Goal: Task Accomplishment & Management: Use online tool/utility

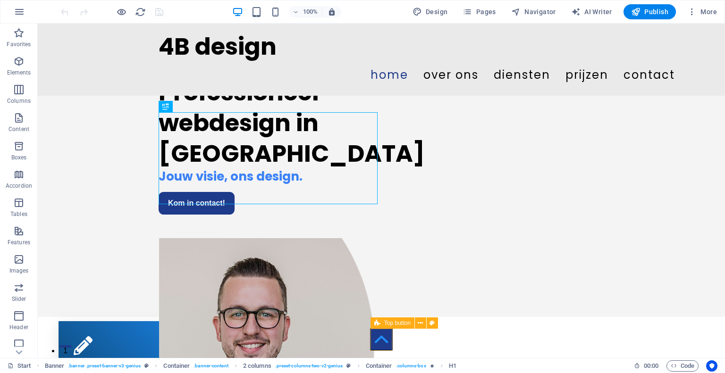
click at [383, 346] on figure at bounding box center [382, 340] width 22 height 22
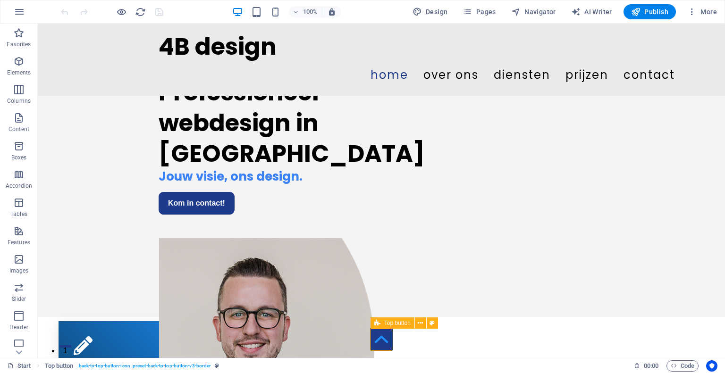
click at [383, 346] on figure at bounding box center [382, 340] width 22 height 22
select select "xMidYMid"
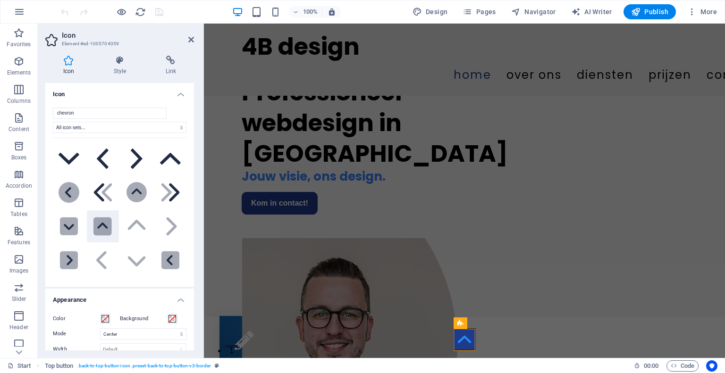
click at [105, 226] on icon at bounding box center [103, 226] width 10 height 6
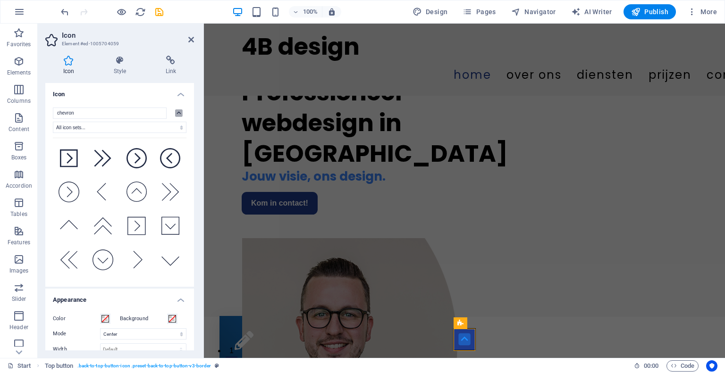
scroll to position [1085, 0]
click at [162, 283] on icon at bounding box center [170, 293] width 18 height 21
click at [107, 215] on icon at bounding box center [103, 225] width 21 height 21
click at [72, 215] on icon at bounding box center [69, 225] width 21 height 21
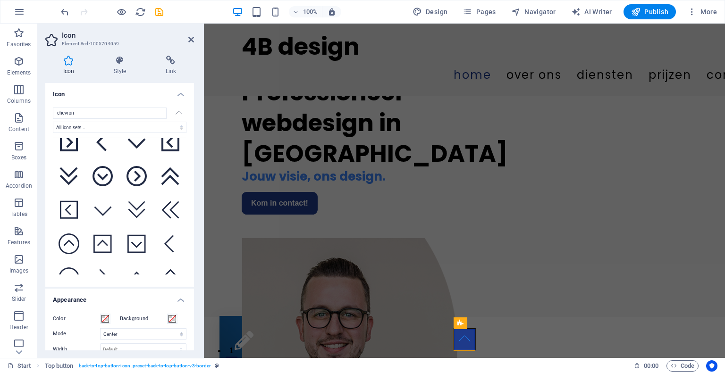
scroll to position [930, 0]
click at [98, 234] on icon at bounding box center [102, 244] width 18 height 21
click at [106, 317] on span at bounding box center [105, 319] width 8 height 8
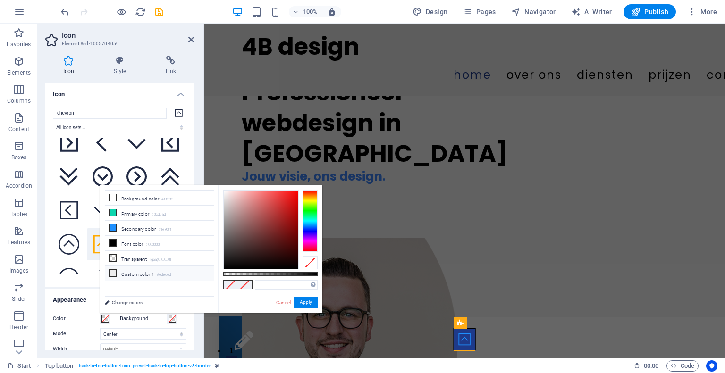
click at [110, 275] on icon at bounding box center [113, 273] width 7 height 7
type input "#ededed"
click at [304, 298] on button "Apply" at bounding box center [306, 302] width 24 height 11
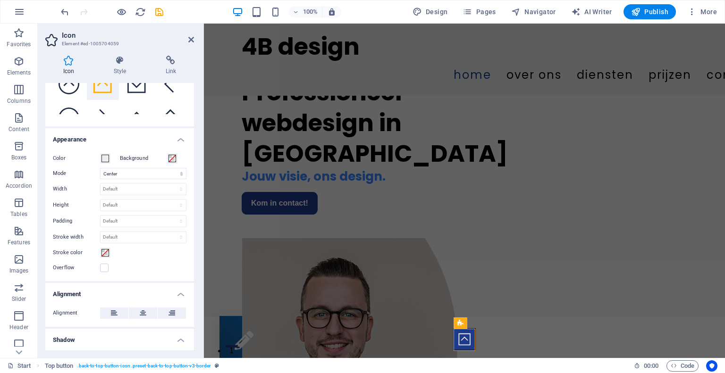
scroll to position [161, 0]
click at [107, 267] on label at bounding box center [104, 268] width 8 height 8
click at [0, 0] on input "Overflow" at bounding box center [0, 0] width 0 height 0
click at [107, 268] on label at bounding box center [104, 268] width 8 height 8
click at [0, 0] on input "Overflow" at bounding box center [0, 0] width 0 height 0
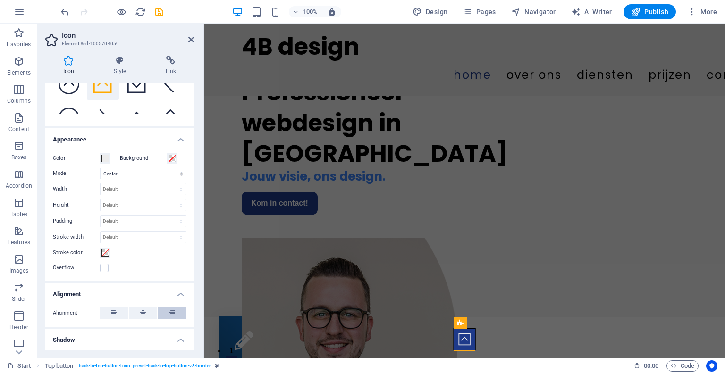
click at [174, 313] on button at bounding box center [172, 313] width 28 height 11
click at [144, 314] on icon at bounding box center [143, 313] width 7 height 11
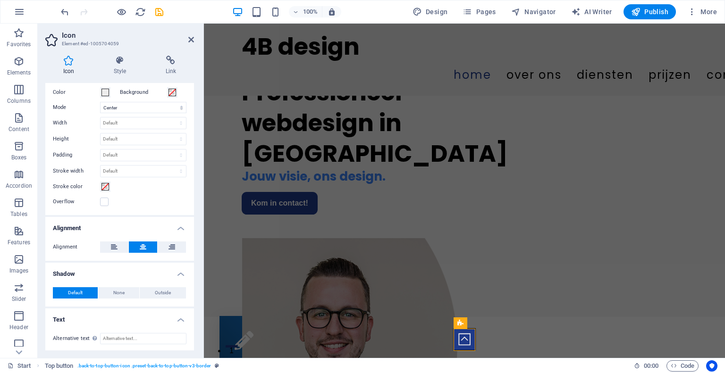
scroll to position [0, 0]
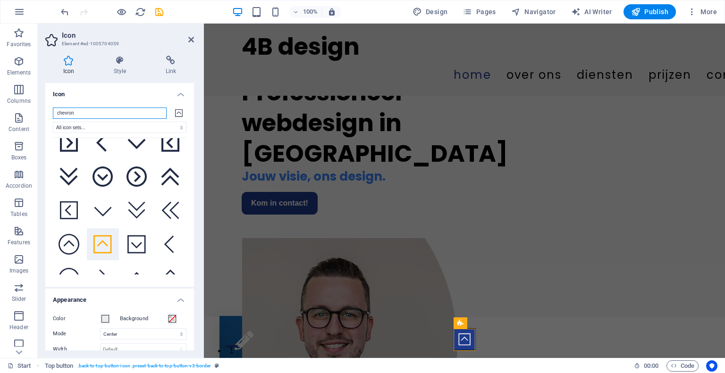
click at [153, 112] on input "chevron" at bounding box center [110, 113] width 114 height 11
click at [147, 129] on select "All icon sets... IcoFont Ionicons FontAwesome Brands FontAwesome Duotone FontAw…" at bounding box center [120, 127] width 134 height 11
click at [188, 73] on h4 "Link" at bounding box center [171, 66] width 46 height 20
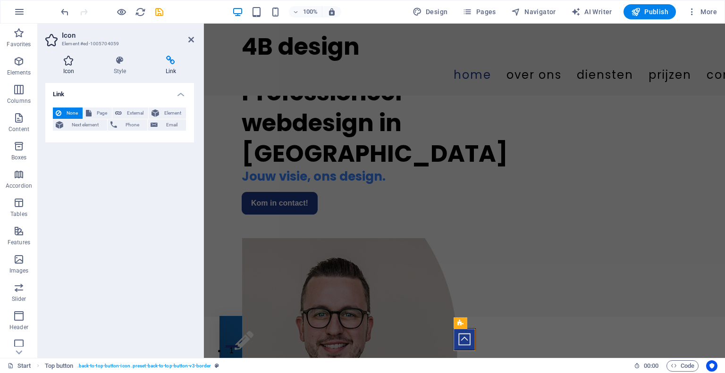
click at [66, 67] on h4 "Icon" at bounding box center [70, 66] width 51 height 20
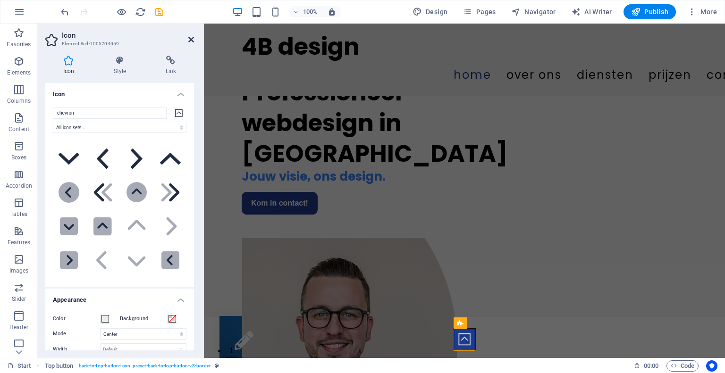
click at [192, 43] on icon at bounding box center [191, 40] width 6 height 8
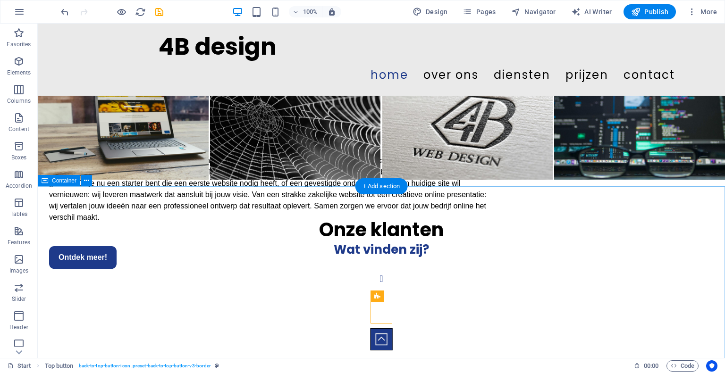
scroll to position [903, 0]
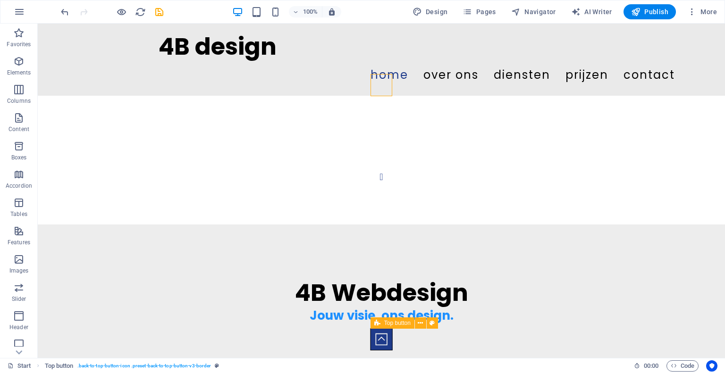
click at [375, 334] on figure at bounding box center [382, 340] width 22 height 22
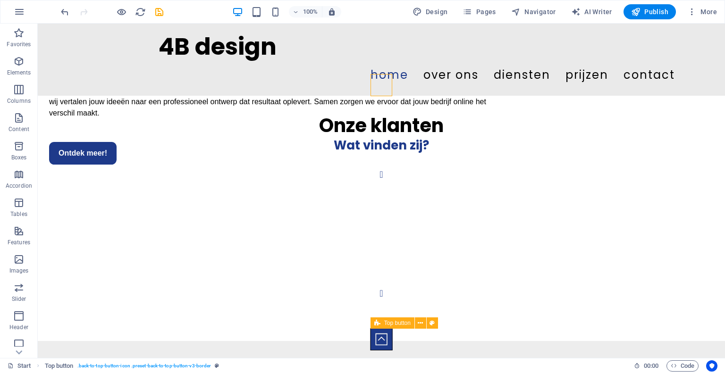
click at [375, 334] on figure at bounding box center [382, 340] width 22 height 22
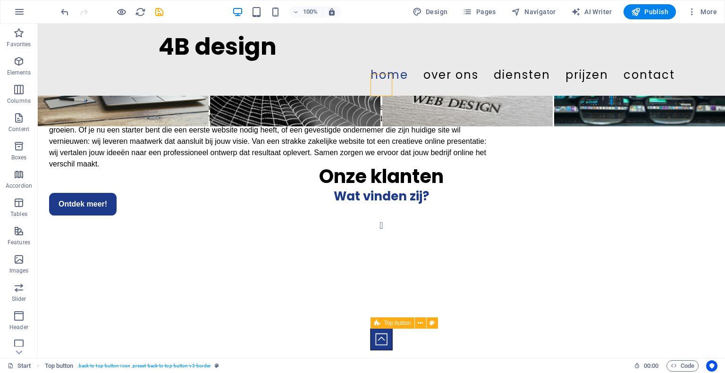
select select "xMidYMid"
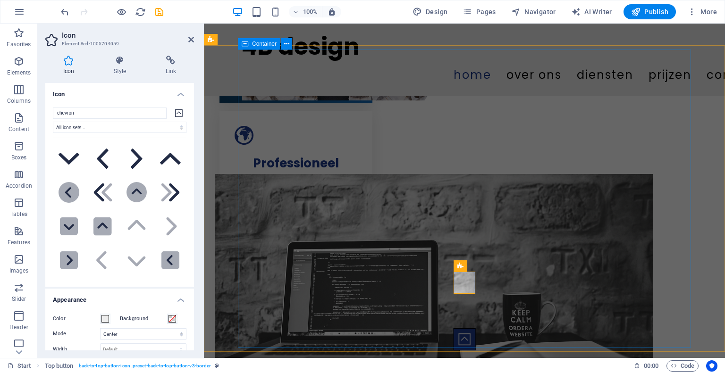
scroll to position [0, 0]
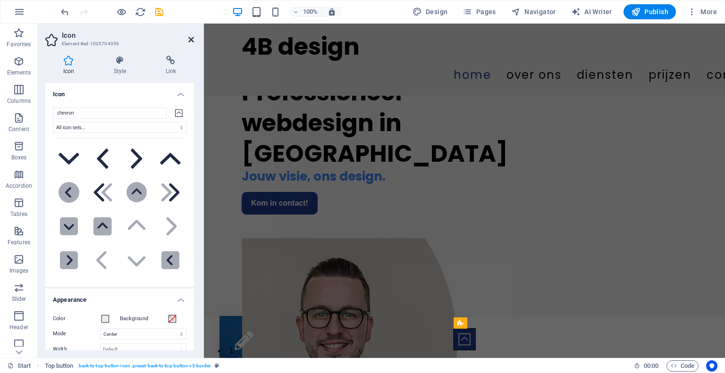
click at [191, 39] on icon at bounding box center [191, 40] width 6 height 8
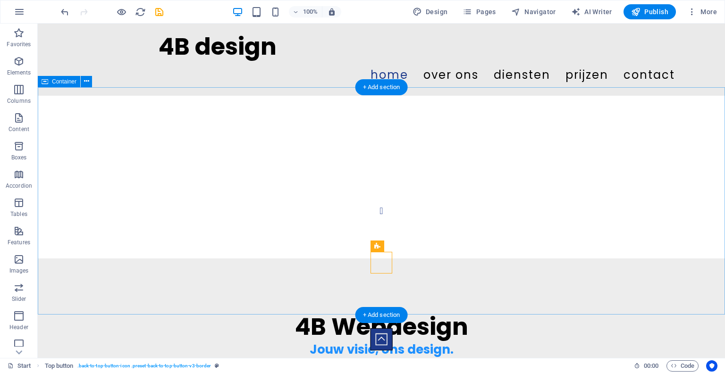
scroll to position [903, 0]
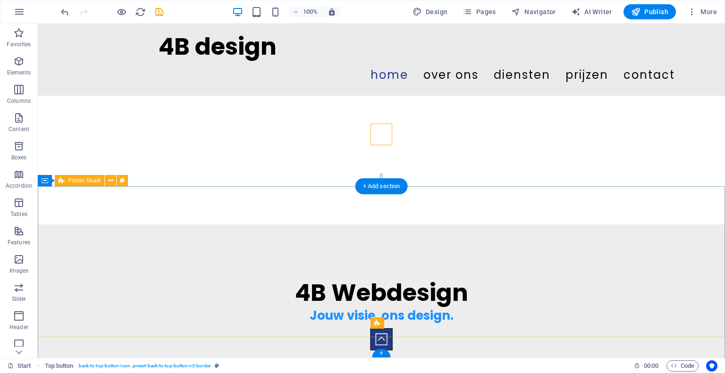
click at [182, 306] on div "4B Webdesign Jouw visie, ons design." at bounding box center [381, 300] width 687 height 151
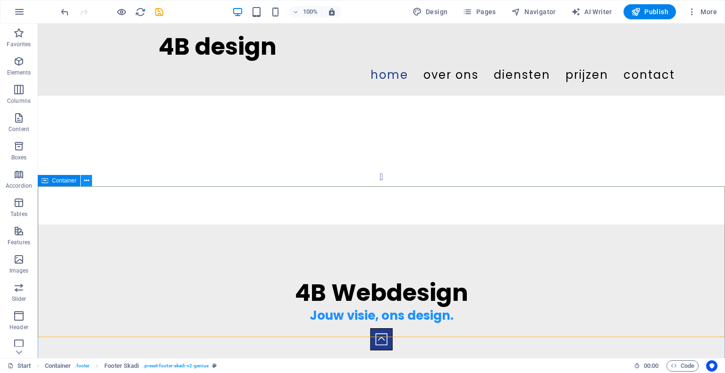
click at [90, 181] on button at bounding box center [86, 180] width 11 height 11
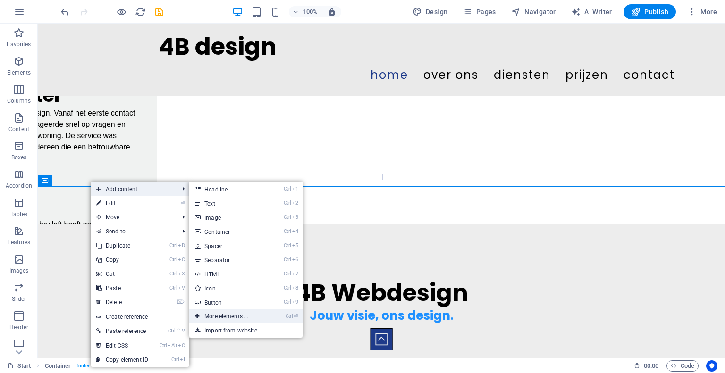
click at [224, 312] on link "Ctrl ⏎ More elements ..." at bounding box center [228, 317] width 78 height 14
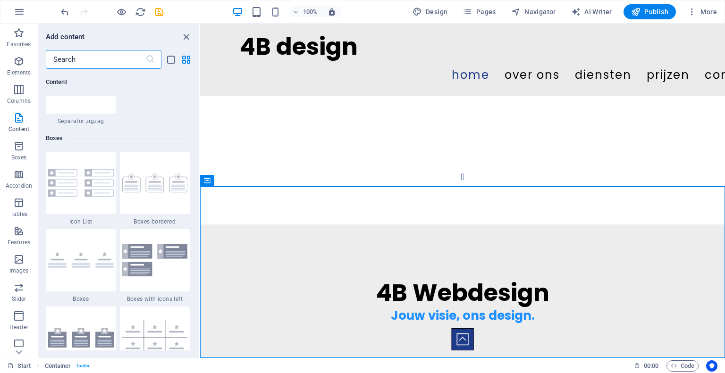
scroll to position [2553, 0]
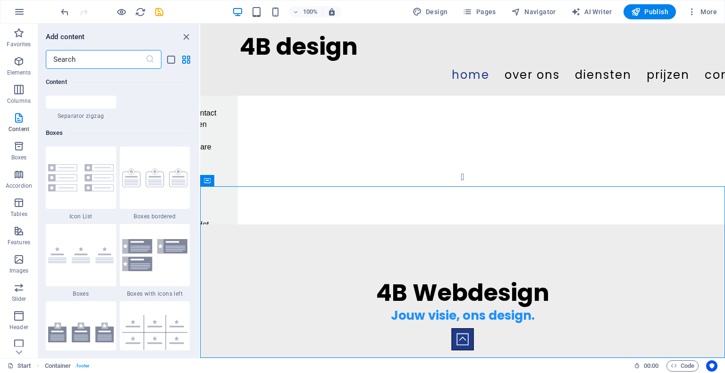
click at [60, 53] on input "text" at bounding box center [96, 59] width 100 height 19
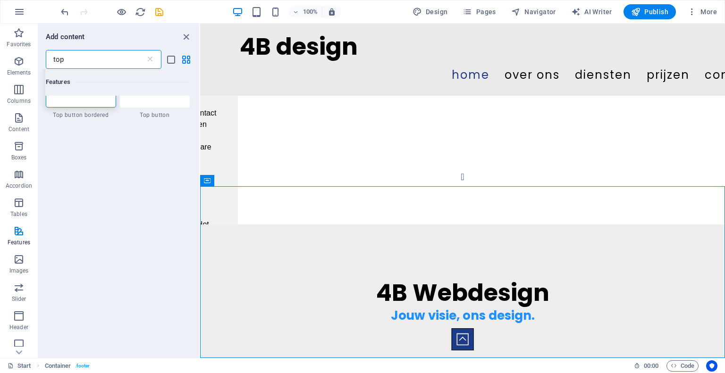
scroll to position [0, 0]
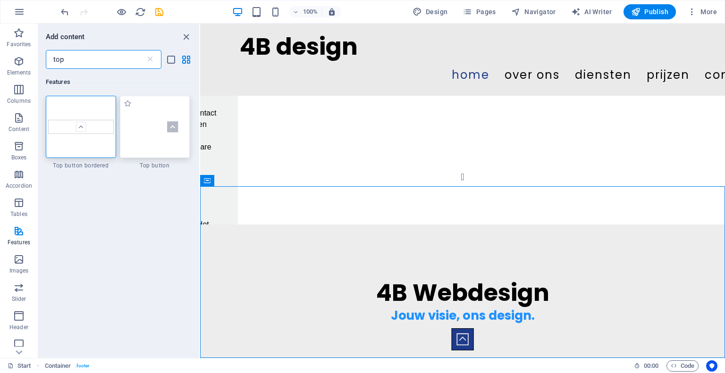
type input "top"
click at [177, 152] on div at bounding box center [155, 127] width 70 height 62
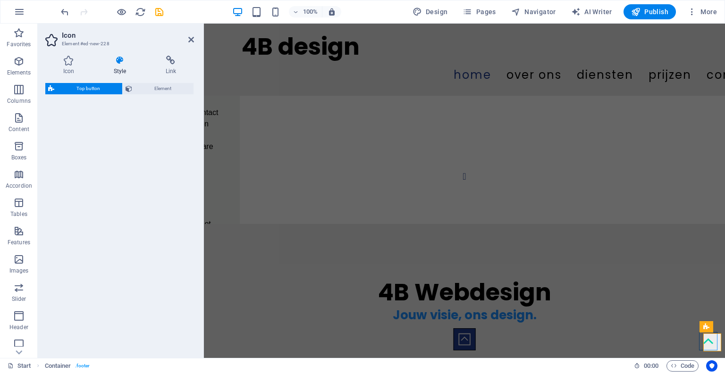
select select "rem"
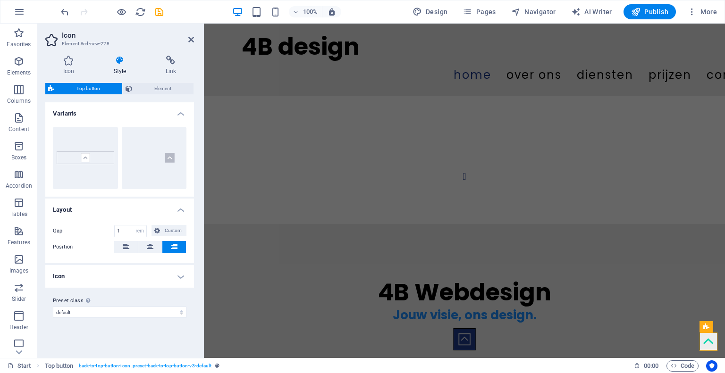
scroll to position [879, 0]
click at [151, 92] on span "Element" at bounding box center [163, 88] width 56 height 11
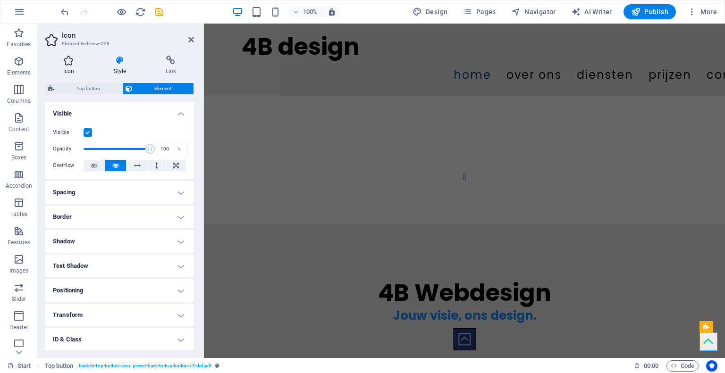
click at [76, 68] on h4 "Icon" at bounding box center [70, 66] width 51 height 20
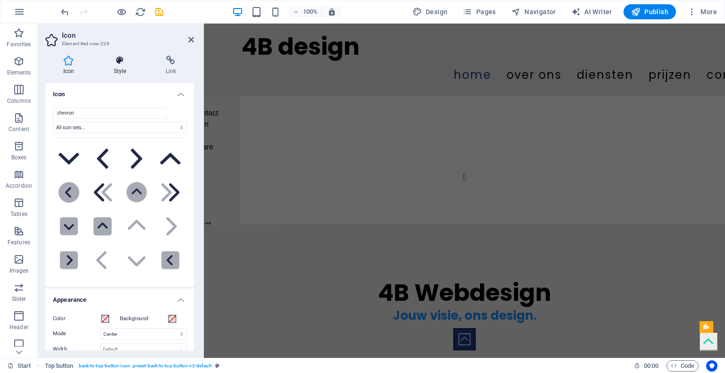
click at [115, 72] on h4 "Style" at bounding box center [122, 66] width 52 height 20
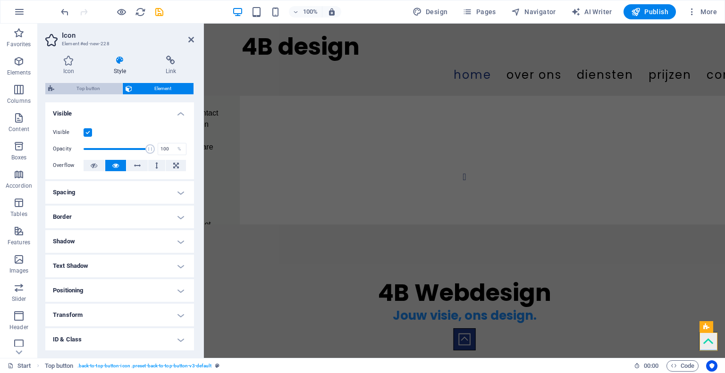
click at [78, 92] on span "Top button" at bounding box center [88, 88] width 62 height 11
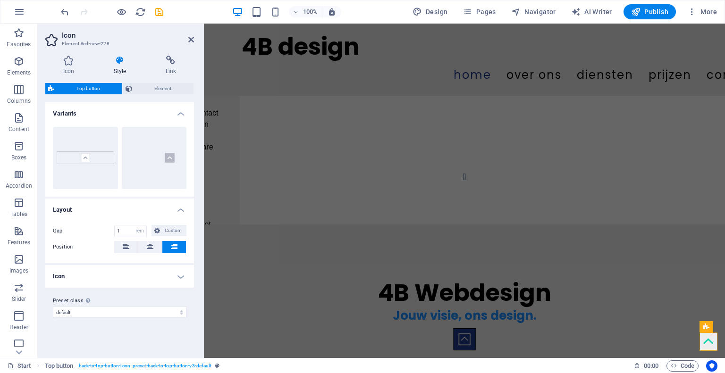
click at [190, 44] on header "Icon Element #ed-new-228" at bounding box center [119, 36] width 149 height 25
click at [191, 37] on icon at bounding box center [191, 40] width 6 height 8
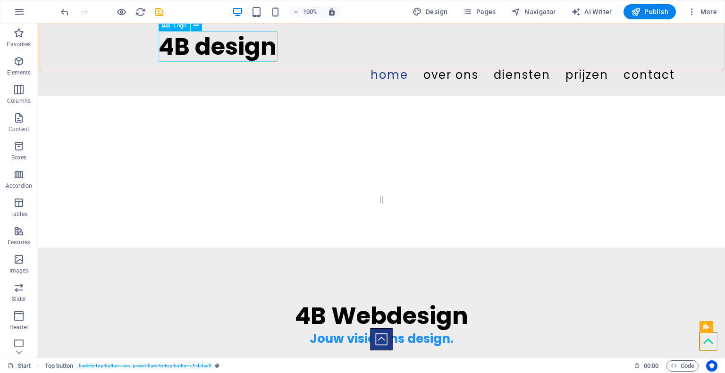
scroll to position [903, 0]
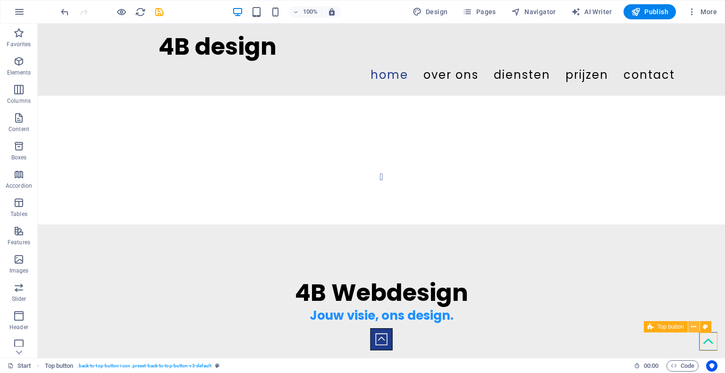
click at [696, 327] on icon at bounding box center [693, 327] width 5 height 10
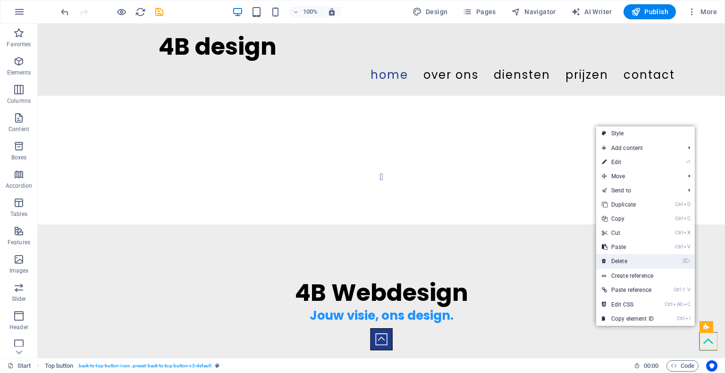
click at [645, 261] on link "⌦ Delete" at bounding box center [627, 261] width 63 height 14
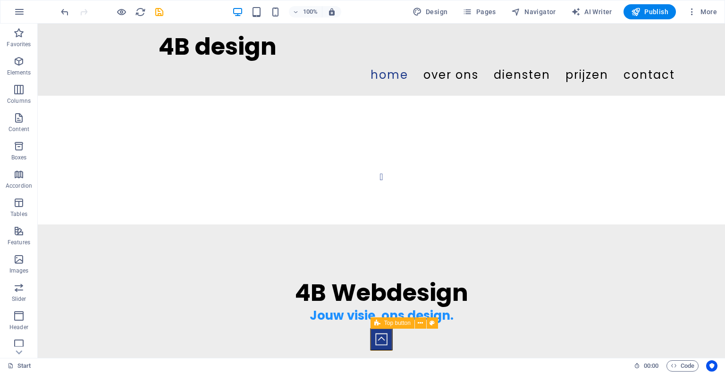
click at [385, 331] on figure at bounding box center [382, 340] width 22 height 22
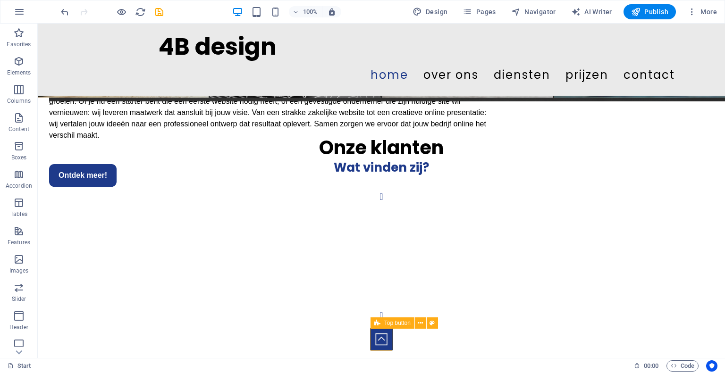
click at [385, 331] on figure at bounding box center [382, 340] width 22 height 22
select select "xMidYMid"
select select "rem"
select select "preset-back-to-top-button-v3-border"
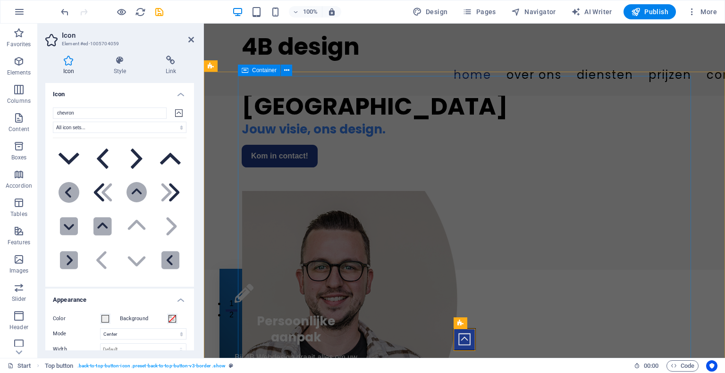
scroll to position [0, 0]
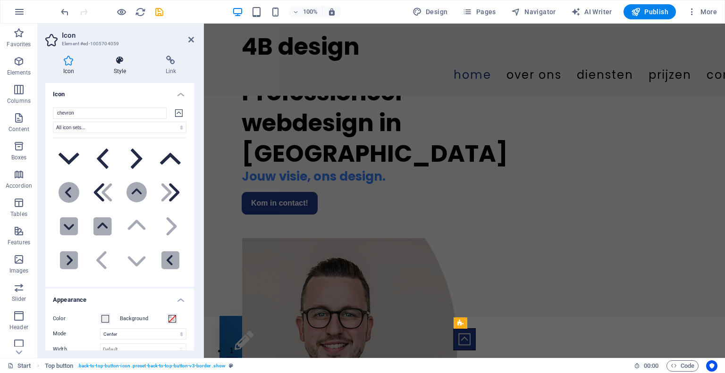
click at [126, 66] on h4 "Style" at bounding box center [122, 66] width 52 height 20
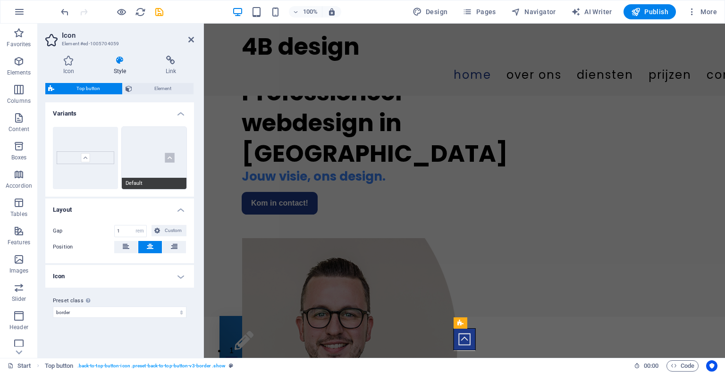
click at [160, 147] on button "Default" at bounding box center [154, 158] width 65 height 62
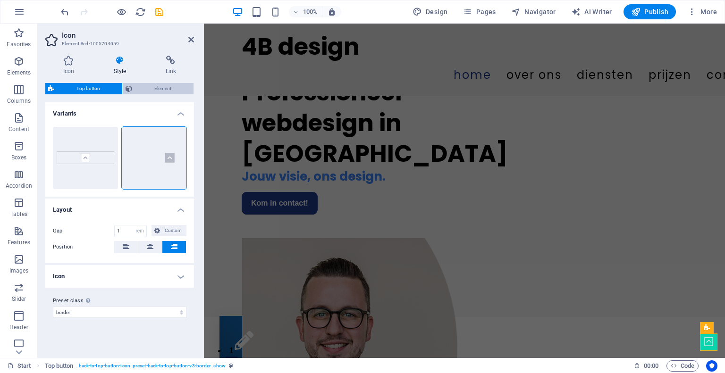
click at [149, 91] on span "Element" at bounding box center [163, 88] width 56 height 11
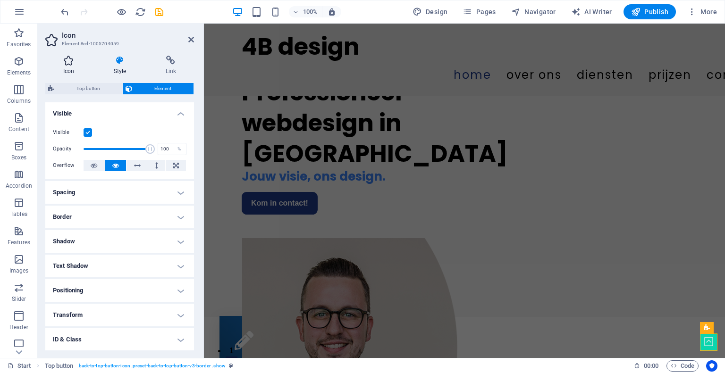
click at [74, 69] on h4 "Icon" at bounding box center [70, 66] width 51 height 20
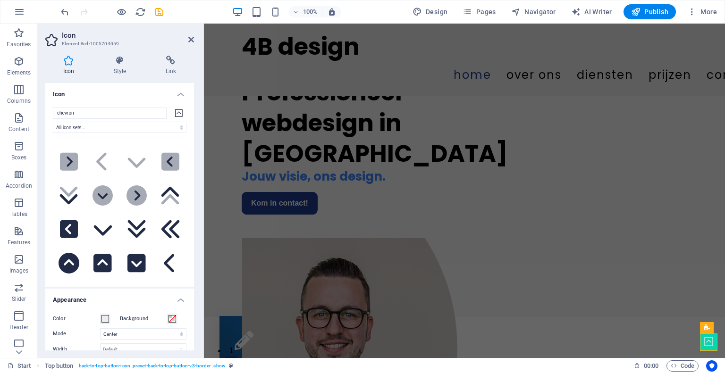
scroll to position [100, 0]
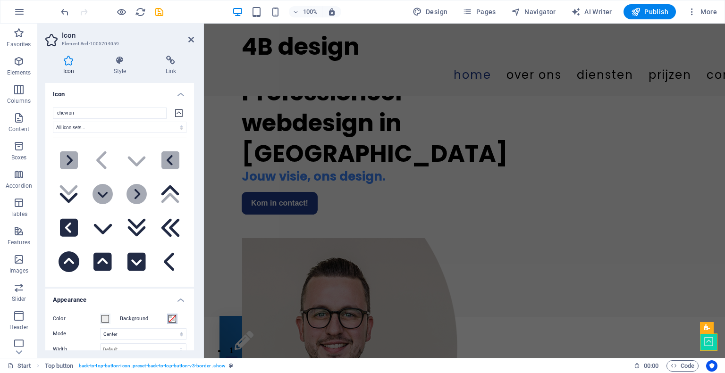
click at [173, 317] on span at bounding box center [173, 319] width 8 height 8
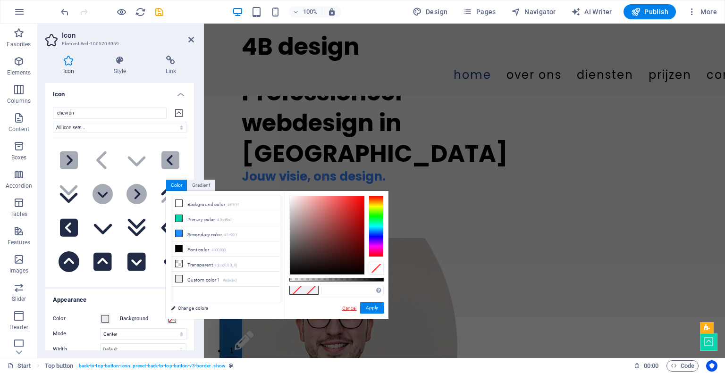
click at [351, 308] on link "Cancel" at bounding box center [349, 308] width 17 height 7
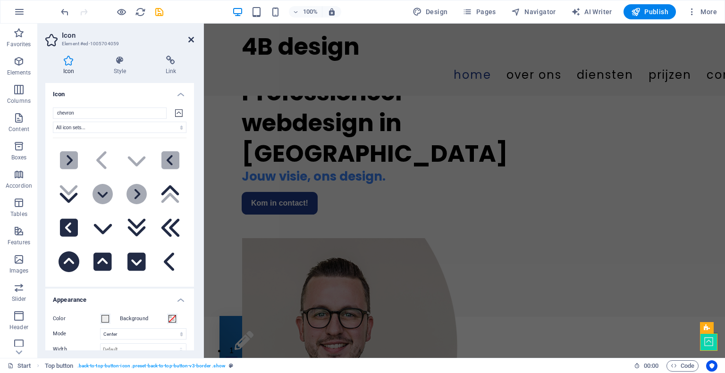
click at [188, 37] on icon at bounding box center [191, 40] width 6 height 8
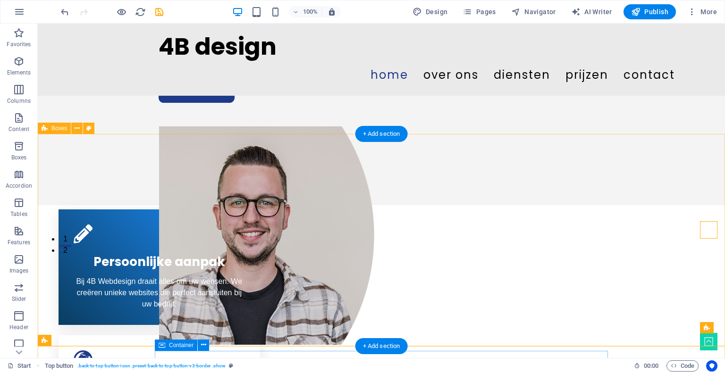
scroll to position [111, 0]
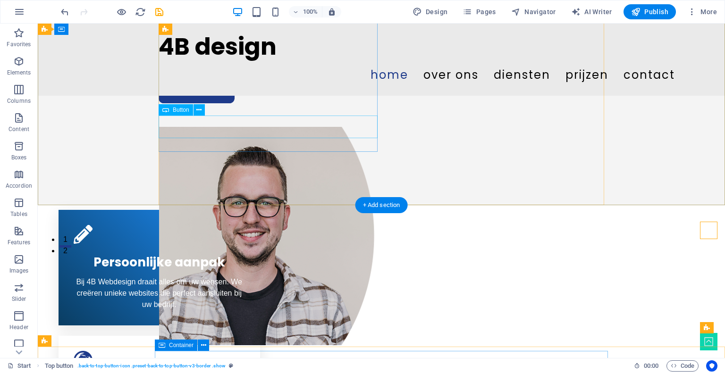
click at [162, 103] on div "Kom in contact!" at bounding box center [268, 92] width 219 height 23
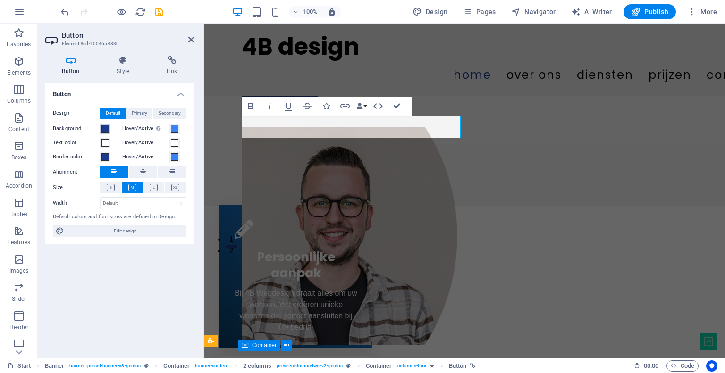
click at [103, 129] on span at bounding box center [105, 129] width 8 height 8
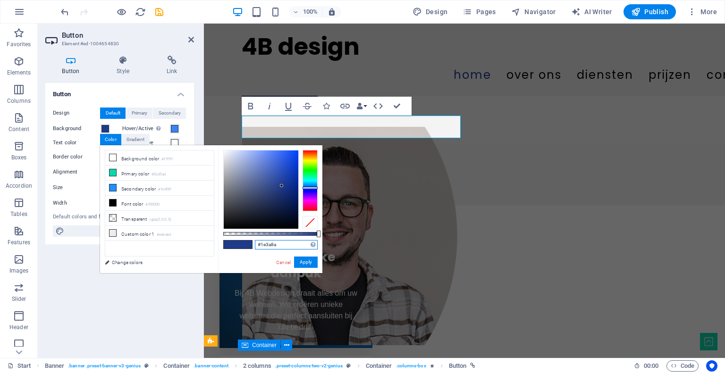
drag, startPoint x: 277, startPoint y: 246, endPoint x: 183, endPoint y: 240, distance: 93.7
click at [183, 240] on div "less Background color #ffffff Primary color #0cd5ad Secondary color #1e90ff Fon…" at bounding box center [211, 209] width 222 height 128
click at [303, 259] on button "Apply" at bounding box center [306, 262] width 24 height 11
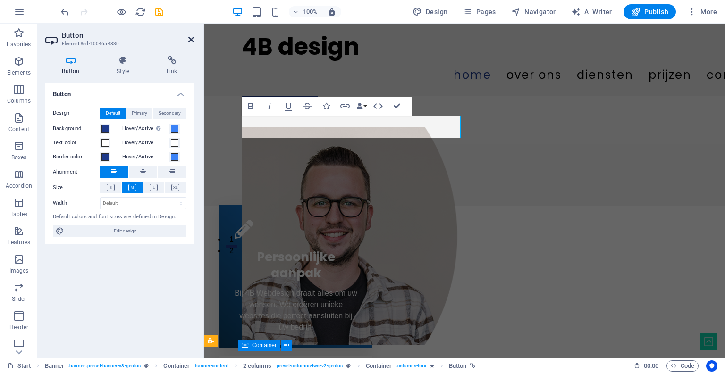
click at [191, 36] on icon at bounding box center [191, 40] width 6 height 8
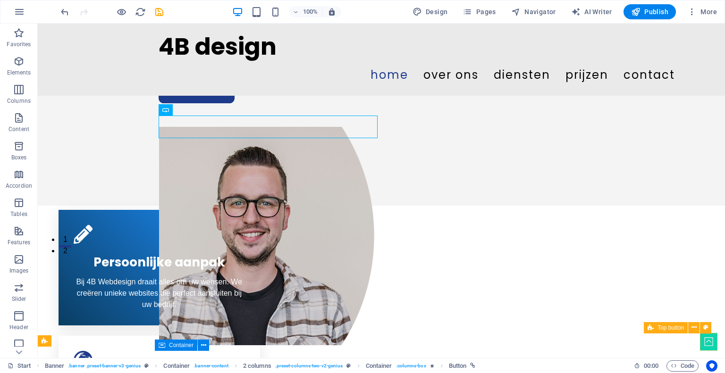
click at [704, 337] on figure at bounding box center [708, 341] width 17 height 17
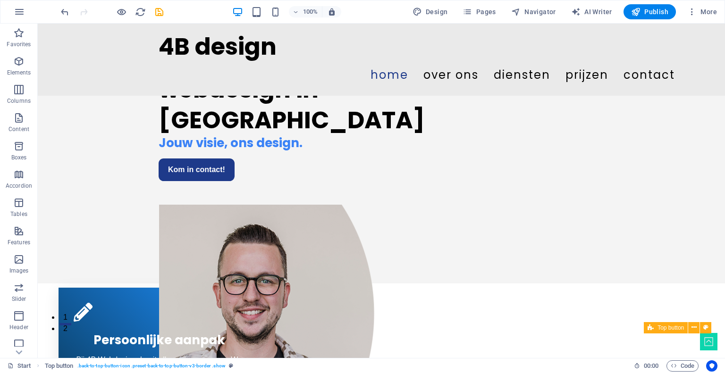
scroll to position [0, 0]
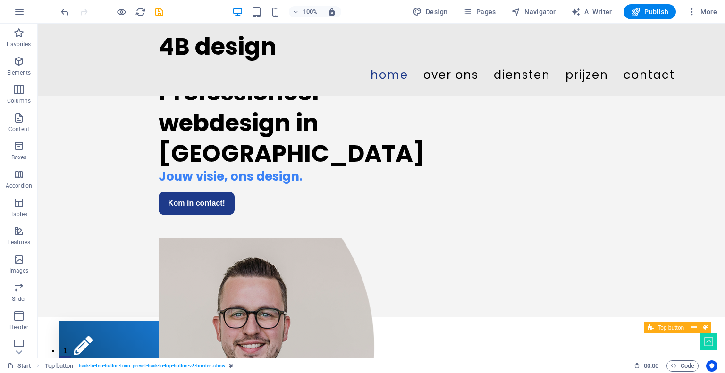
click at [708, 341] on figure at bounding box center [708, 341] width 17 height 17
select select "xMidYMid"
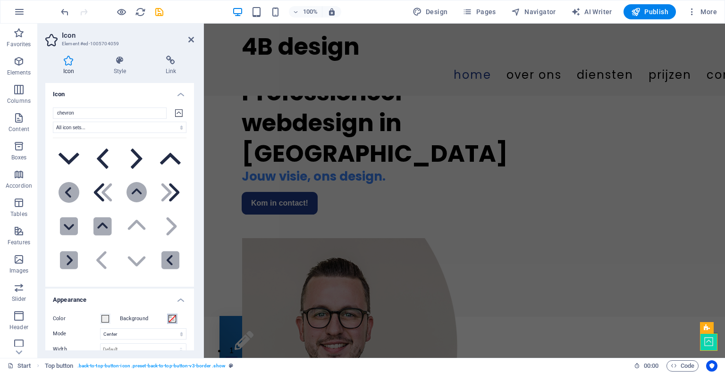
click at [170, 317] on span at bounding box center [173, 319] width 8 height 8
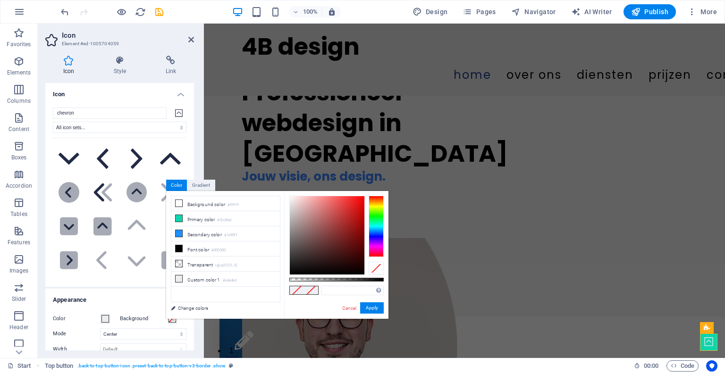
click at [353, 296] on div "Supported formats #0852ed rgb(8, 82, 237) rgba(8, 82, 237, 90%) hsv(221,97,93) …" at bounding box center [352, 291] width 63 height 10
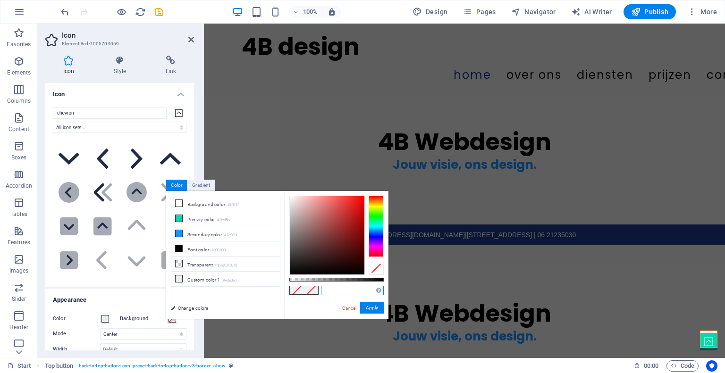
click at [347, 291] on input "text" at bounding box center [352, 290] width 63 height 9
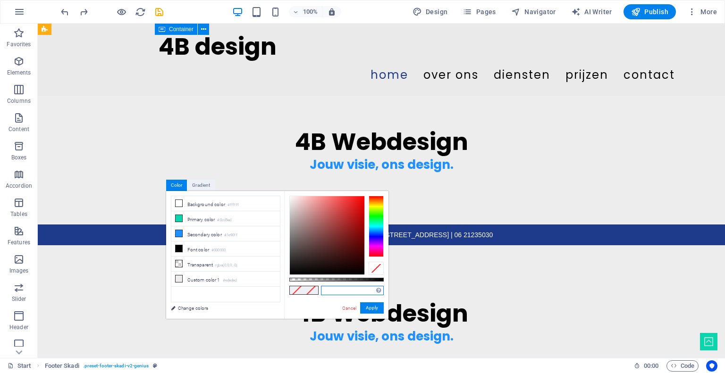
scroll to position [903, 0]
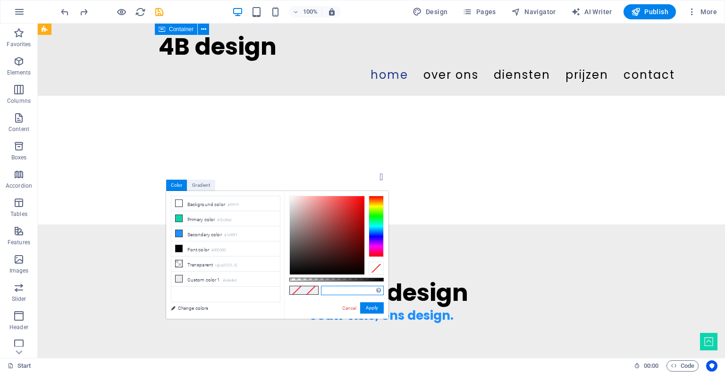
click at [347, 291] on input "text" at bounding box center [352, 290] width 63 height 9
paste input "#1e3a8a"
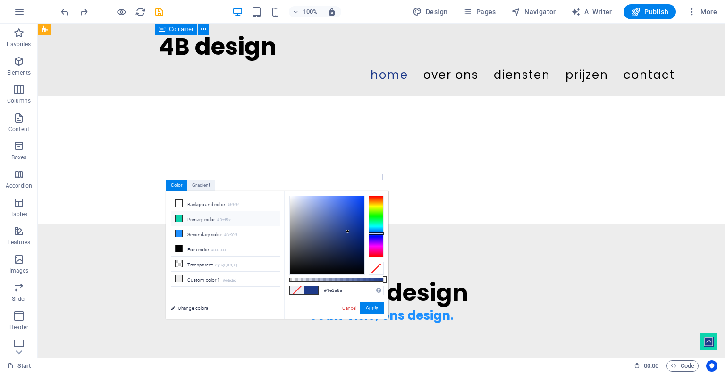
click at [179, 216] on icon at bounding box center [179, 218] width 7 height 7
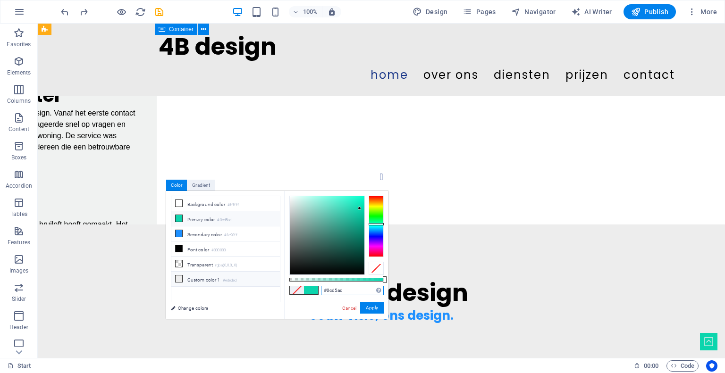
drag, startPoint x: 348, startPoint y: 289, endPoint x: 265, endPoint y: 279, distance: 83.7
click at [265, 279] on div "less Background color #ffffff Primary color #0cd5ad Secondary color #1e90ff Fon…" at bounding box center [277, 255] width 222 height 128
paste input "1e3a8a"
type input "#1e3a8a"
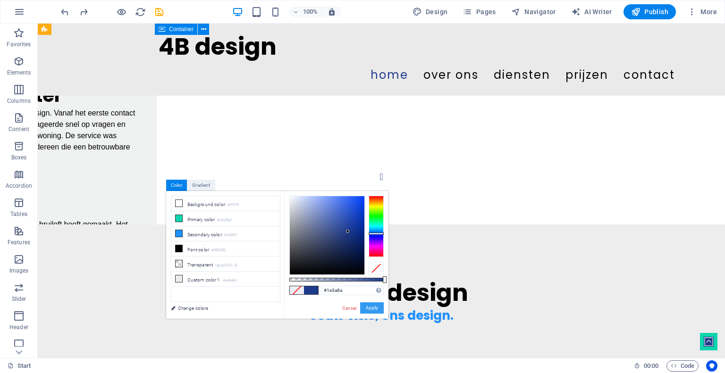
click at [376, 310] on button "Apply" at bounding box center [372, 308] width 24 height 11
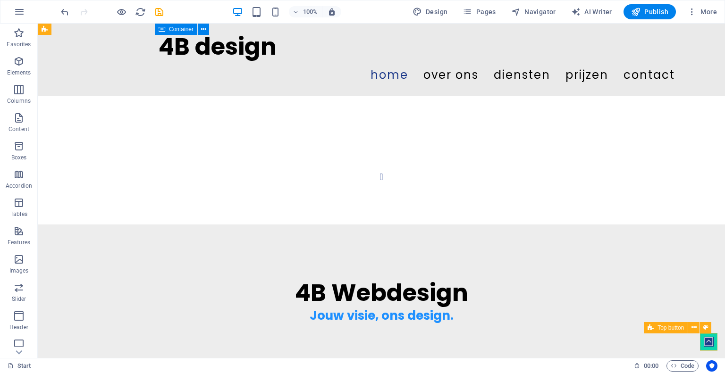
click at [706, 344] on figure at bounding box center [708, 341] width 17 height 17
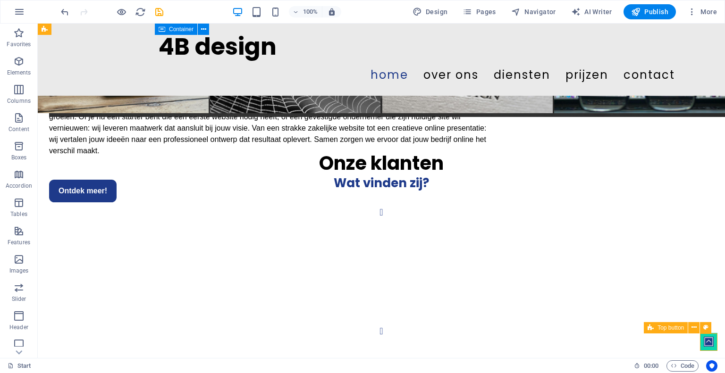
click at [706, 344] on figure at bounding box center [708, 341] width 17 height 17
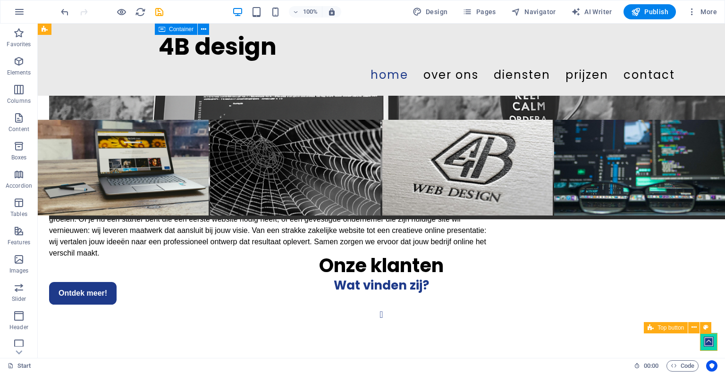
select select "xMidYMid"
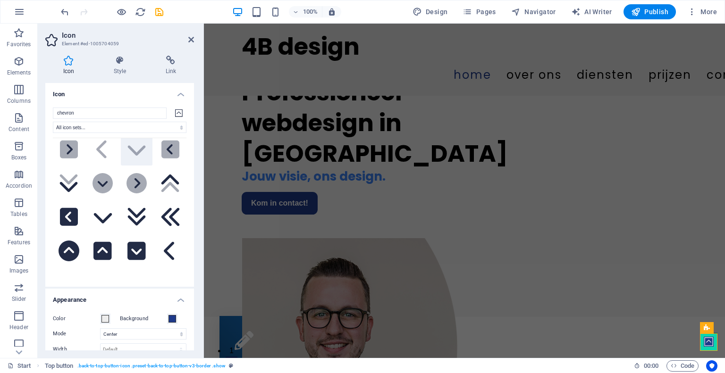
scroll to position [112, 0]
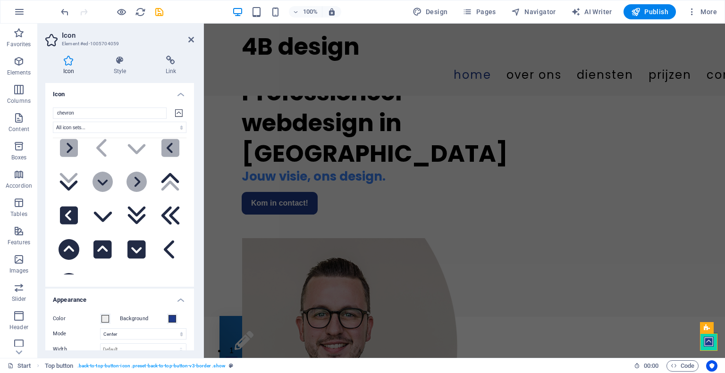
click at [169, 307] on div "Color Background Mode Scale Left Center Right Width Default auto px rem % em vh…" at bounding box center [119, 374] width 149 height 136
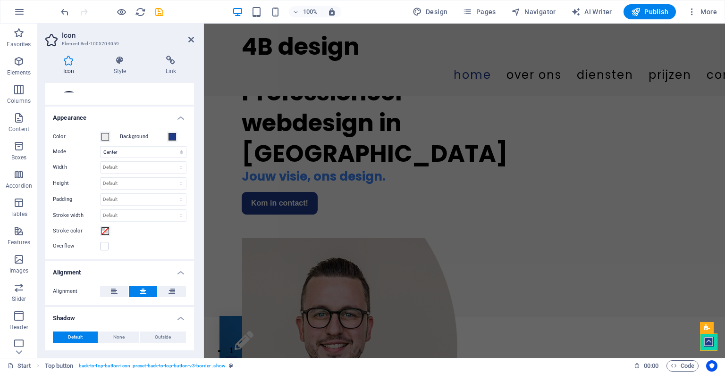
scroll to position [184, 0]
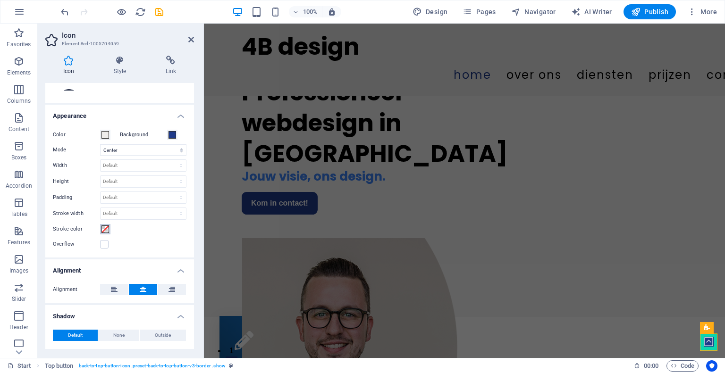
click at [104, 230] on span at bounding box center [105, 230] width 8 height 8
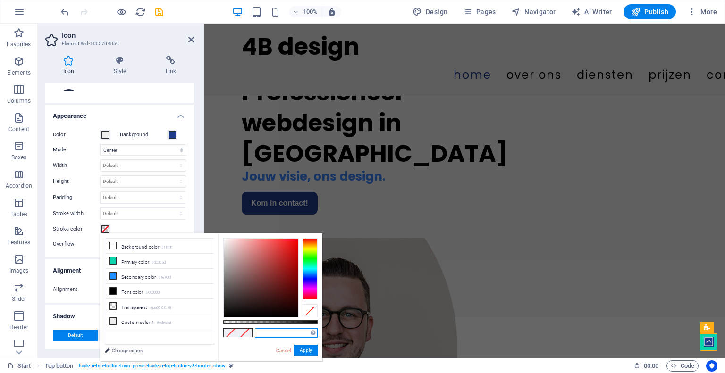
click at [263, 335] on input "text" at bounding box center [286, 333] width 63 height 9
paste input "#1e3a8a"
type input "#1e3a8a"
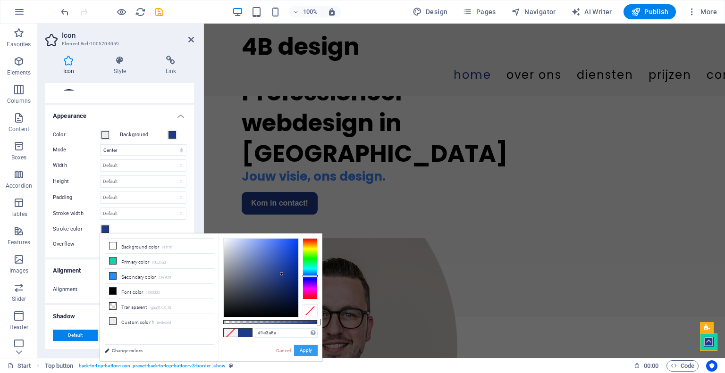
click at [306, 350] on button "Apply" at bounding box center [306, 350] width 24 height 11
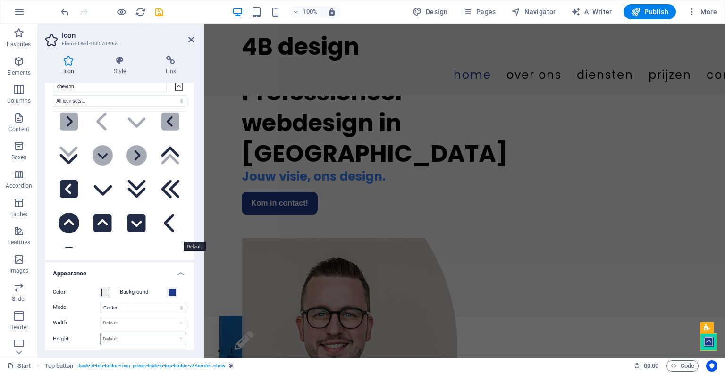
scroll to position [0, 0]
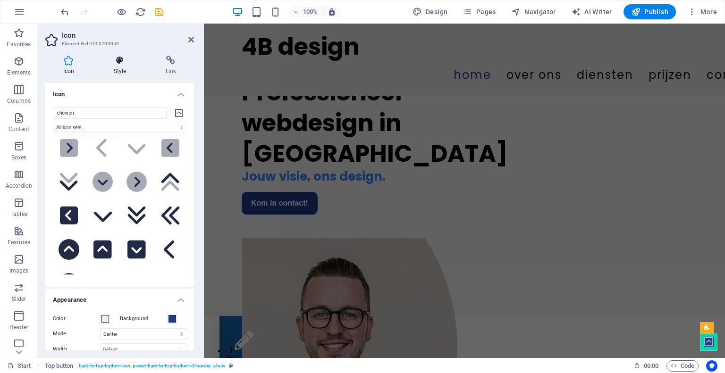
click at [128, 66] on h4 "Style" at bounding box center [122, 66] width 52 height 20
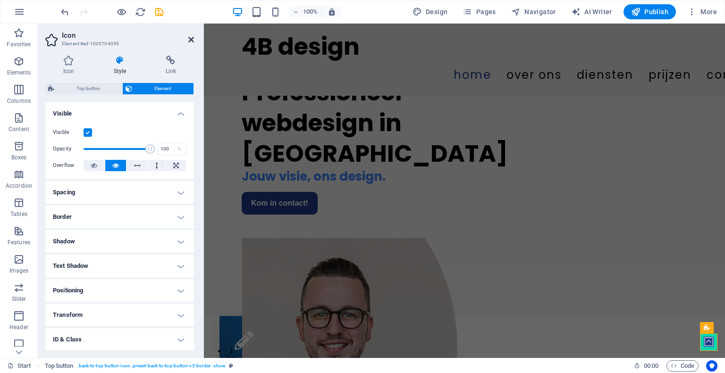
click at [192, 40] on icon at bounding box center [191, 40] width 6 height 8
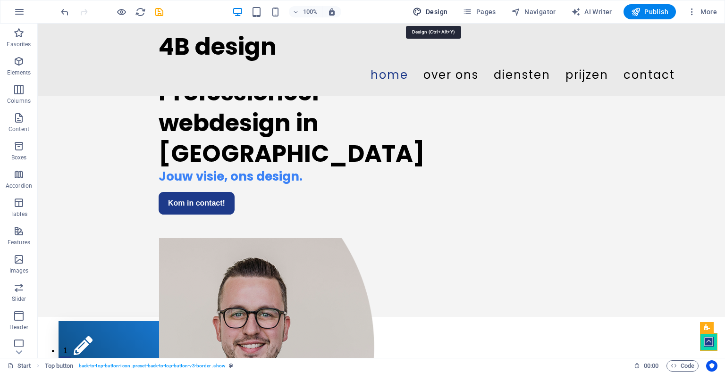
click at [430, 14] on span "Design" at bounding box center [430, 11] width 35 height 9
select select "px"
select select "400"
select select "px"
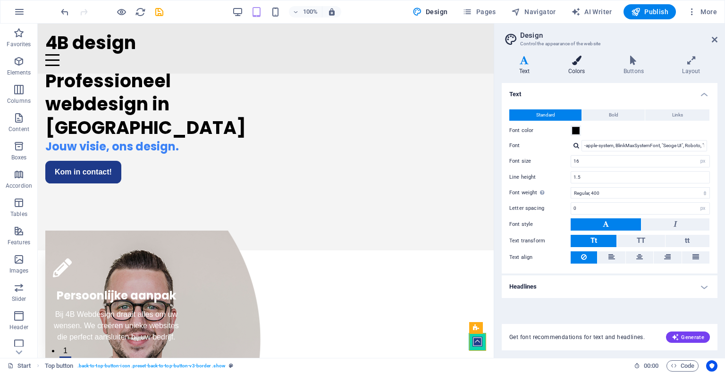
click at [584, 73] on h4 "Colors" at bounding box center [578, 66] width 55 height 20
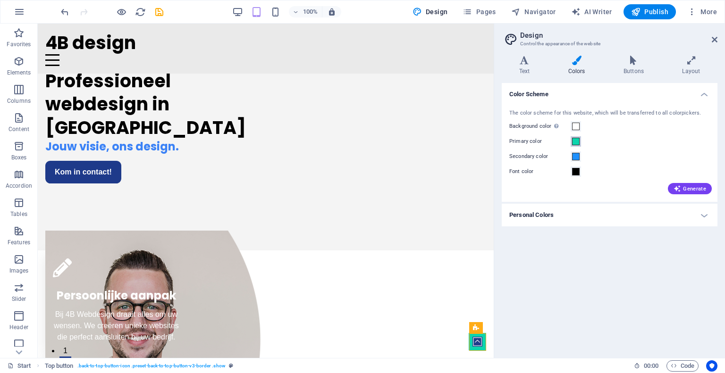
click at [579, 139] on span at bounding box center [576, 142] width 8 height 8
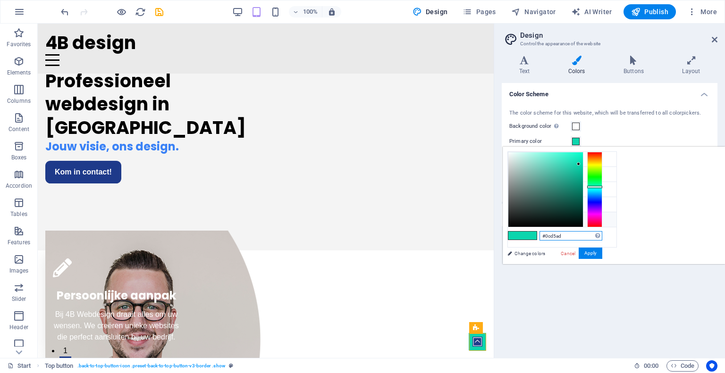
drag, startPoint x: 686, startPoint y: 235, endPoint x: 610, endPoint y: 223, distance: 76.8
click at [610, 223] on div "less Background color #ffffff Primary color #0cd5ad Secondary color #1e90ff Fon…" at bounding box center [614, 206] width 222 height 118
paste input "1e3a8a"
type input "#1e3a8a"
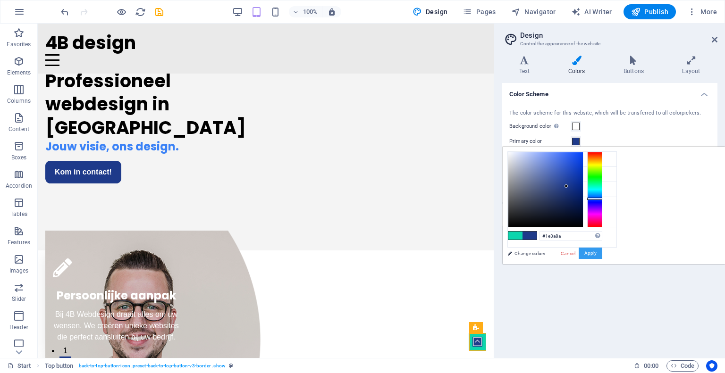
click at [602, 252] on button "Apply" at bounding box center [591, 253] width 24 height 11
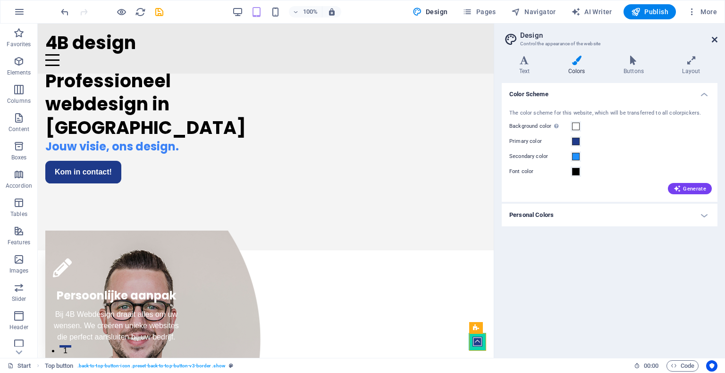
click at [717, 42] on icon at bounding box center [715, 40] width 6 height 8
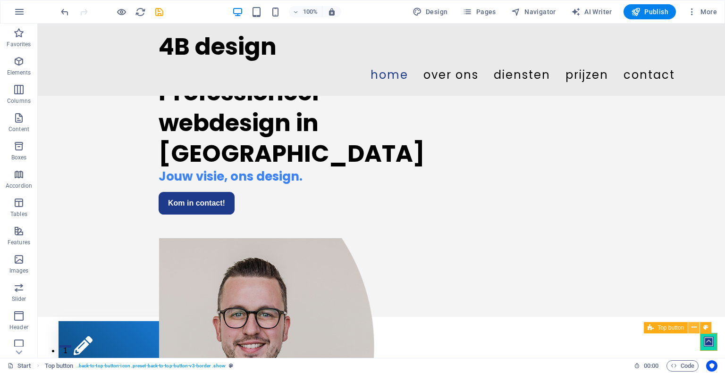
click at [694, 327] on icon at bounding box center [694, 328] width 5 height 10
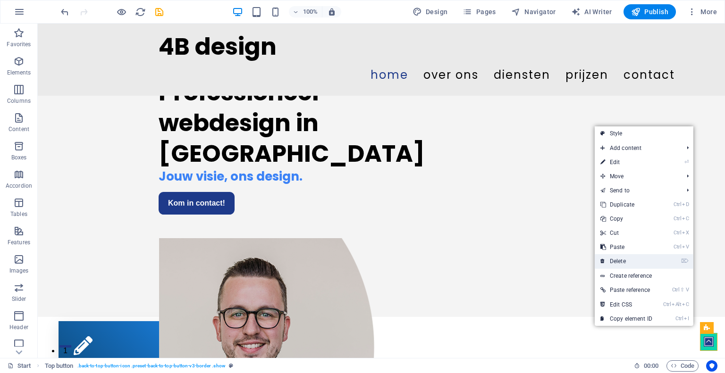
click at [650, 263] on link "⌦ Delete" at bounding box center [626, 261] width 63 height 14
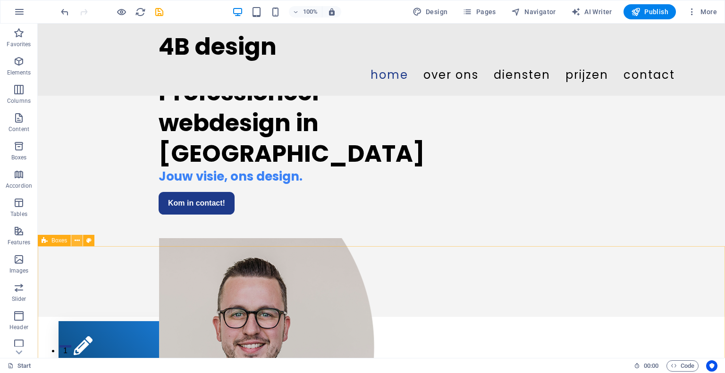
click at [78, 242] on icon at bounding box center [77, 241] width 5 height 10
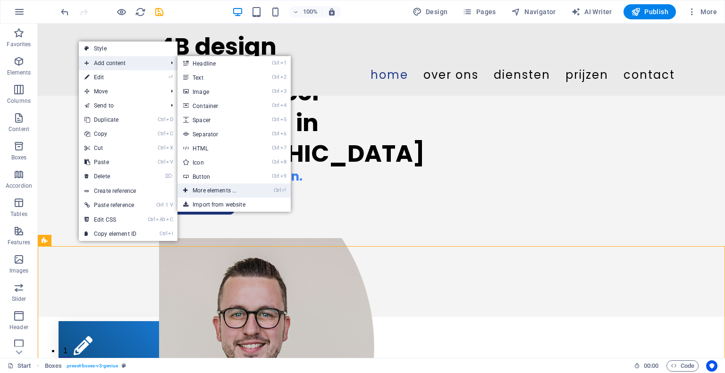
click at [224, 195] on link "Ctrl ⏎ More elements ..." at bounding box center [216, 191] width 78 height 14
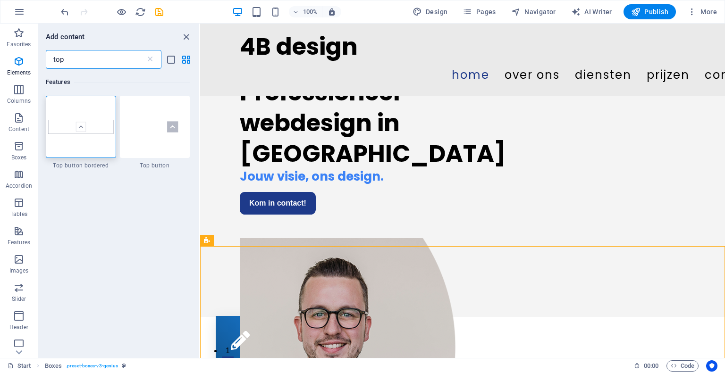
click at [83, 62] on input "top" at bounding box center [96, 59] width 100 height 19
click at [139, 123] on img at bounding box center [155, 126] width 66 height 43
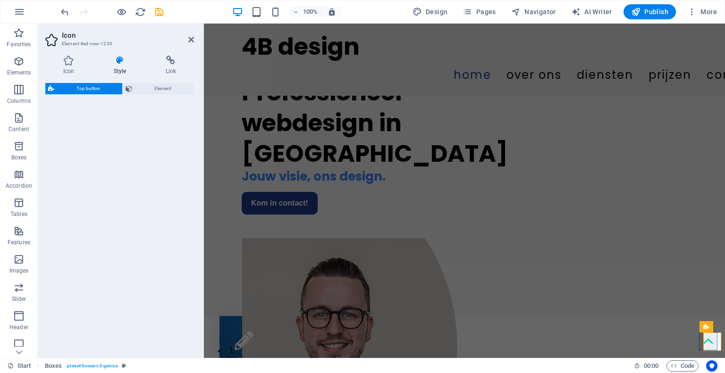
select select "rem"
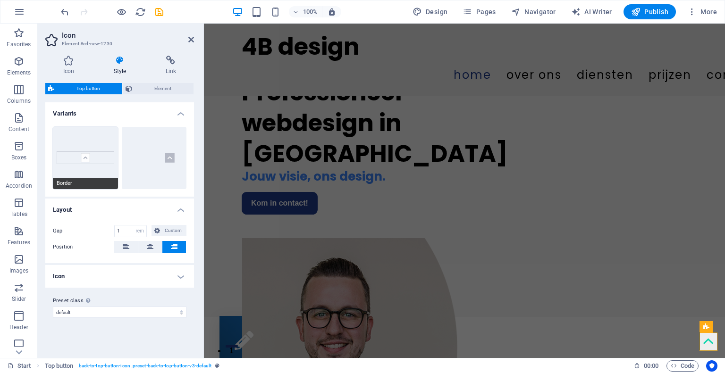
click at [87, 154] on button "Border" at bounding box center [85, 158] width 65 height 62
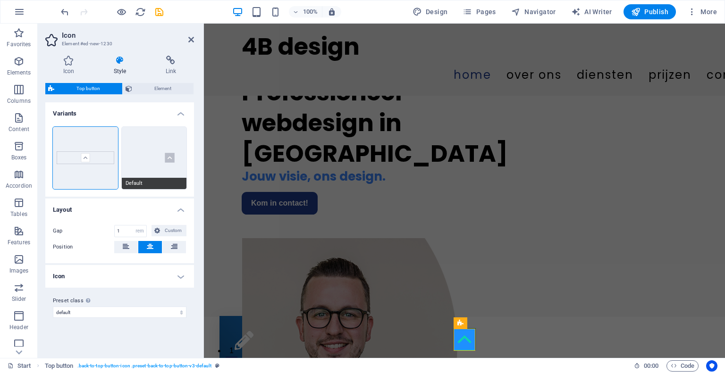
click at [131, 154] on button "Default" at bounding box center [154, 158] width 65 height 62
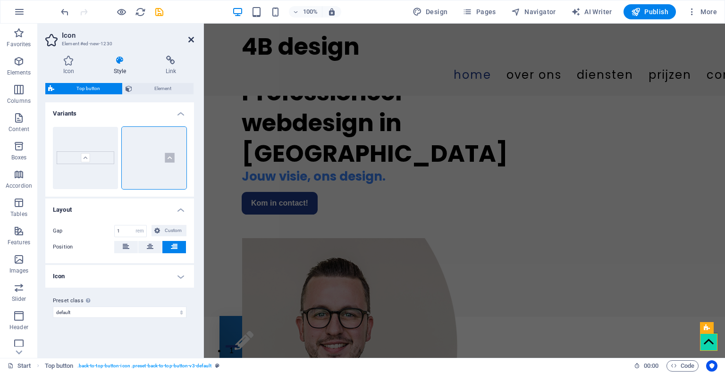
click at [193, 42] on icon at bounding box center [191, 40] width 6 height 8
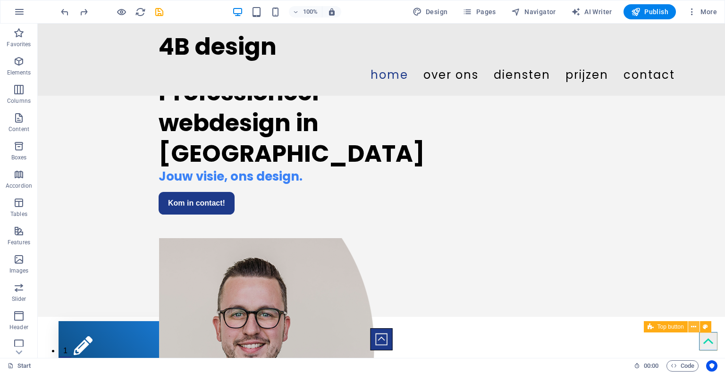
click at [693, 329] on icon at bounding box center [693, 327] width 5 height 10
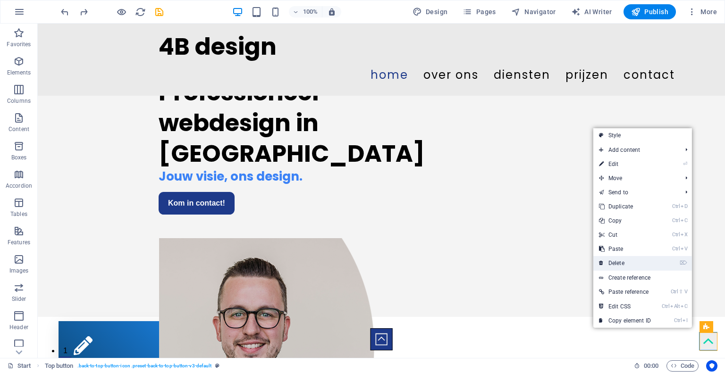
click at [651, 262] on link "⌦ Delete" at bounding box center [624, 263] width 63 height 14
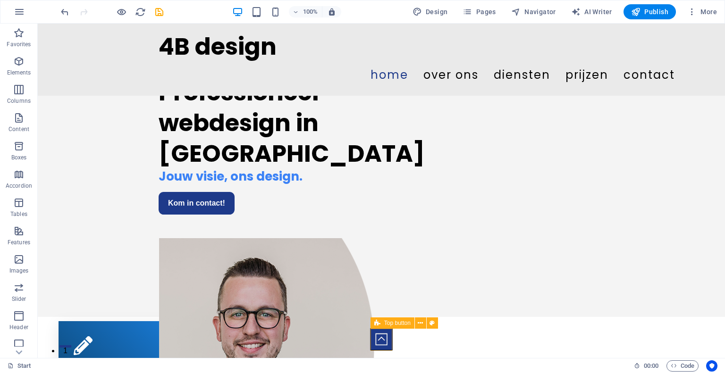
click at [376, 339] on figure at bounding box center [382, 340] width 22 height 22
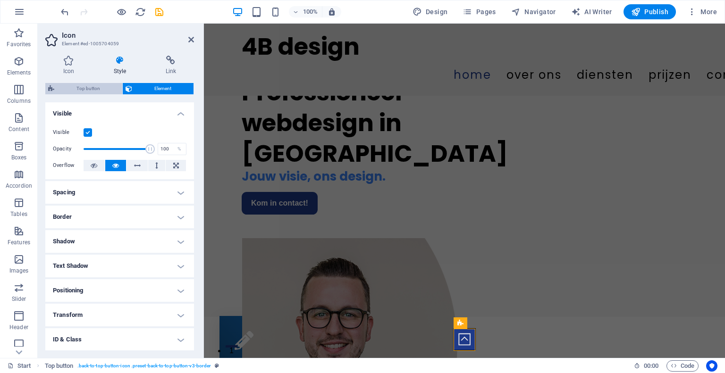
click at [103, 92] on span "Top button" at bounding box center [88, 88] width 62 height 11
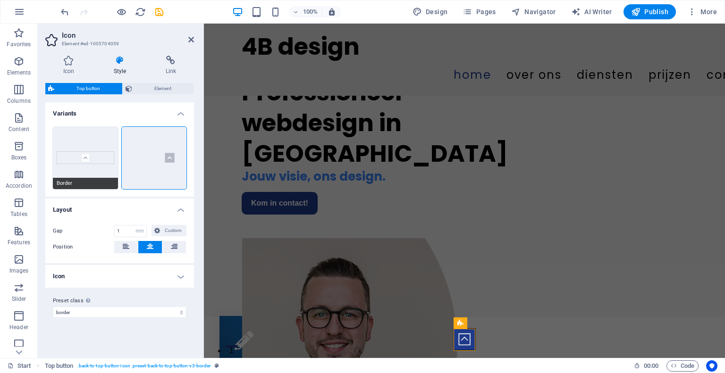
click at [111, 159] on button "Border" at bounding box center [85, 158] width 65 height 62
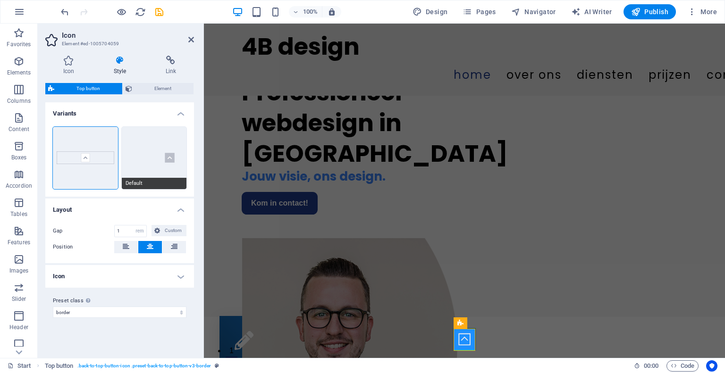
click at [143, 155] on button "Default" at bounding box center [154, 158] width 65 height 62
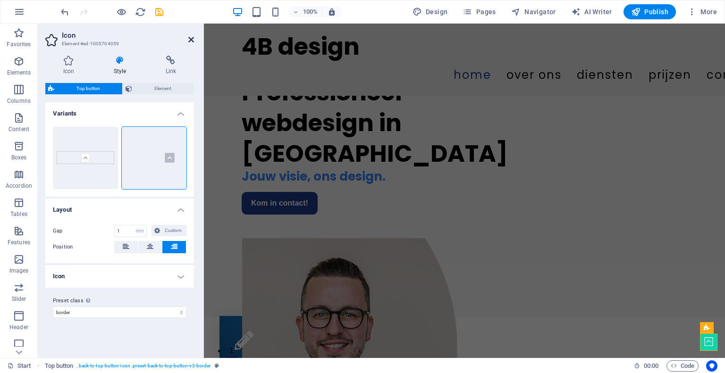
click at [191, 41] on icon at bounding box center [191, 40] width 6 height 8
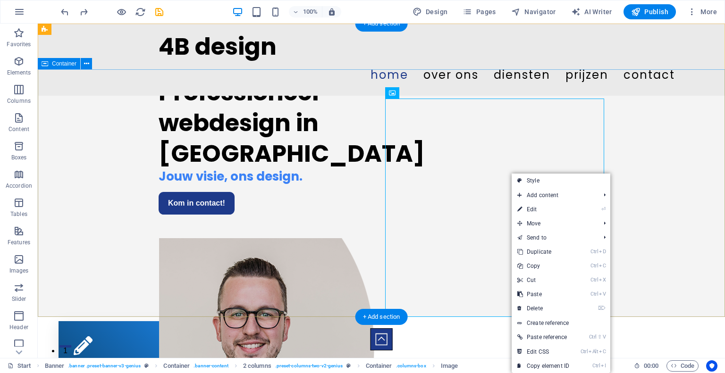
click at [96, 169] on div "Professioneel webdesign in [GEOGRAPHIC_DATA] Jouw visie, ons design. Kom in con…" at bounding box center [381, 193] width 687 height 248
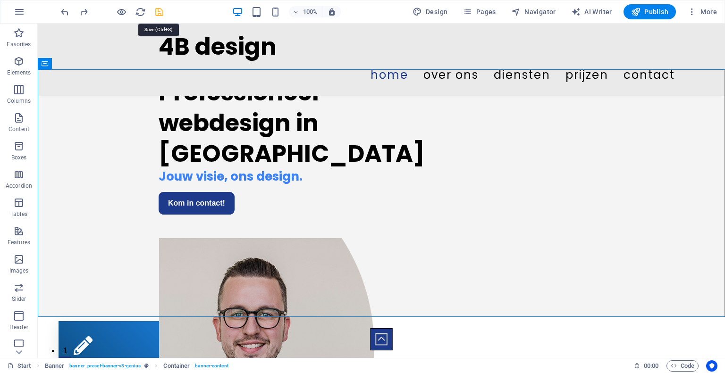
click at [159, 11] on icon "save" at bounding box center [159, 12] width 11 height 11
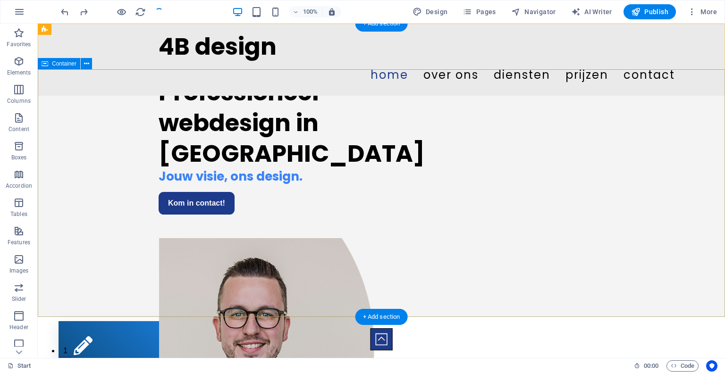
click at [92, 107] on div "Professioneel webdesign in [GEOGRAPHIC_DATA] Jouw visie, ons design. Kom in con…" at bounding box center [381, 193] width 687 height 248
select select "px"
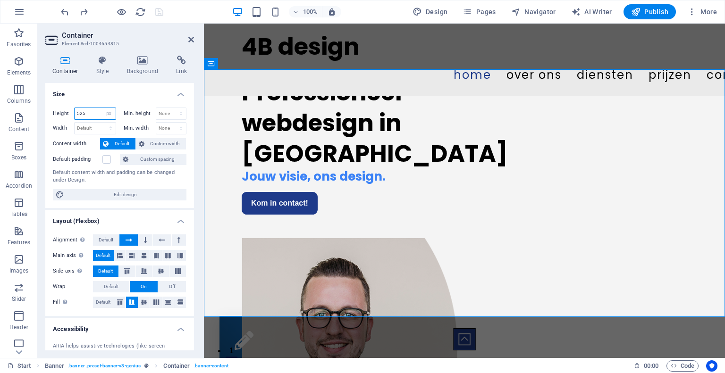
click at [94, 116] on input "525" at bounding box center [95, 113] width 41 height 11
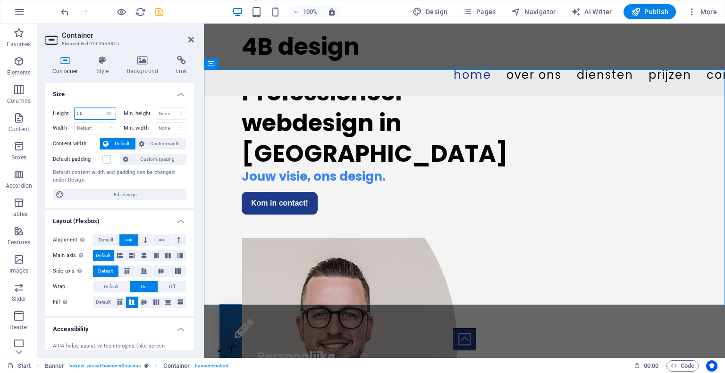
type input "5"
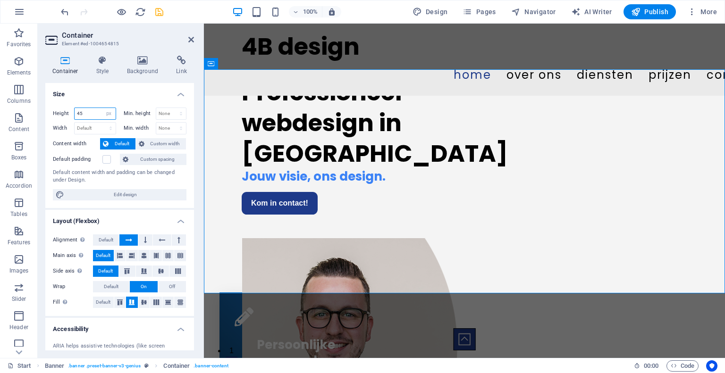
type input "450"
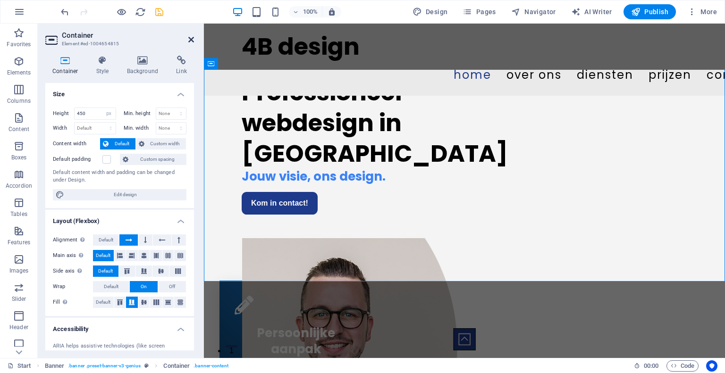
click at [193, 40] on icon at bounding box center [191, 40] width 6 height 8
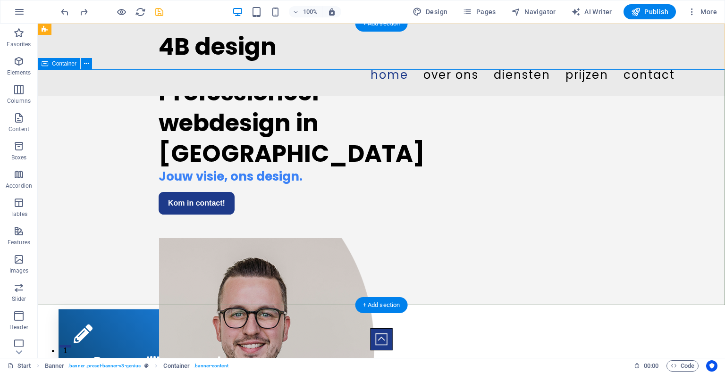
click at [690, 177] on div "Professioneel webdesign in [GEOGRAPHIC_DATA] Jouw visie, ons design. Kom in con…" at bounding box center [381, 187] width 687 height 236
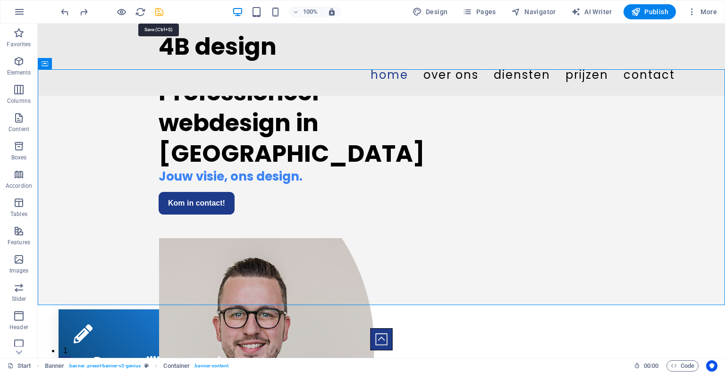
click at [161, 16] on icon "save" at bounding box center [159, 12] width 11 height 11
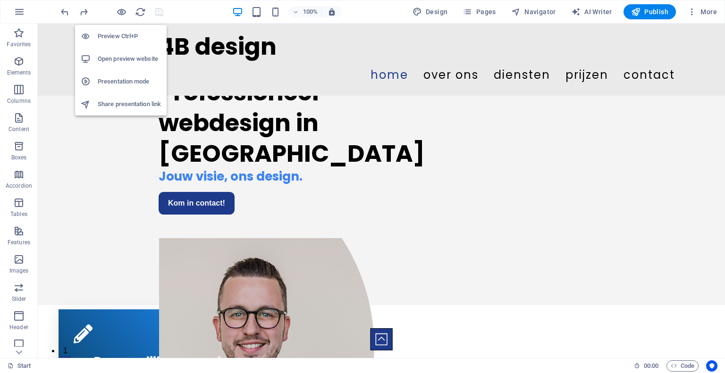
click at [121, 58] on h6 "Open preview website" at bounding box center [129, 58] width 63 height 11
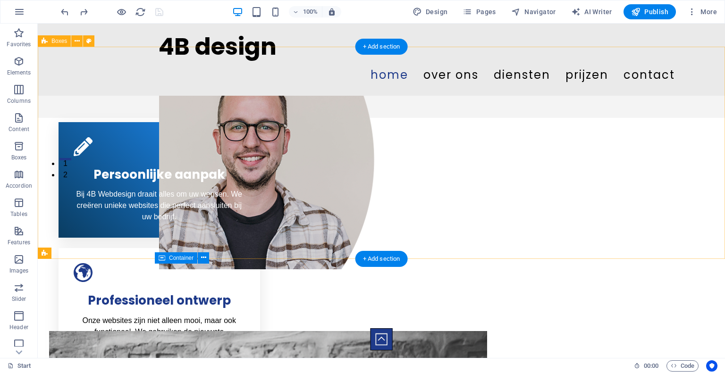
scroll to position [188, 0]
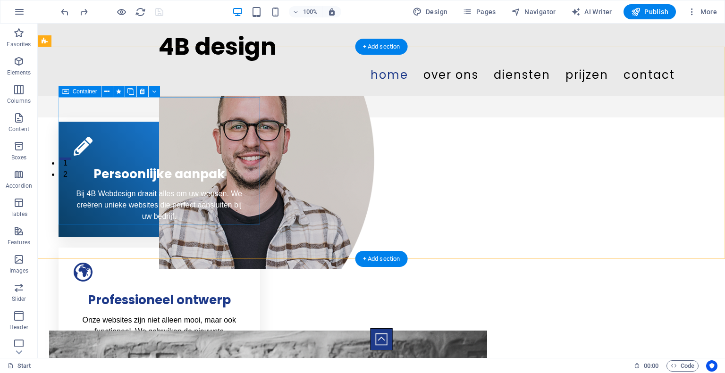
click at [68, 122] on div "Persoonlijke aanpak Bij 4B Webdesign draait alles om uw wensen. We creëren unie…" at bounding box center [160, 180] width 202 height 116
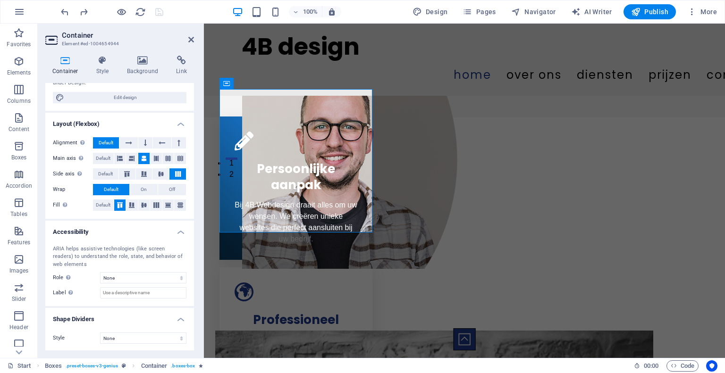
scroll to position [0, 0]
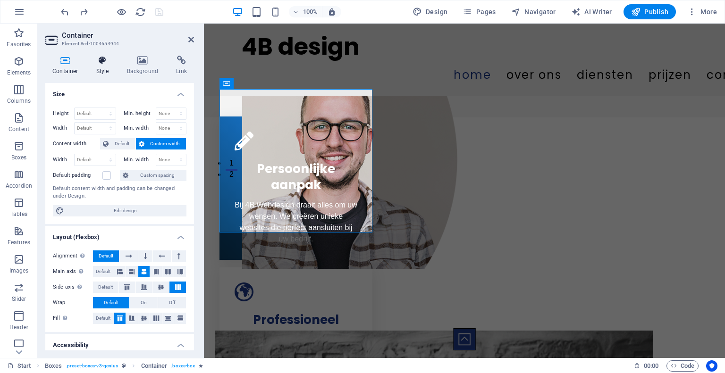
click at [104, 63] on icon at bounding box center [102, 60] width 27 height 9
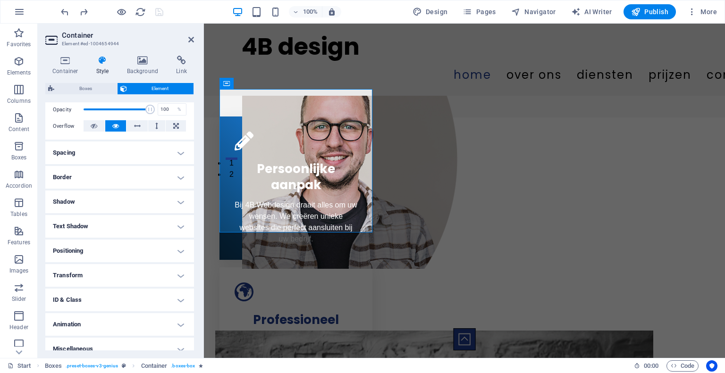
scroll to position [150, 0]
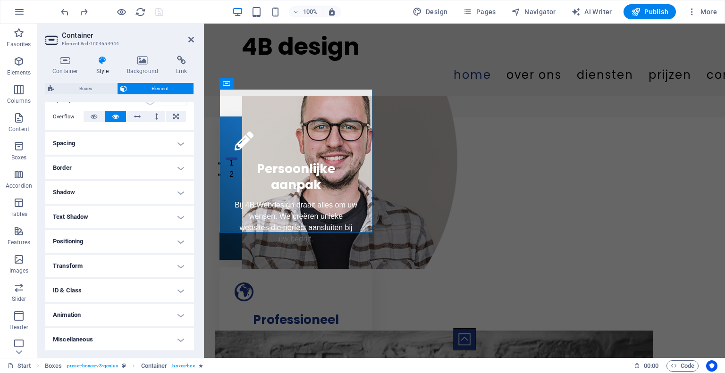
click at [113, 263] on h4 "Transform" at bounding box center [119, 266] width 149 height 23
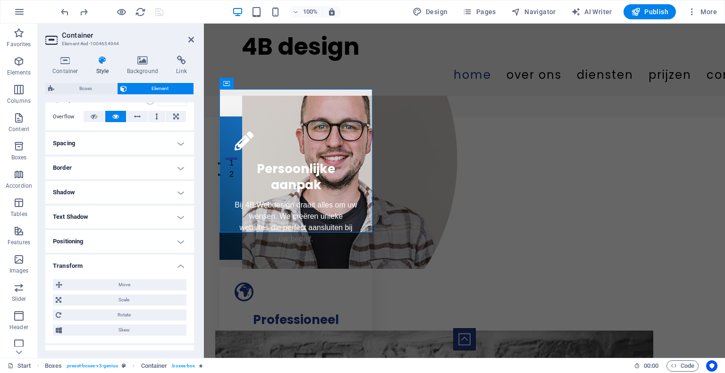
click at [113, 263] on h4 "Transform" at bounding box center [119, 263] width 149 height 17
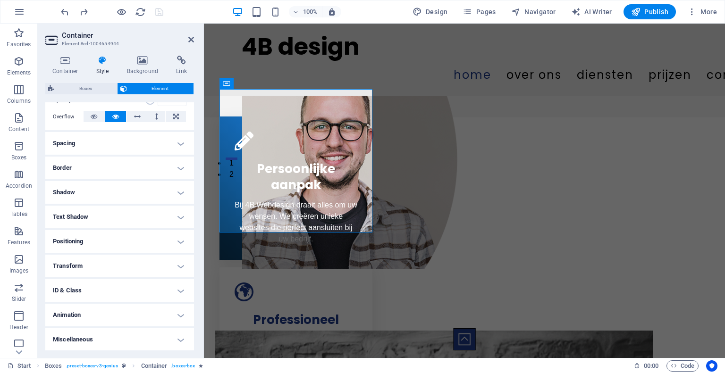
click at [101, 318] on h4 "Animation" at bounding box center [119, 315] width 149 height 23
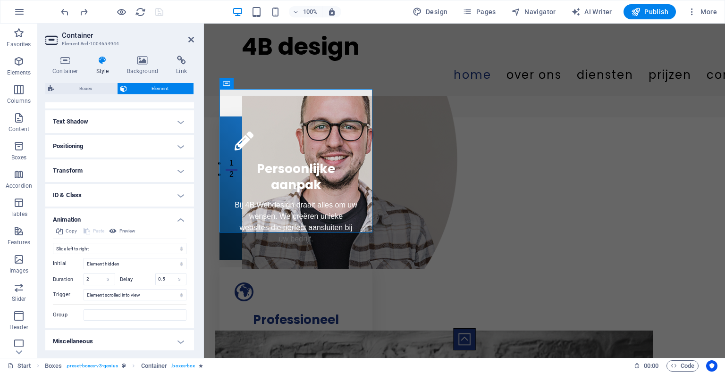
scroll to position [247, 0]
click at [103, 339] on h4 "Miscellaneous" at bounding box center [119, 340] width 149 height 23
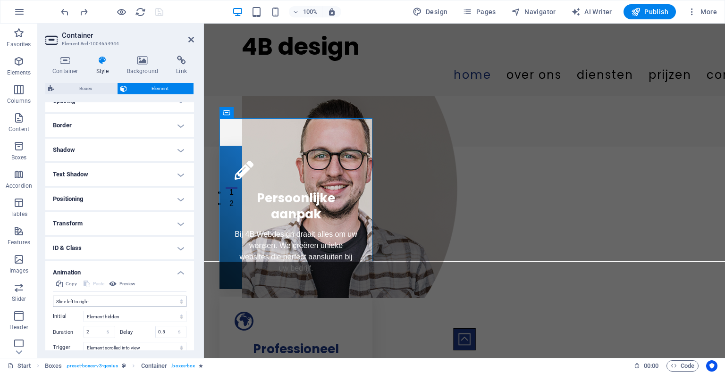
scroll to position [142, 0]
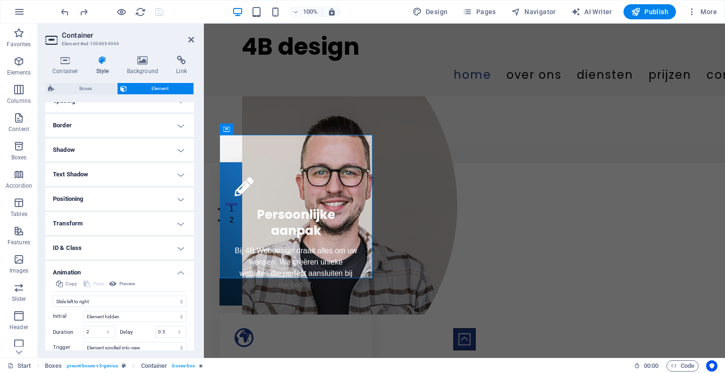
click at [103, 250] on h4 "ID & Class" at bounding box center [119, 248] width 149 height 23
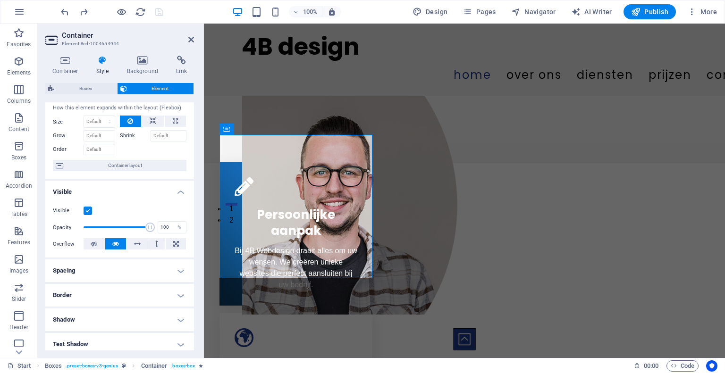
scroll to position [0, 0]
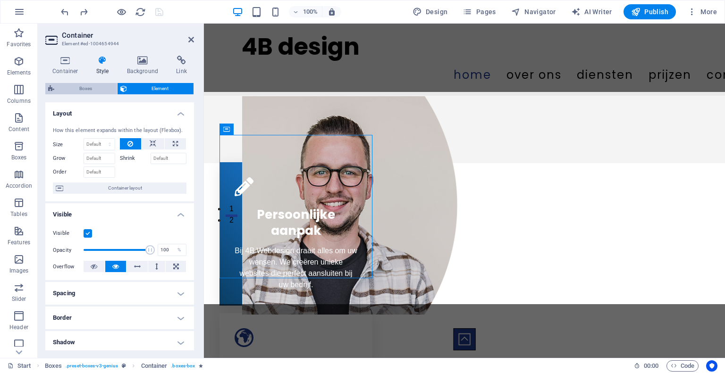
click at [96, 85] on span "Boxes" at bounding box center [85, 88] width 57 height 11
select select "vw"
select select "rem"
select select "px"
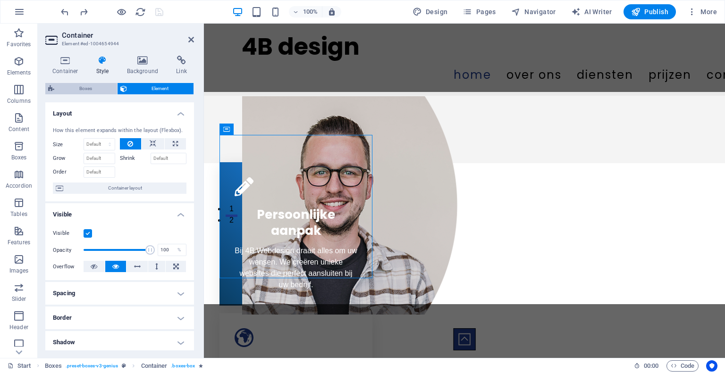
select select "px"
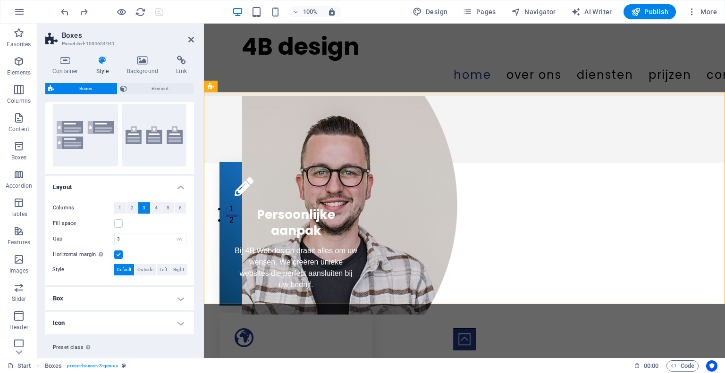
scroll to position [110, 0]
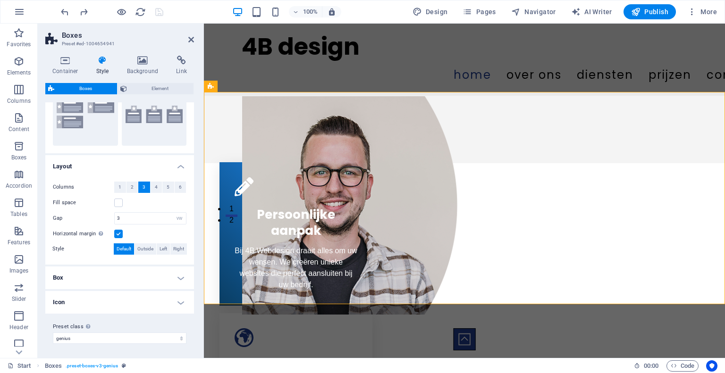
click at [130, 273] on h4 "Box" at bounding box center [119, 278] width 149 height 23
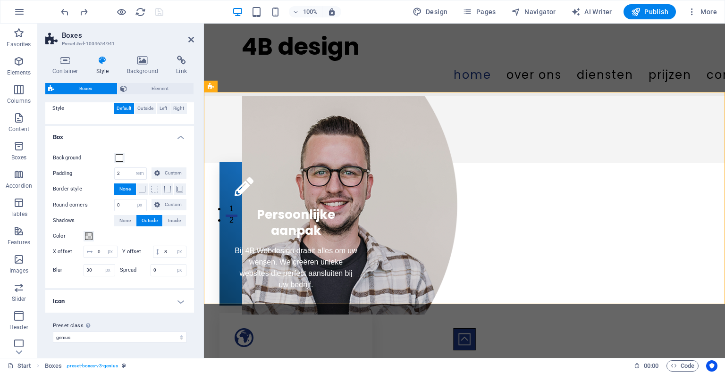
scroll to position [261, 0]
click at [190, 39] on icon at bounding box center [191, 40] width 6 height 8
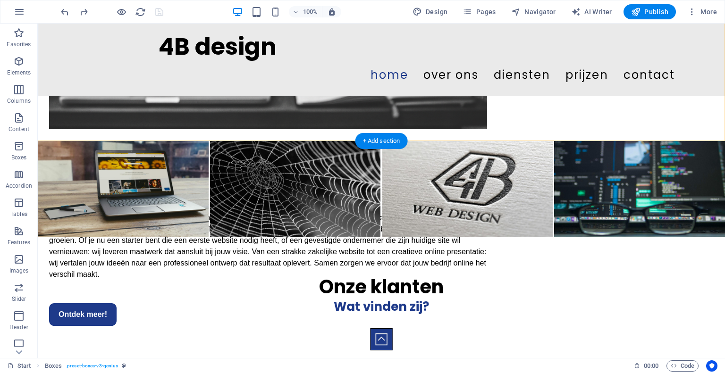
scroll to position [617, 0]
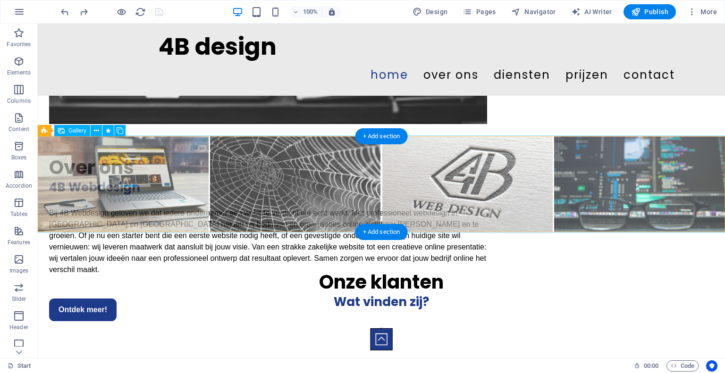
click at [639, 152] on li at bounding box center [639, 184] width 171 height 96
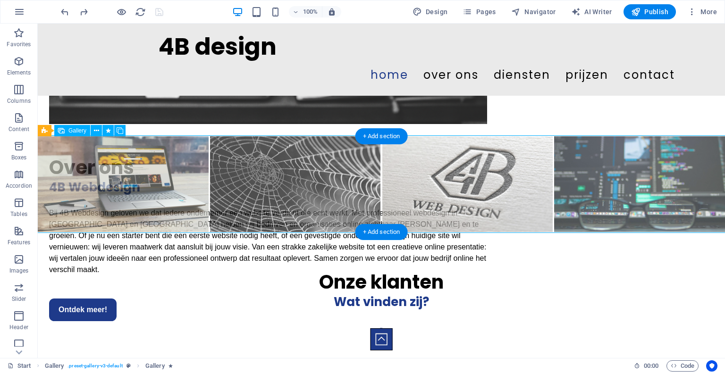
click at [639, 152] on li at bounding box center [639, 184] width 171 height 96
select select "1"
select select "px"
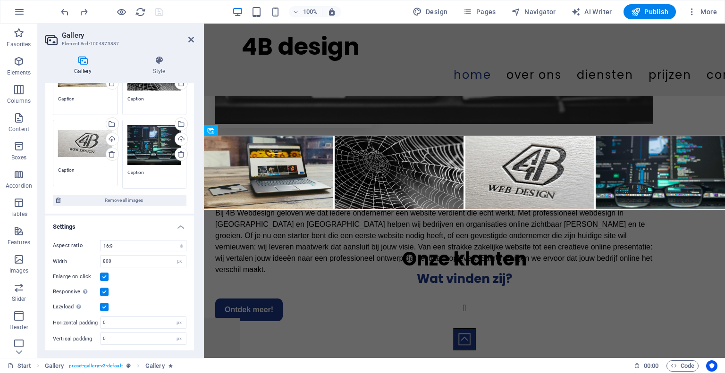
scroll to position [0, 0]
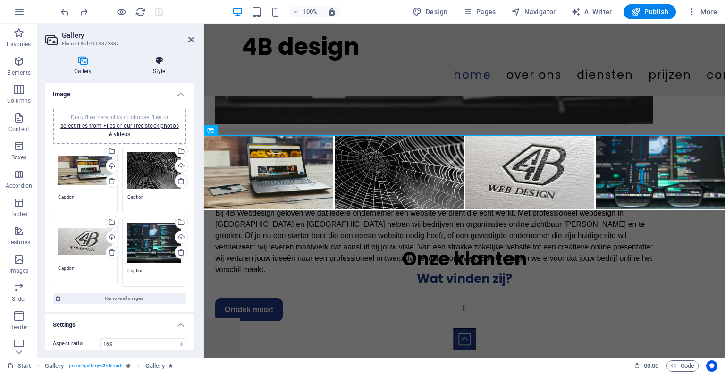
click at [165, 70] on h4 "Style" at bounding box center [159, 66] width 70 height 20
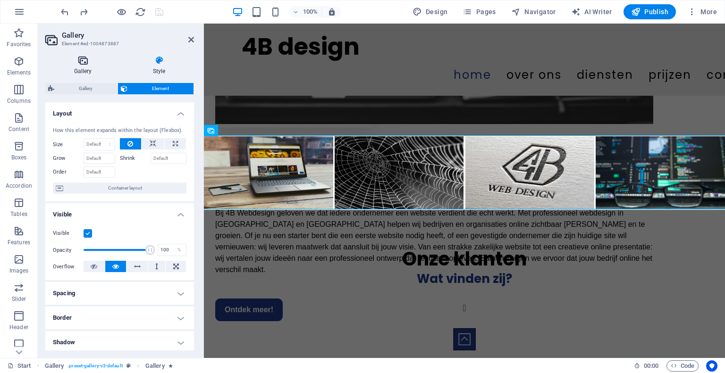
click at [96, 69] on h4 "Gallery" at bounding box center [84, 66] width 79 height 20
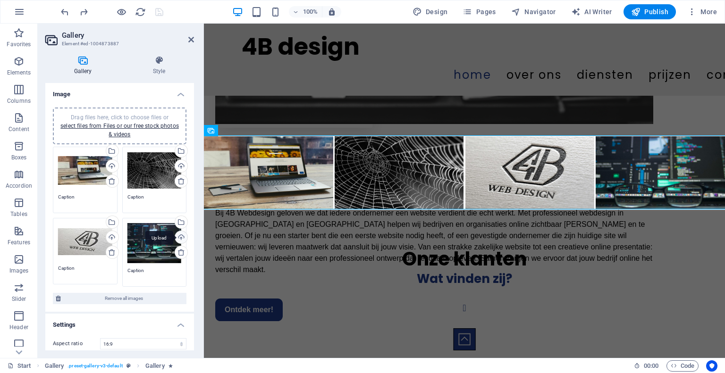
scroll to position [98, 0]
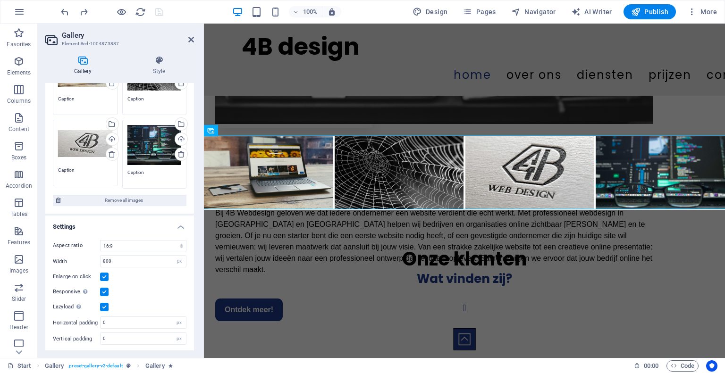
click at [105, 291] on label at bounding box center [104, 292] width 8 height 8
click at [0, 0] on input "Responsive Automatically load retina image and smartphone optimized sizes." at bounding box center [0, 0] width 0 height 0
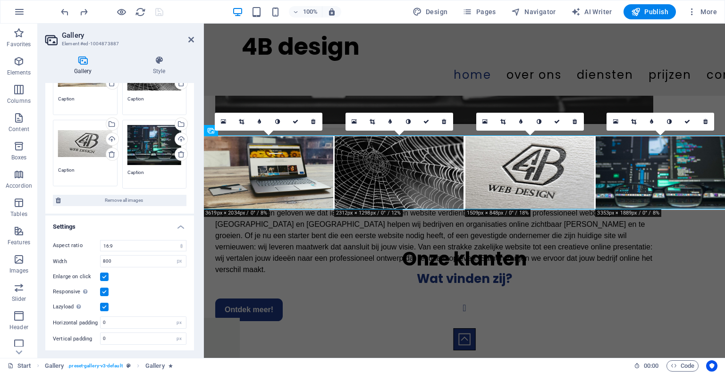
click at [106, 291] on label at bounding box center [104, 292] width 8 height 8
click at [0, 0] on input "Responsive Automatically load retina image and smartphone optimized sizes." at bounding box center [0, 0] width 0 height 0
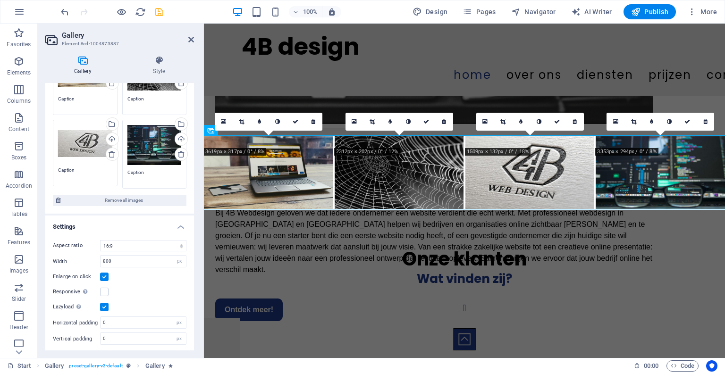
click at [105, 309] on label at bounding box center [104, 307] width 8 height 8
click at [0, 0] on input "Lazyload Loading images after the page loads improves page speed." at bounding box center [0, 0] width 0 height 0
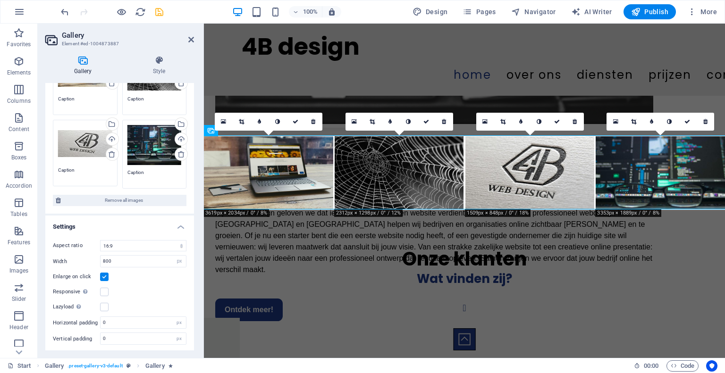
click at [193, 34] on h2 "Gallery" at bounding box center [128, 35] width 132 height 8
click at [192, 35] on h2 "Gallery" at bounding box center [128, 35] width 132 height 8
click at [191, 36] on icon at bounding box center [191, 40] width 6 height 8
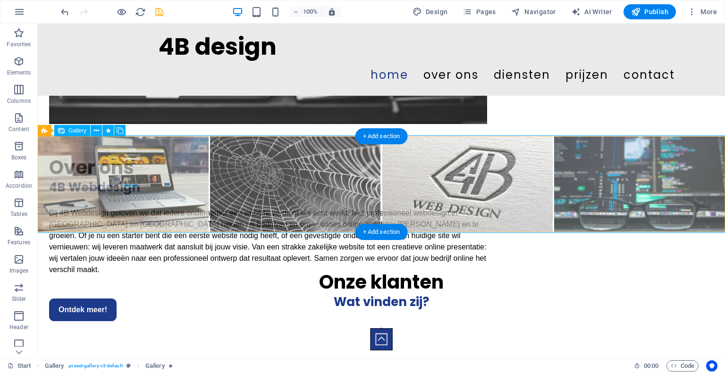
click at [161, 164] on li at bounding box center [123, 184] width 171 height 96
select select "1"
select select "px"
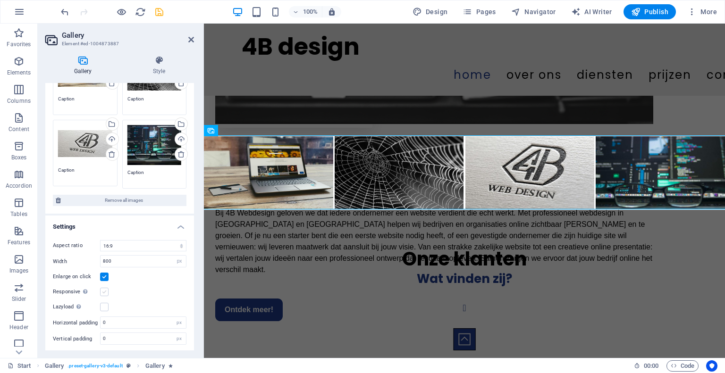
click at [106, 291] on label at bounding box center [104, 292] width 8 height 8
click at [0, 0] on input "Responsive Automatically load retina image and smartphone optimized sizes." at bounding box center [0, 0] width 0 height 0
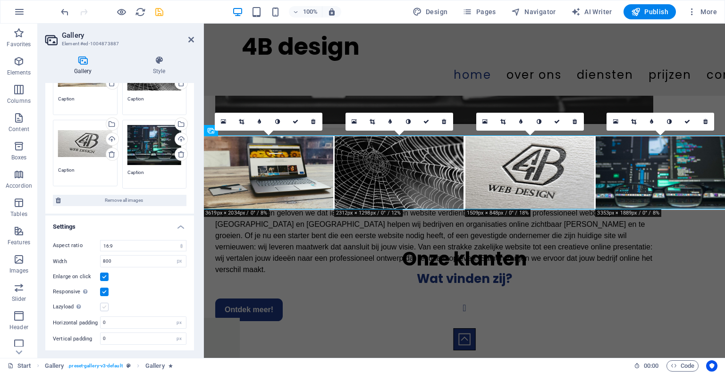
click at [106, 306] on label at bounding box center [104, 307] width 8 height 8
click at [0, 0] on input "Lazyload Loading images after the page loads improves page speed." at bounding box center [0, 0] width 0 height 0
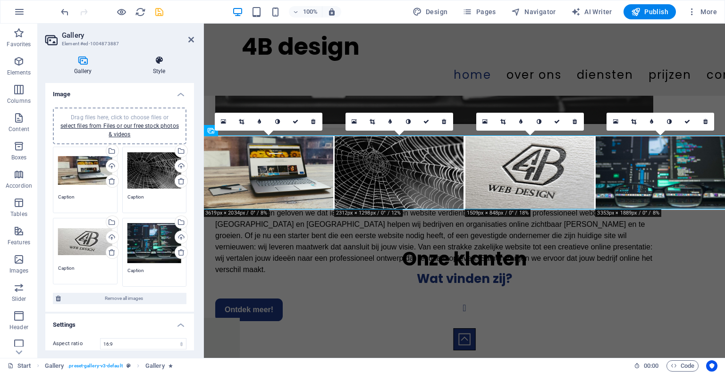
click at [157, 66] on h4 "Style" at bounding box center [159, 66] width 70 height 20
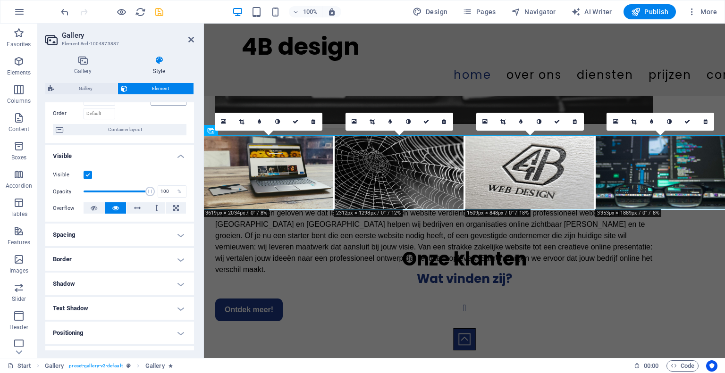
scroll to position [71, 0]
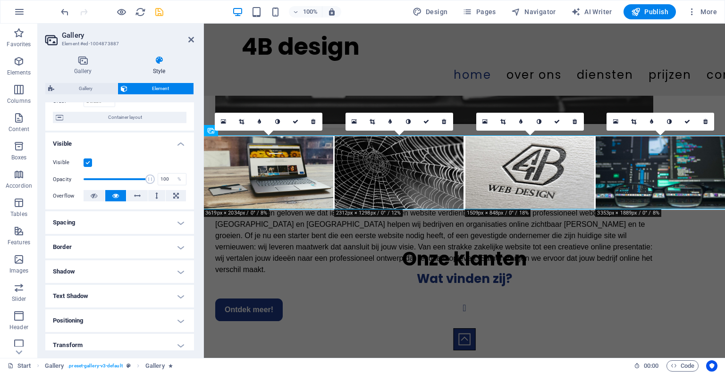
click at [134, 221] on h4 "Spacing" at bounding box center [119, 222] width 149 height 23
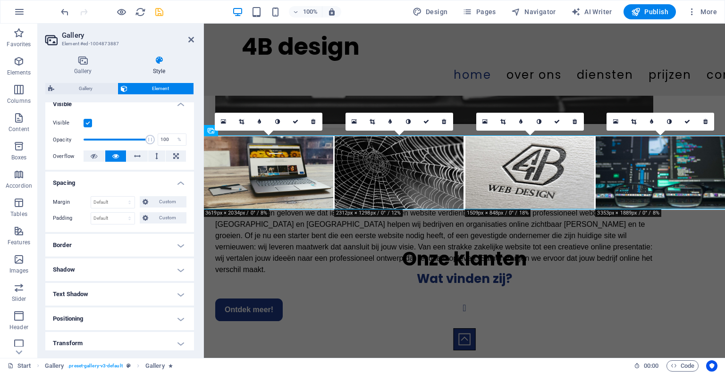
scroll to position [113, 0]
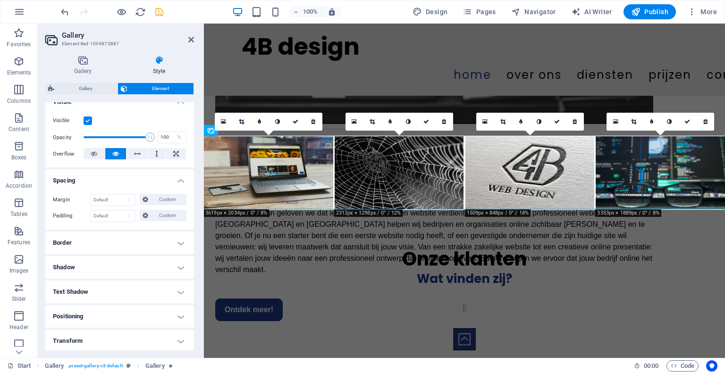
click at [122, 262] on h4 "Shadow" at bounding box center [119, 267] width 149 height 23
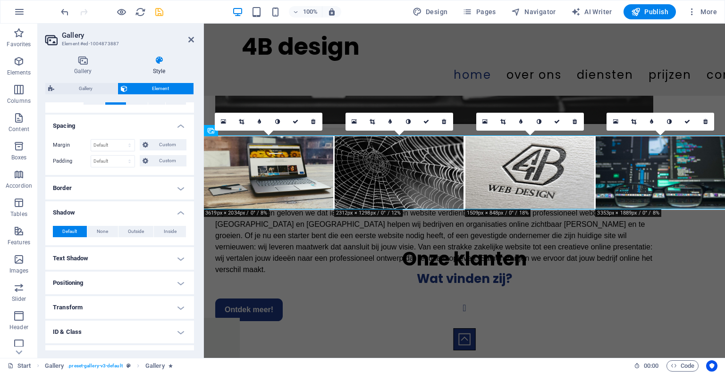
scroll to position [172, 0]
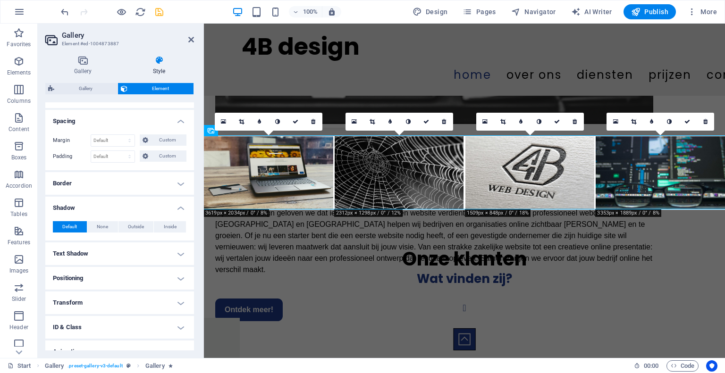
click at [127, 257] on h4 "Text Shadow" at bounding box center [119, 254] width 149 height 23
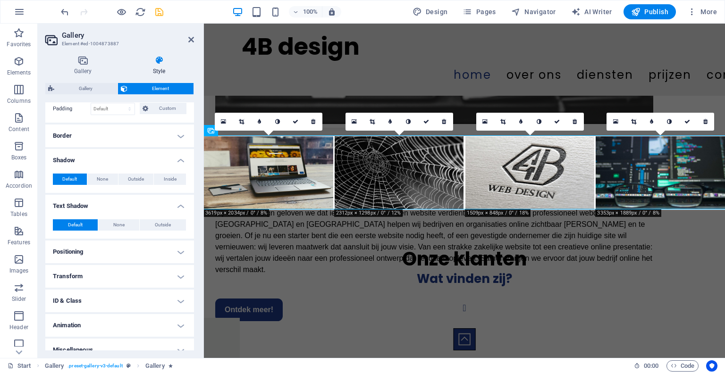
scroll to position [230, 0]
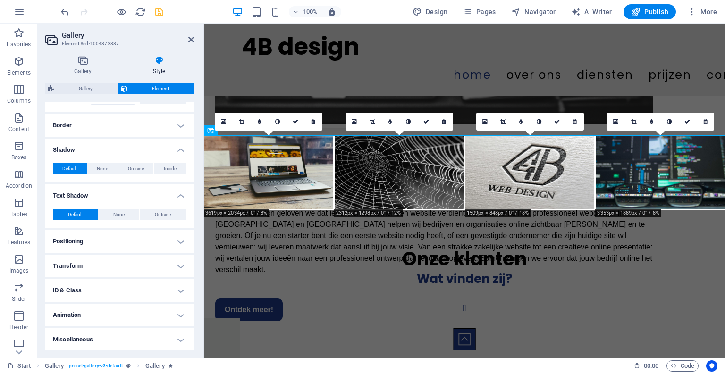
click at [124, 251] on h4 "Positioning" at bounding box center [119, 241] width 149 height 23
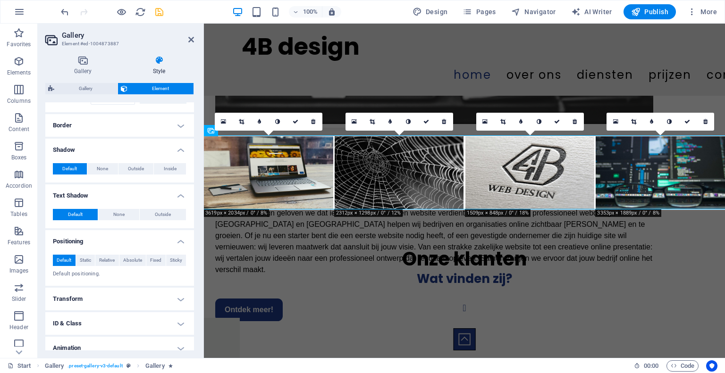
scroll to position [263, 0]
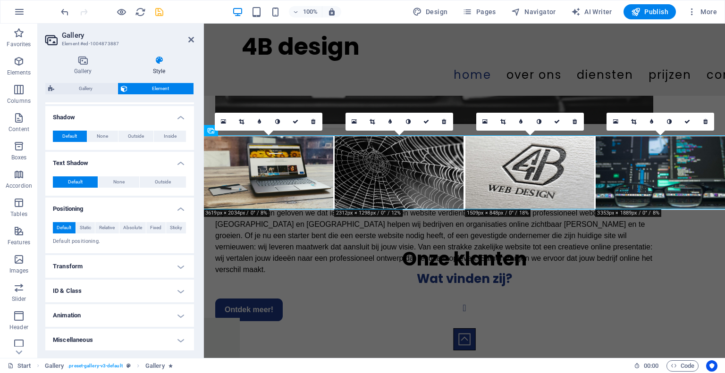
click at [122, 260] on h4 "Transform" at bounding box center [119, 266] width 149 height 23
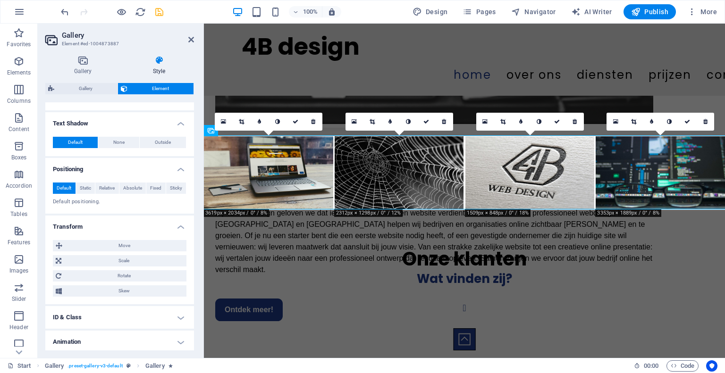
scroll to position [307, 0]
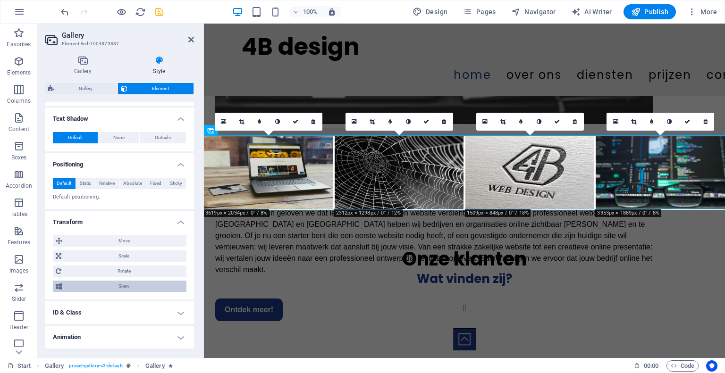
click at [118, 286] on span "Skew" at bounding box center [124, 286] width 119 height 11
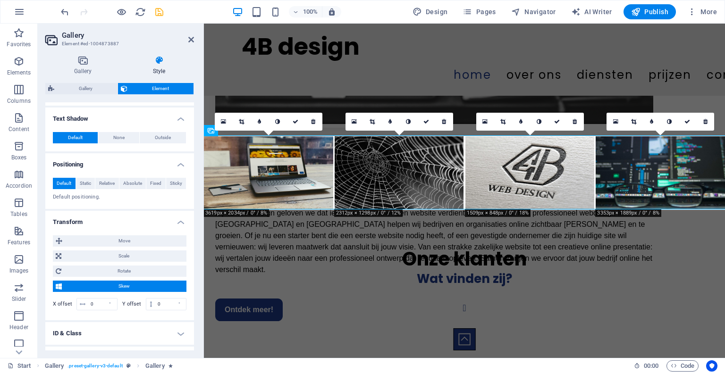
click at [118, 286] on span "Skew" at bounding box center [124, 286] width 119 height 11
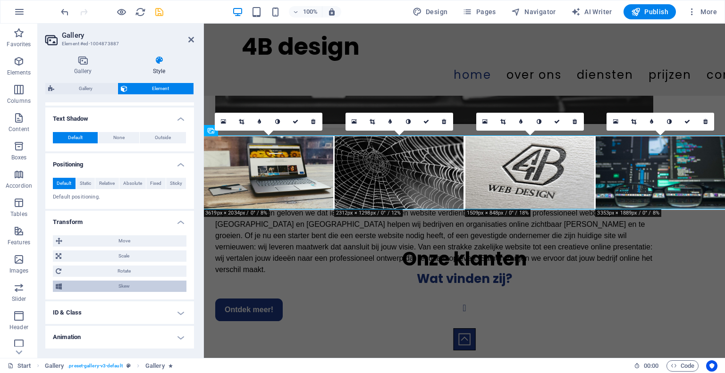
scroll to position [329, 0]
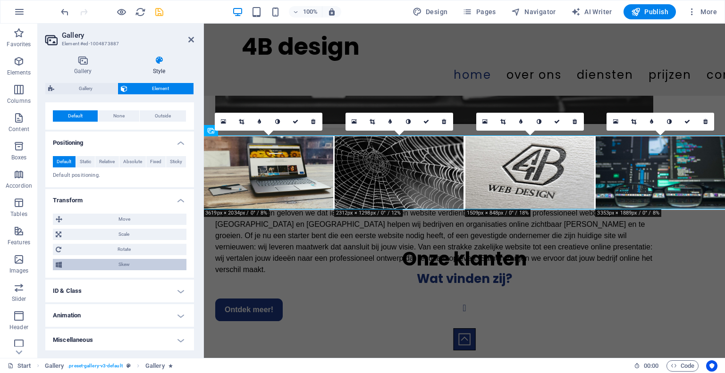
click at [118, 286] on h4 "ID & Class" at bounding box center [119, 291] width 149 height 23
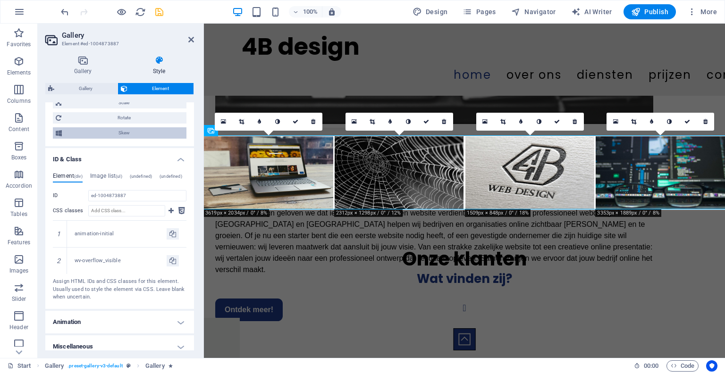
scroll to position [467, 0]
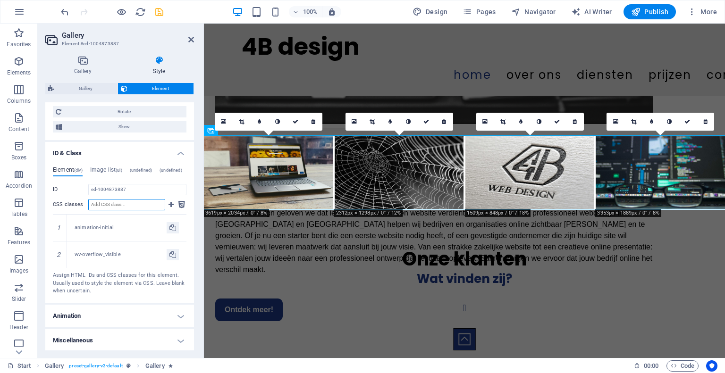
click at [129, 203] on input "CSS classes" at bounding box center [126, 204] width 77 height 11
click at [171, 205] on icon at bounding box center [171, 204] width 5 height 11
click at [180, 205] on icon at bounding box center [181, 204] width 7 height 11
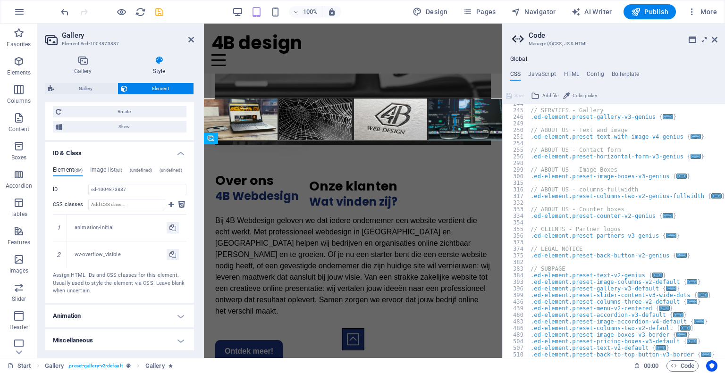
scroll to position [0, 0]
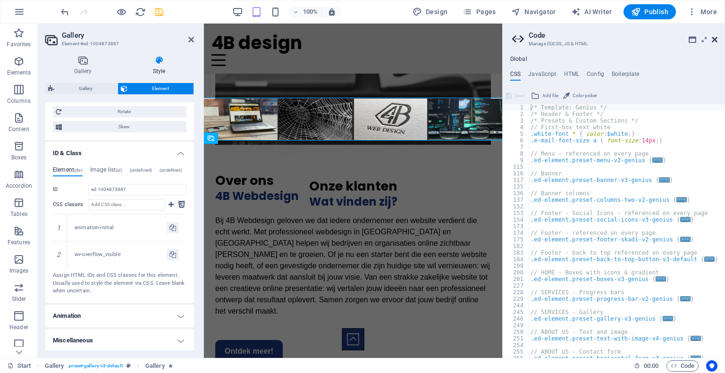
click at [713, 39] on icon at bounding box center [715, 40] width 6 height 8
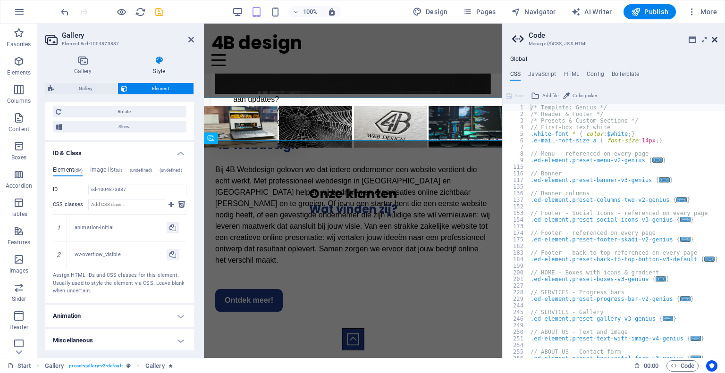
scroll to position [617, 0]
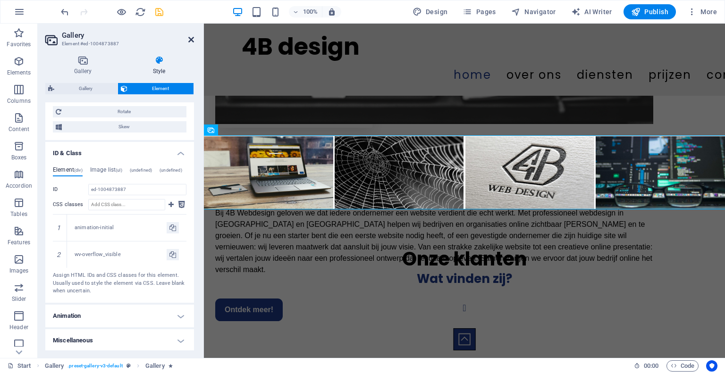
click at [192, 39] on icon at bounding box center [191, 40] width 6 height 8
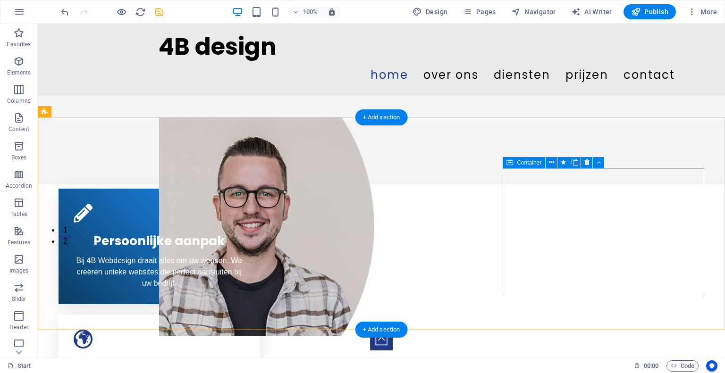
scroll to position [122, 0]
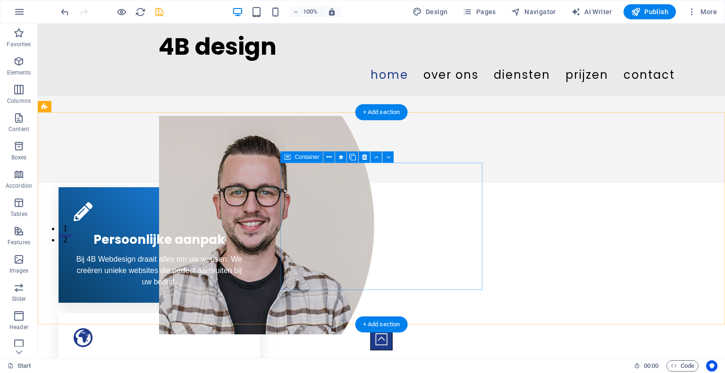
click at [260, 313] on div "Professioneel ontwerp Onze websites zijn niet [PERSON_NAME], maar ook functione…" at bounding box center [160, 376] width 202 height 127
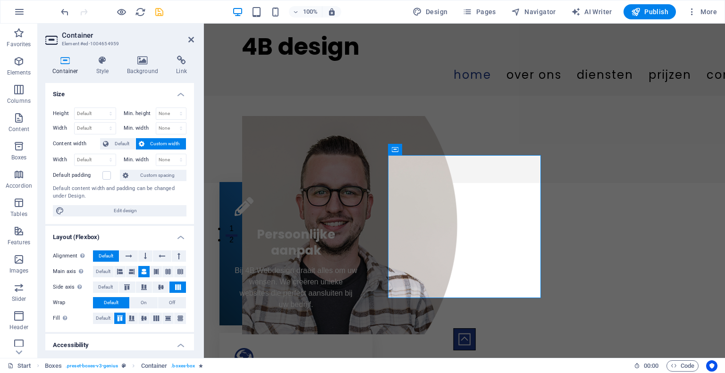
click at [99, 76] on div "Container Style Background Link Size Height Default px rem % vh vw Min. height …" at bounding box center [119, 203] width 149 height 295
click at [102, 69] on h4 "Style" at bounding box center [104, 66] width 31 height 20
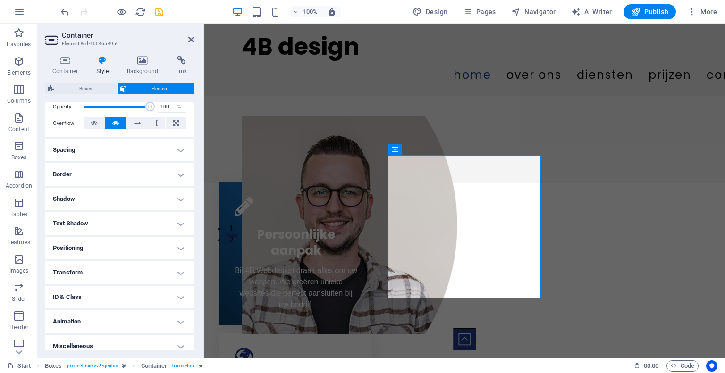
scroll to position [150, 0]
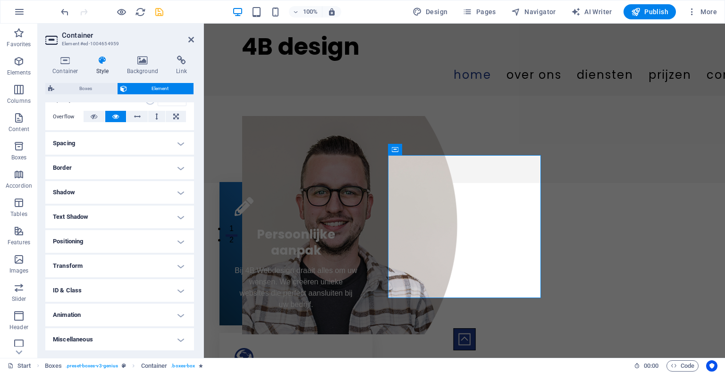
click at [128, 288] on h4 "ID & Class" at bounding box center [119, 290] width 149 height 23
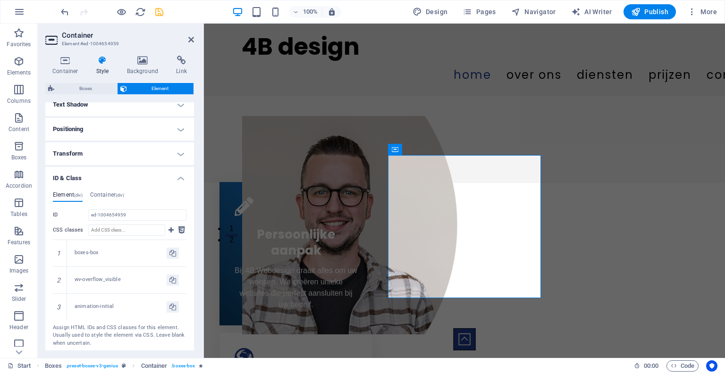
scroll to position [265, 0]
click at [189, 41] on icon at bounding box center [191, 40] width 6 height 8
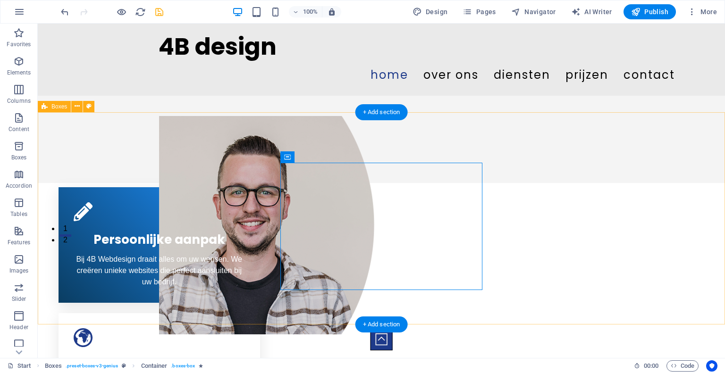
scroll to position [0, 0]
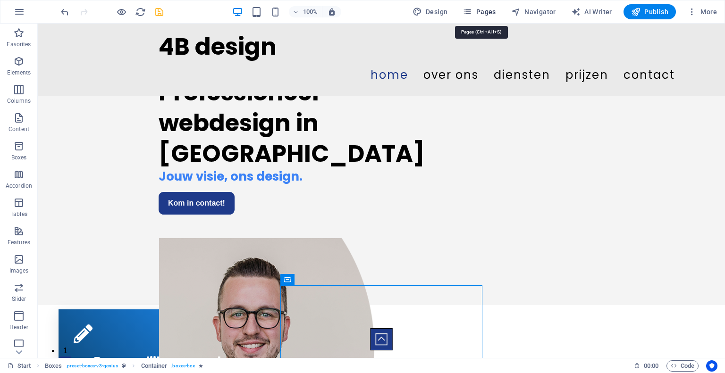
click at [470, 13] on icon "button" at bounding box center [467, 11] width 9 height 9
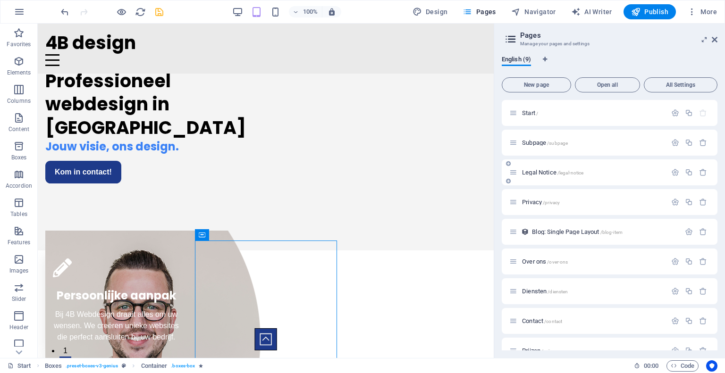
scroll to position [17, 0]
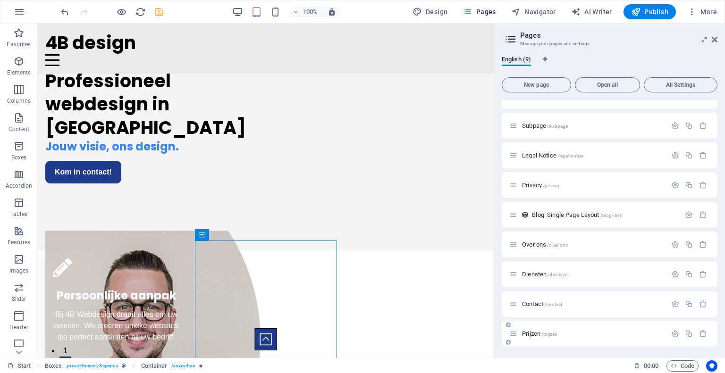
click at [527, 333] on span "Prijzen /prijzen" at bounding box center [539, 333] width 35 height 7
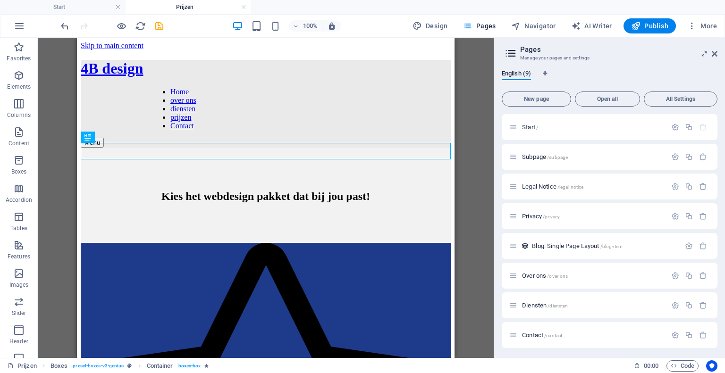
scroll to position [0, 0]
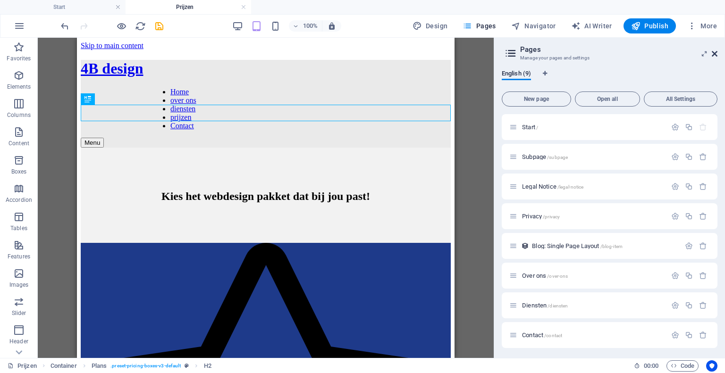
click at [714, 52] on icon at bounding box center [715, 54] width 6 height 8
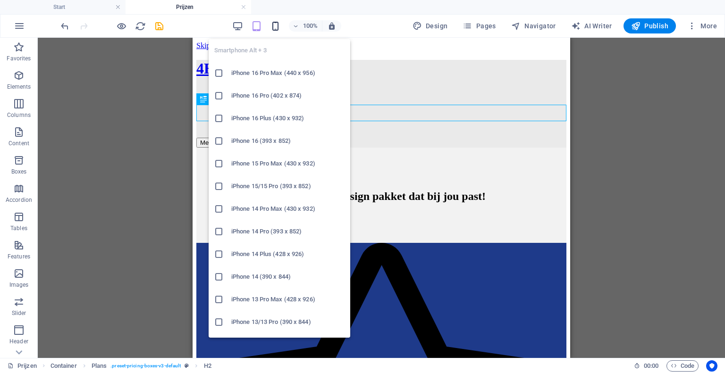
click at [275, 24] on icon "button" at bounding box center [275, 26] width 11 height 11
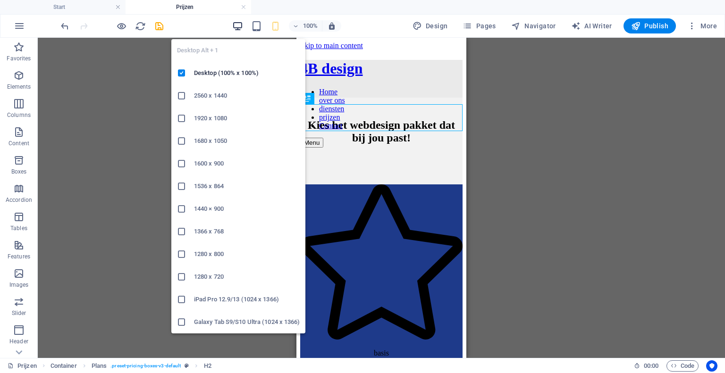
click at [240, 26] on icon "button" at bounding box center [237, 26] width 11 height 11
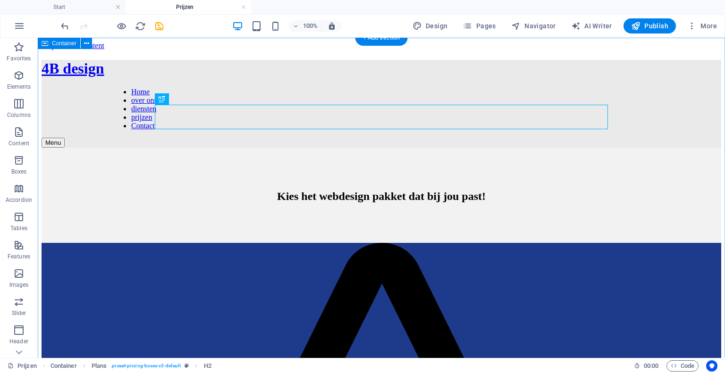
click at [114, 148] on div "Kies het webdesign pakket dat bij jou past! basis €495 One pager / enkele pagin…" at bounding box center [382, 372] width 680 height 448
select select "px"
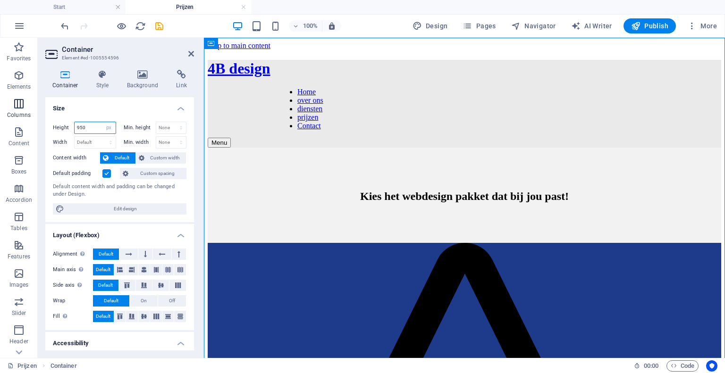
drag, startPoint x: 97, startPoint y: 125, endPoint x: 0, endPoint y: 106, distance: 99.2
click at [0, 106] on section "Favorites Elements Columns Content Boxes Accordion Tables Features Images Slide…" at bounding box center [362, 198] width 725 height 321
type input "1"
type input "975"
click at [192, 54] on icon at bounding box center [191, 54] width 6 height 8
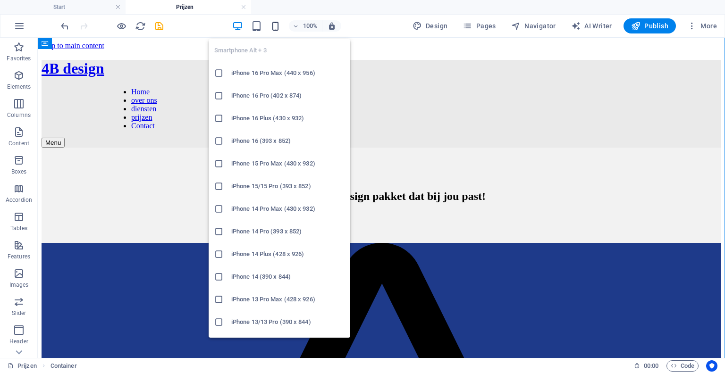
click at [273, 26] on icon "button" at bounding box center [275, 26] width 11 height 11
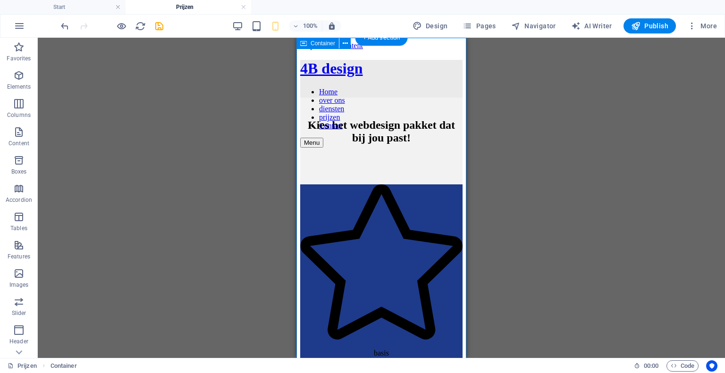
select select "px"
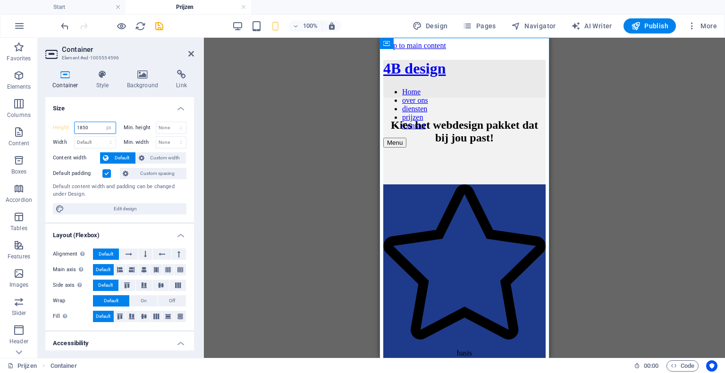
click at [90, 128] on input "1850" at bounding box center [95, 127] width 41 height 11
type input "1875"
click at [189, 56] on icon at bounding box center [191, 54] width 6 height 8
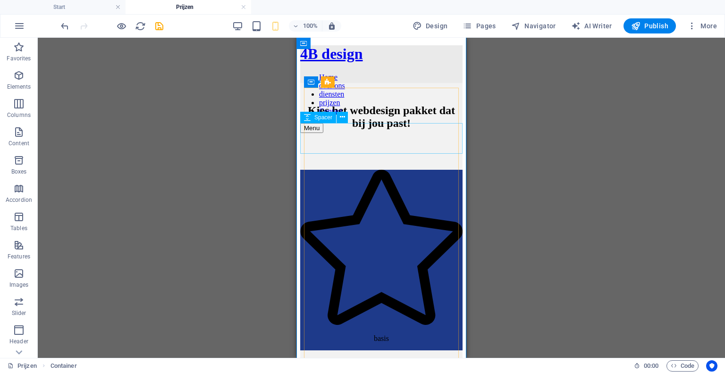
scroll to position [12, 0]
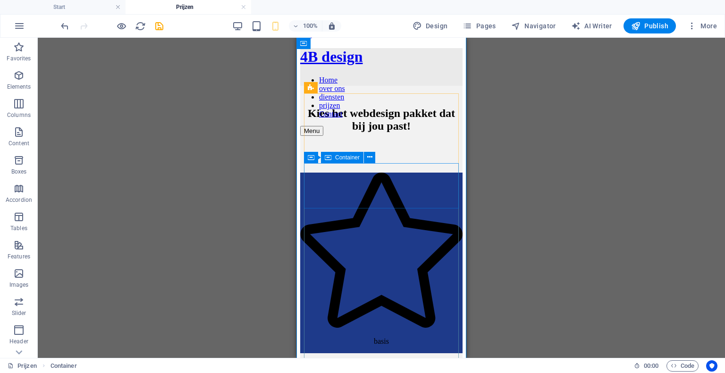
click at [307, 188] on div "basis" at bounding box center [381, 263] width 162 height 181
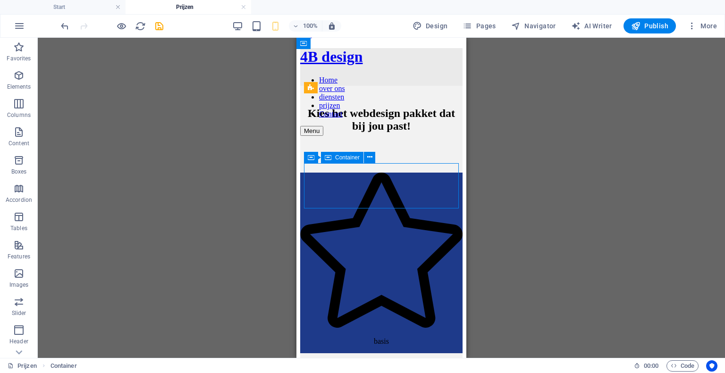
click at [307, 188] on div "basis" at bounding box center [381, 263] width 162 height 181
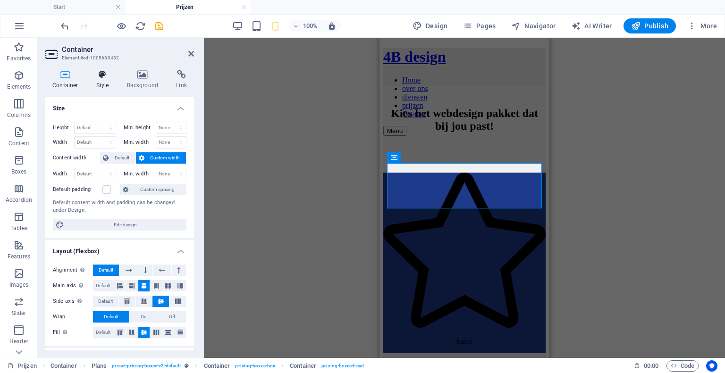
click at [97, 70] on icon at bounding box center [102, 74] width 27 height 9
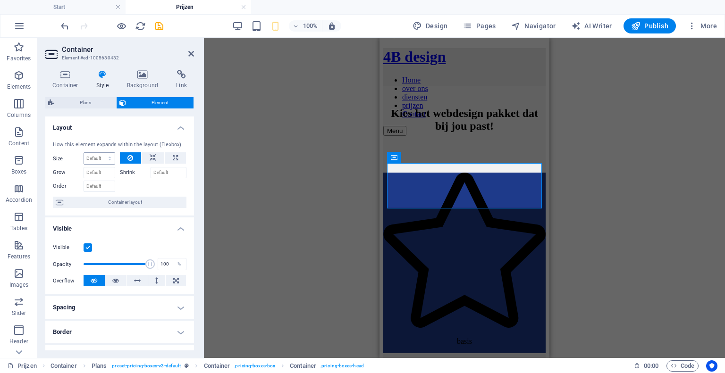
scroll to position [164, 0]
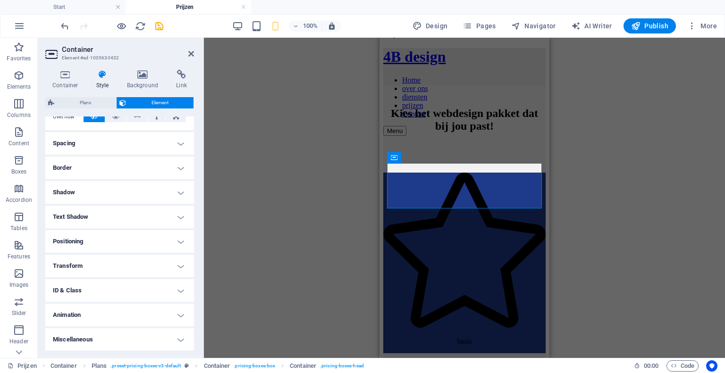
click at [87, 312] on h4 "Animation" at bounding box center [119, 315] width 149 height 23
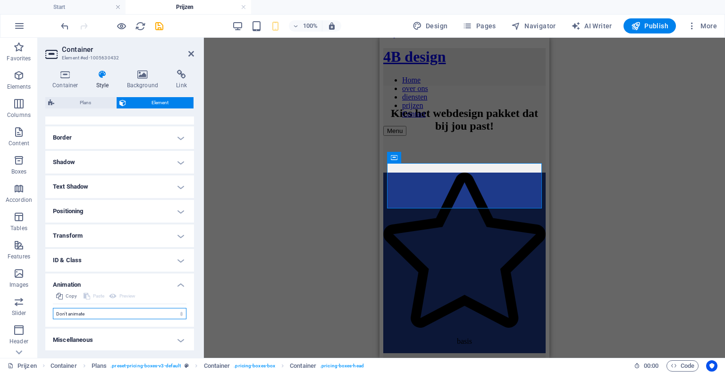
click at [87, 312] on select "Don't animate Show / Hide Slide up/down Zoom in/out Slide left to right Slide r…" at bounding box center [120, 313] width 134 height 11
select select "fade"
click at [53, 308] on select "Don't animate Show / Hide Slide up/down Zoom in/out Slide left to right Slide r…" at bounding box center [120, 313] width 134 height 11
select select "scroll"
select select "none"
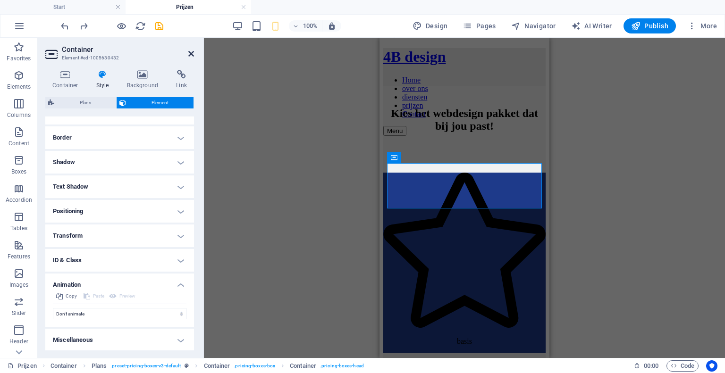
click at [191, 55] on icon at bounding box center [191, 54] width 6 height 8
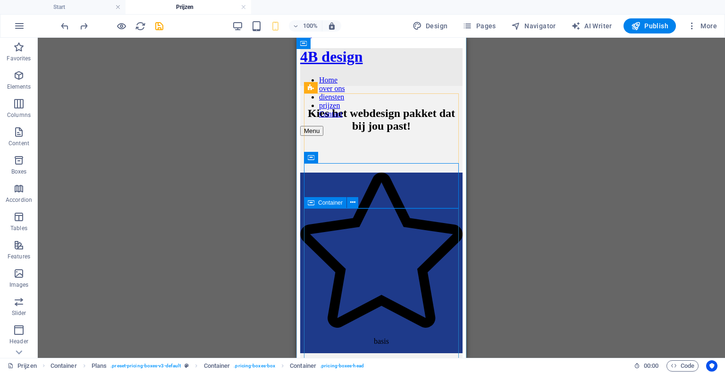
click at [356, 156] on button at bounding box center [352, 157] width 11 height 11
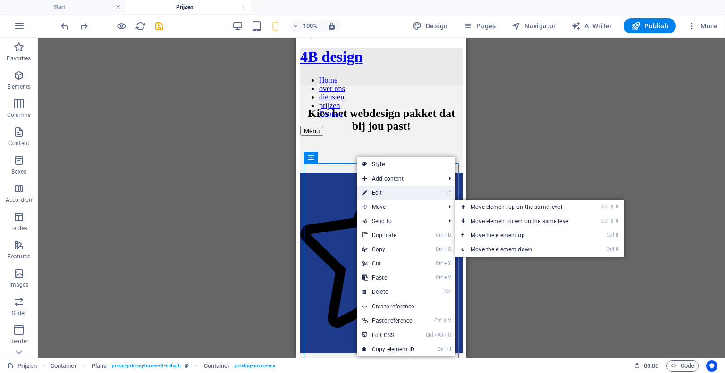
click at [383, 192] on link "⏎ Edit" at bounding box center [388, 193] width 63 height 14
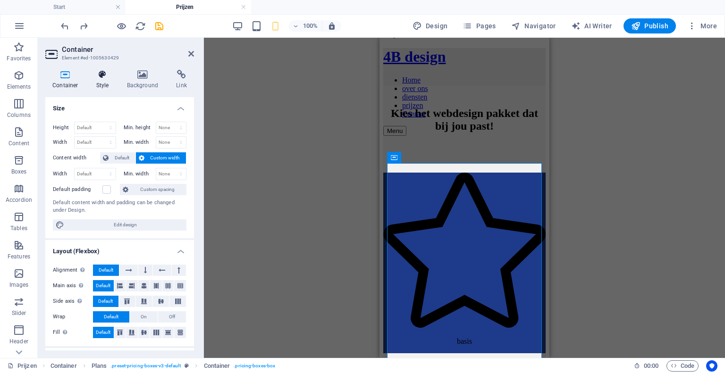
click at [106, 72] on icon at bounding box center [102, 74] width 27 height 9
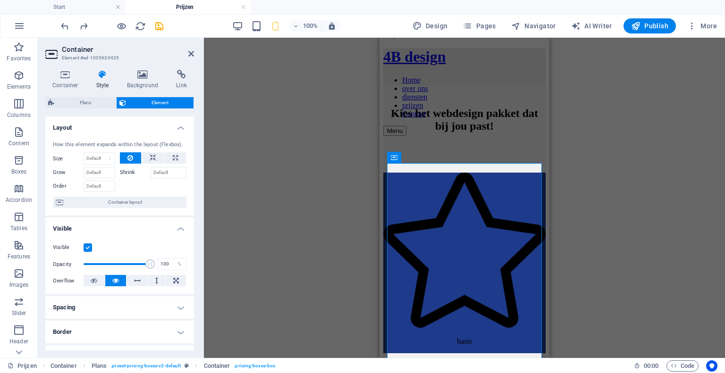
scroll to position [164, 0]
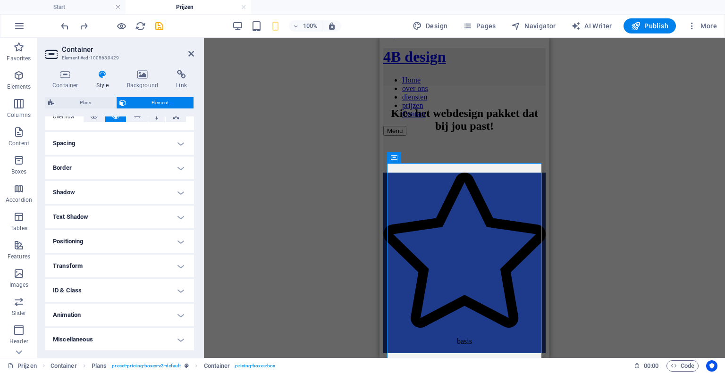
click at [82, 314] on h4 "Animation" at bounding box center [119, 315] width 149 height 23
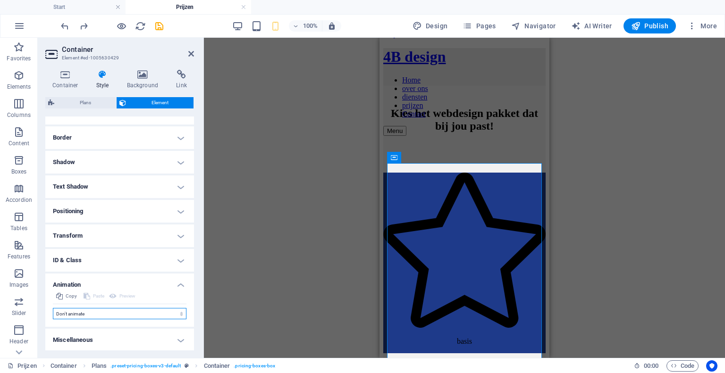
click at [82, 314] on select "Don't animate Show / Hide Slide up/down Zoom in/out Slide left to right Slide r…" at bounding box center [120, 313] width 134 height 11
select select "fade"
click at [53, 308] on select "Don't animate Show / Hide Slide up/down Zoom in/out Slide left to right Slide r…" at bounding box center [120, 313] width 134 height 11
select select "scroll"
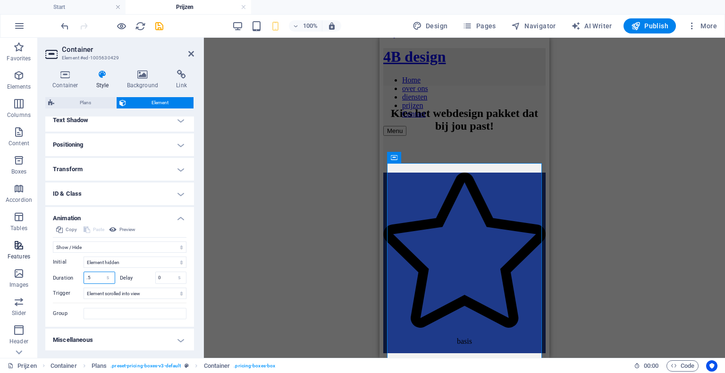
drag, startPoint x: 95, startPoint y: 276, endPoint x: 13, endPoint y: 257, distance: 84.8
click at [13, 257] on section "Favorites Elements Columns Content Boxes Accordion Tables Features Images Slide…" at bounding box center [362, 198] width 725 height 321
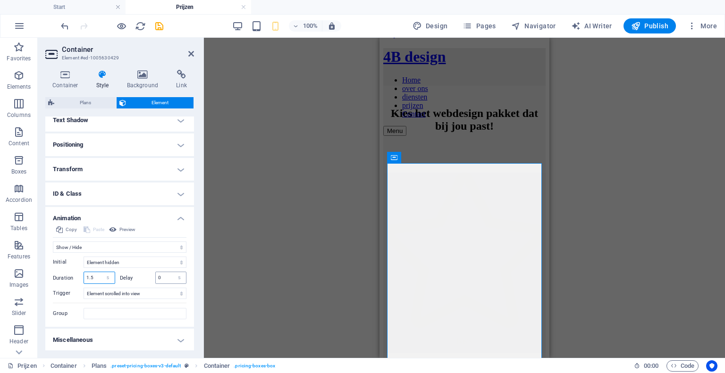
type input "1.5"
click at [159, 275] on input "0" at bounding box center [171, 277] width 31 height 11
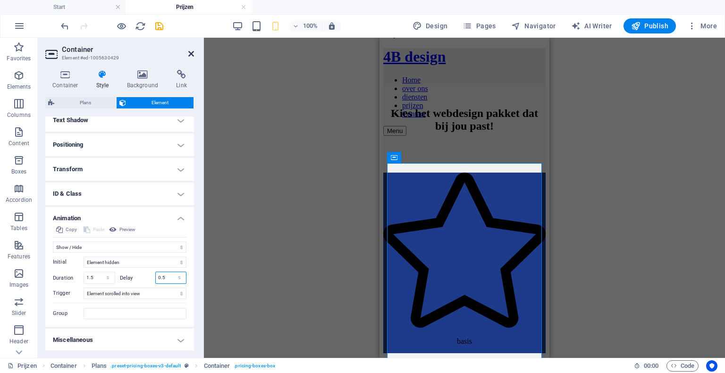
type input "0.5"
click at [192, 53] on icon at bounding box center [191, 54] width 6 height 8
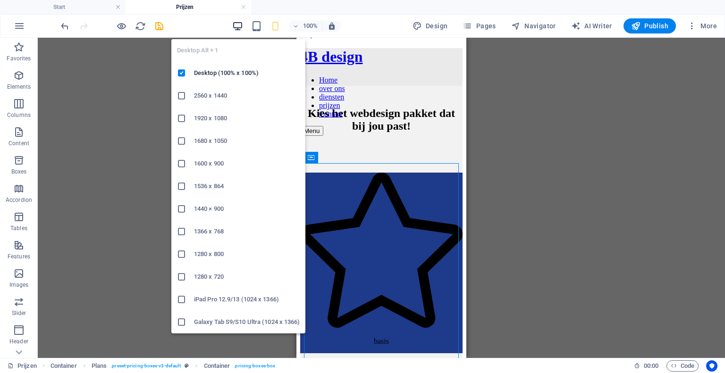
click at [239, 28] on icon "button" at bounding box center [237, 26] width 11 height 11
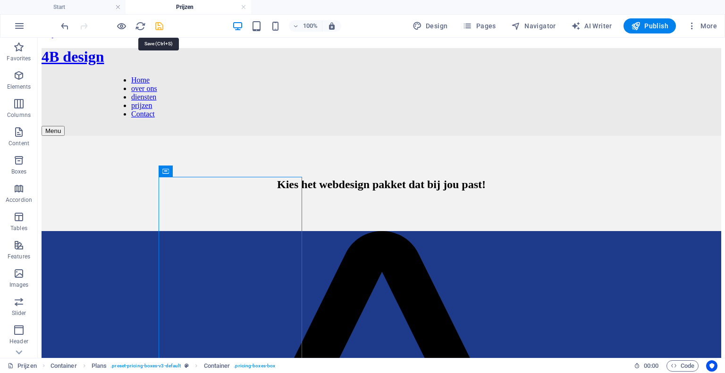
click at [160, 26] on icon "save" at bounding box center [159, 26] width 11 height 11
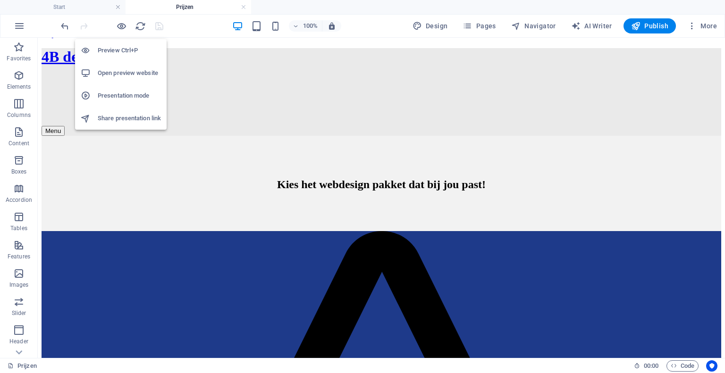
click at [124, 74] on h6 "Open preview website" at bounding box center [129, 73] width 63 height 11
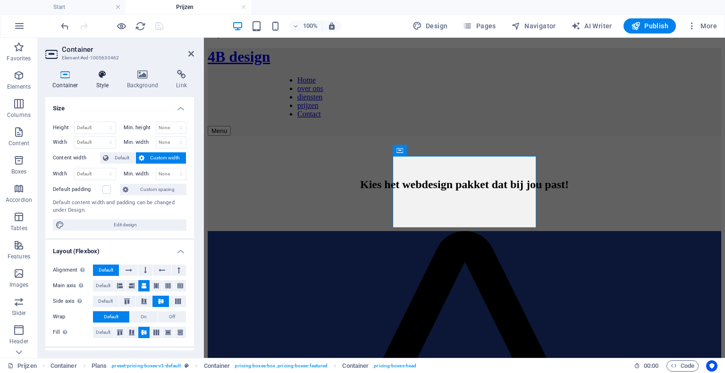
click at [103, 82] on h4 "Style" at bounding box center [104, 80] width 31 height 20
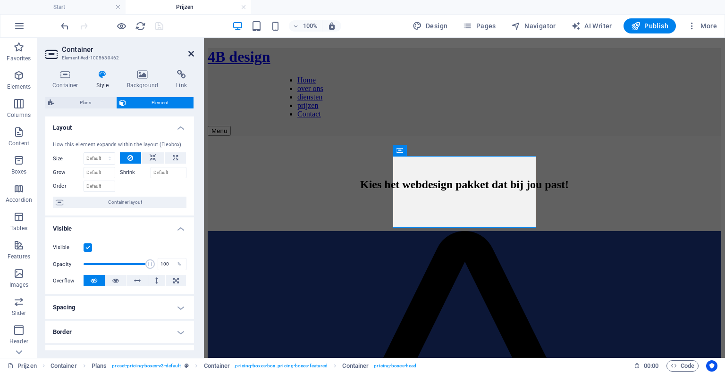
click at [189, 54] on icon at bounding box center [191, 54] width 6 height 8
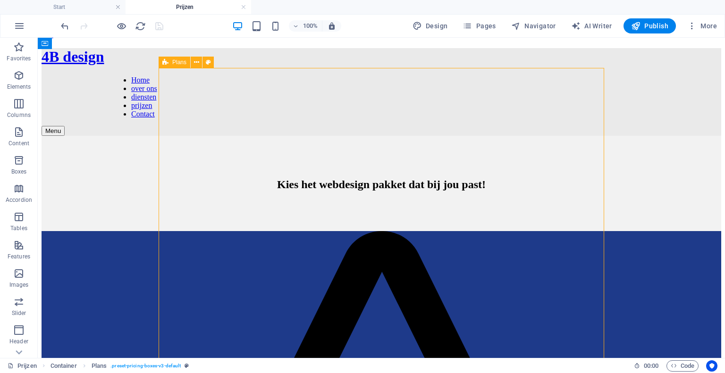
select select "rem"
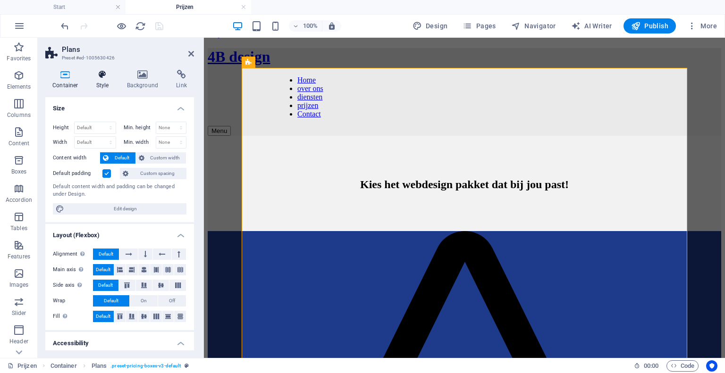
click at [101, 82] on h4 "Style" at bounding box center [104, 80] width 31 height 20
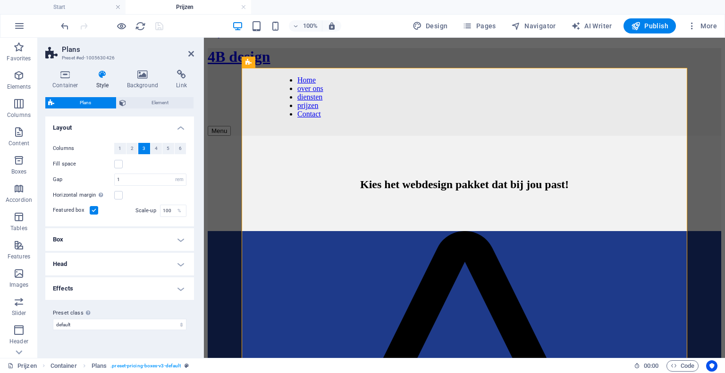
click at [133, 234] on h4 "Box" at bounding box center [119, 239] width 149 height 23
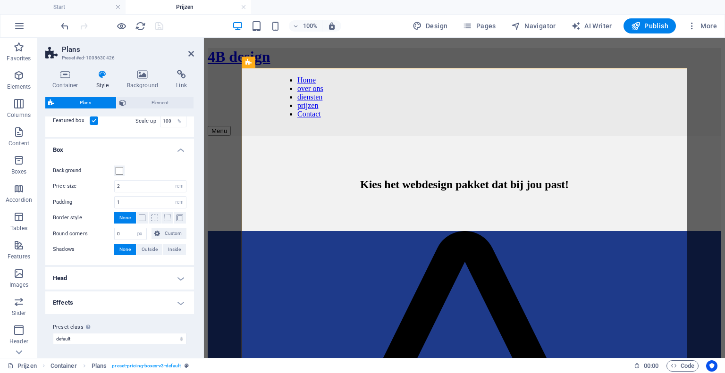
scroll to position [0, 0]
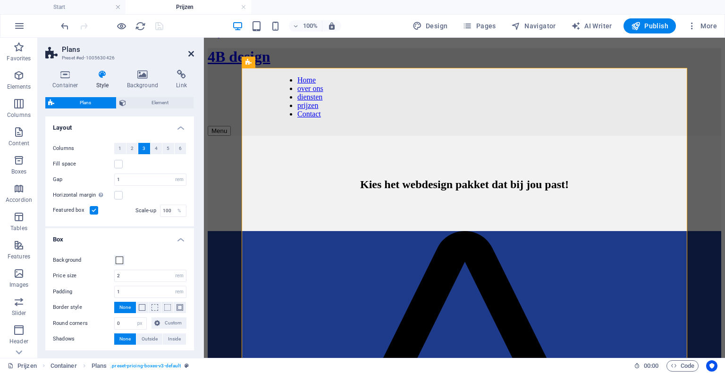
click at [191, 51] on icon at bounding box center [191, 54] width 6 height 8
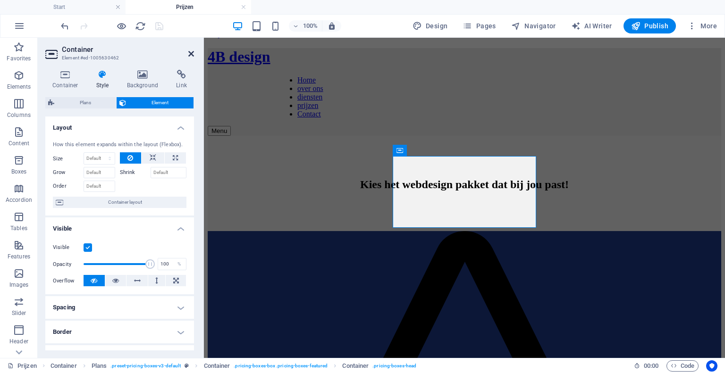
click at [190, 52] on icon at bounding box center [191, 54] width 6 height 8
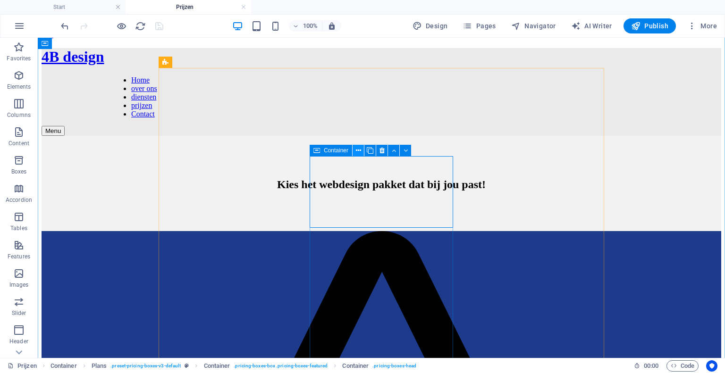
click at [355, 153] on button at bounding box center [358, 150] width 11 height 11
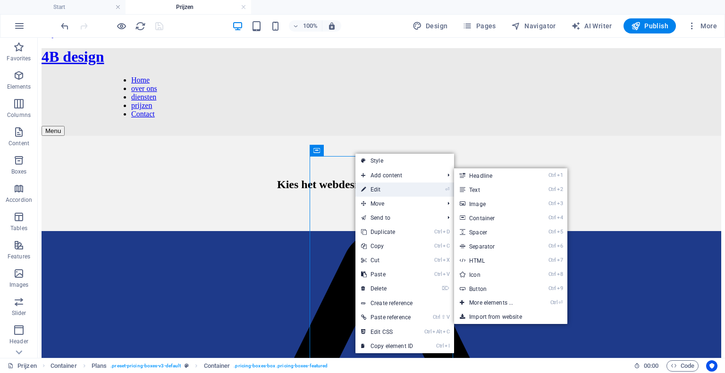
click at [385, 187] on link "⏎ Edit" at bounding box center [386, 190] width 63 height 14
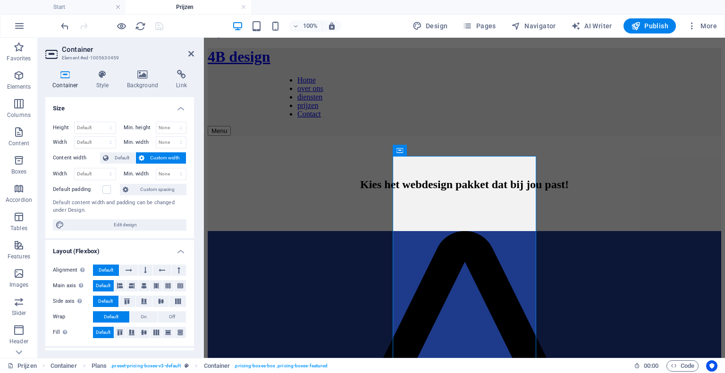
click at [115, 60] on h3 "Element #ed-1005630459" at bounding box center [118, 58] width 113 height 8
click at [110, 69] on div "Container Style Background Link Size Height Default px rem % vh vw Min. height …" at bounding box center [120, 210] width 164 height 296
click at [102, 76] on icon at bounding box center [102, 74] width 27 height 9
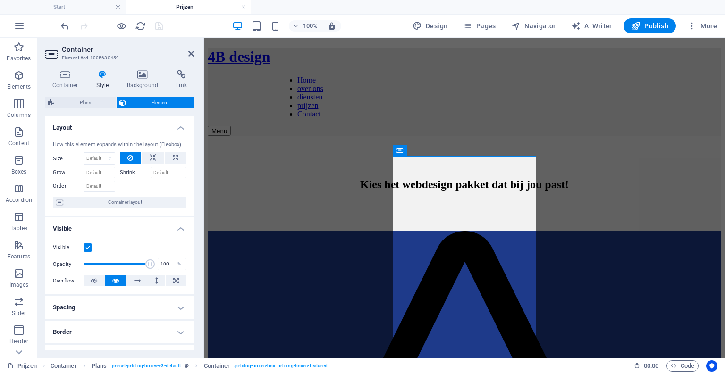
scroll to position [164, 0]
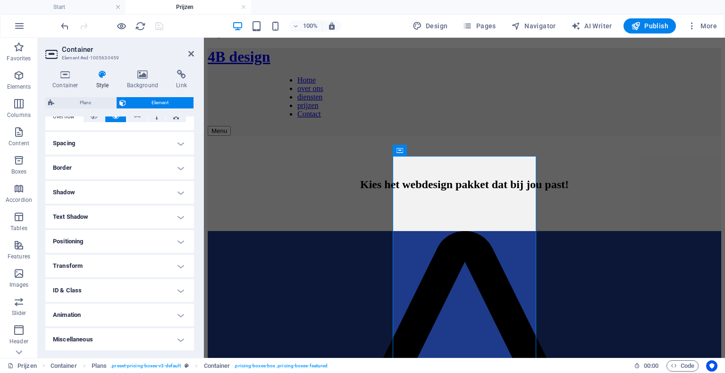
click at [125, 312] on h4 "Animation" at bounding box center [119, 315] width 149 height 23
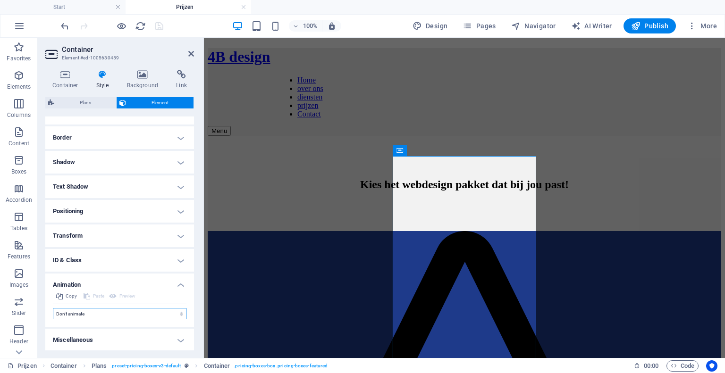
click at [125, 312] on select "Don't animate Show / Hide Slide up/down Zoom in/out Slide left to right Slide r…" at bounding box center [120, 313] width 134 height 11
select select "fade"
click at [53, 308] on select "Don't animate Show / Hide Slide up/down Zoom in/out Slide left to right Slide r…" at bounding box center [120, 313] width 134 height 11
select select "scroll"
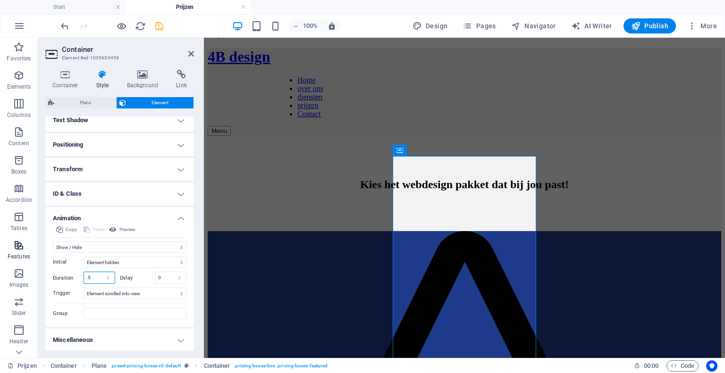
drag, startPoint x: 95, startPoint y: 273, endPoint x: 22, endPoint y: 254, distance: 76.3
click at [22, 254] on section "Favorites Elements Columns Content Boxes Accordion Tables Features Images Slide…" at bounding box center [362, 198] width 725 height 321
type input "1.5"
click at [167, 277] on input "0" at bounding box center [171, 277] width 31 height 11
click at [190, 55] on icon at bounding box center [191, 54] width 6 height 8
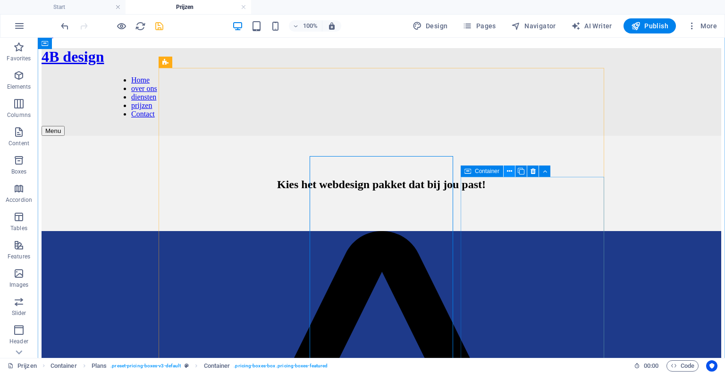
click at [506, 173] on button at bounding box center [509, 171] width 11 height 11
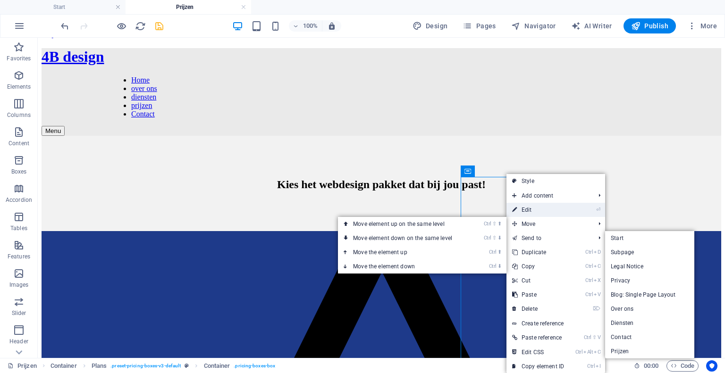
click at [528, 203] on link "⏎ Edit" at bounding box center [538, 210] width 63 height 14
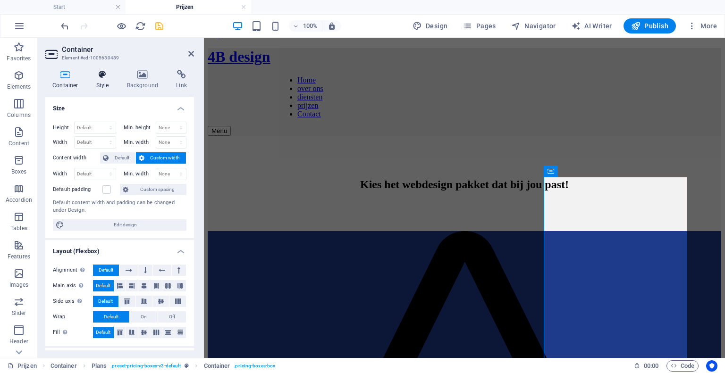
click at [102, 84] on h4 "Style" at bounding box center [104, 80] width 31 height 20
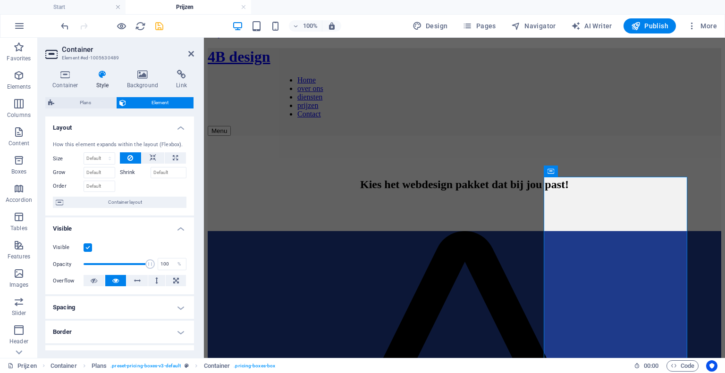
scroll to position [164, 0]
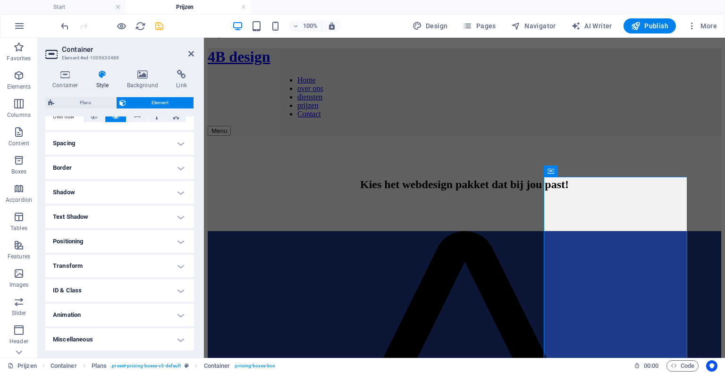
click at [100, 305] on h4 "Animation" at bounding box center [119, 315] width 149 height 23
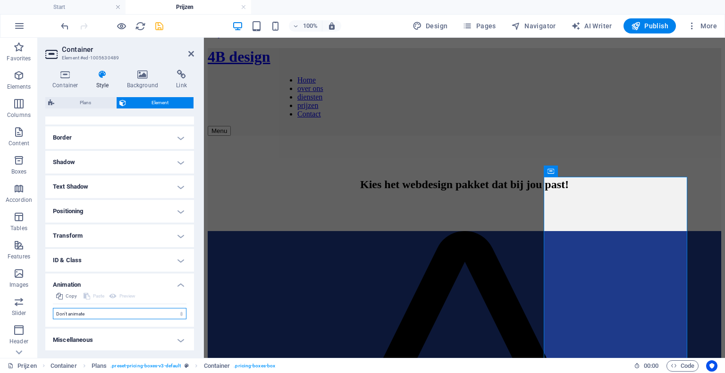
click at [98, 308] on select "Don't animate Show / Hide Slide up/down Zoom in/out Slide left to right Slide r…" at bounding box center [120, 313] width 134 height 11
select select "fade"
click at [53, 308] on select "Don't animate Show / Hide Slide up/down Zoom in/out Slide left to right Slide r…" at bounding box center [120, 313] width 134 height 11
select select "scroll"
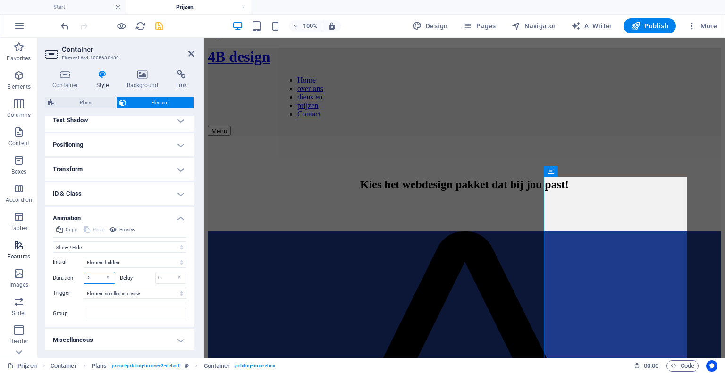
drag, startPoint x: 95, startPoint y: 280, endPoint x: 3, endPoint y: 263, distance: 94.0
click at [3, 263] on section "Favorites Elements Columns Content Boxes Accordion Tables Features Images Slide…" at bounding box center [362, 198] width 725 height 321
type input "1.5"
click at [161, 273] on input "0" at bounding box center [171, 277] width 31 height 11
type input "0.5"
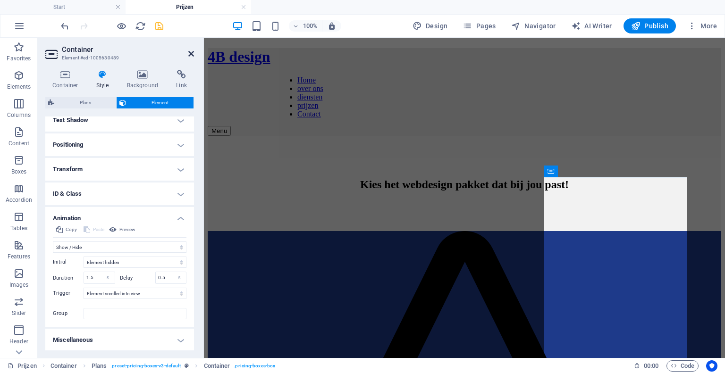
click at [191, 54] on icon at bounding box center [191, 54] width 6 height 8
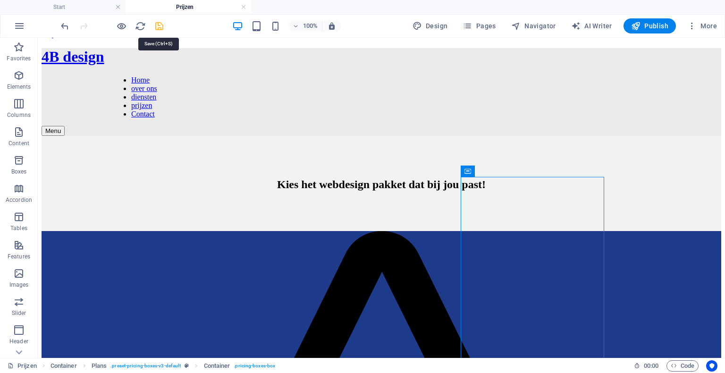
click at [158, 26] on icon "save" at bounding box center [159, 26] width 11 height 11
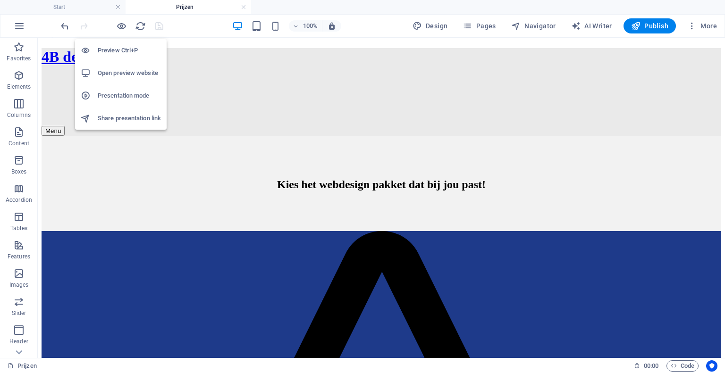
click at [129, 75] on h6 "Open preview website" at bounding box center [129, 73] width 63 height 11
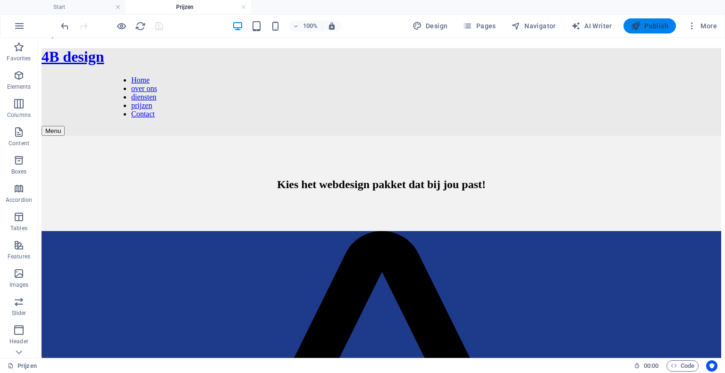
click at [649, 21] on span "Publish" at bounding box center [649, 25] width 37 height 9
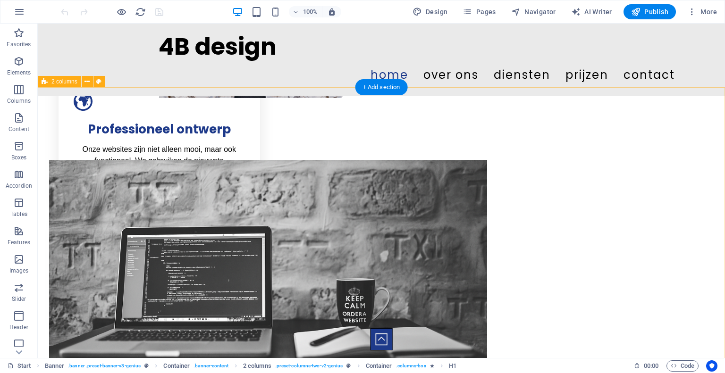
scroll to position [363, 0]
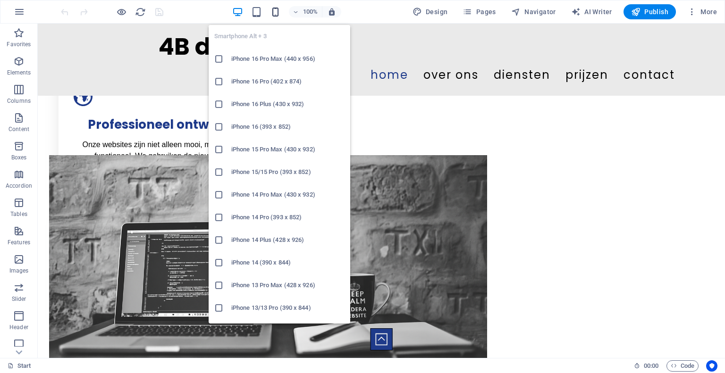
click at [277, 16] on icon "button" at bounding box center [275, 12] width 11 height 11
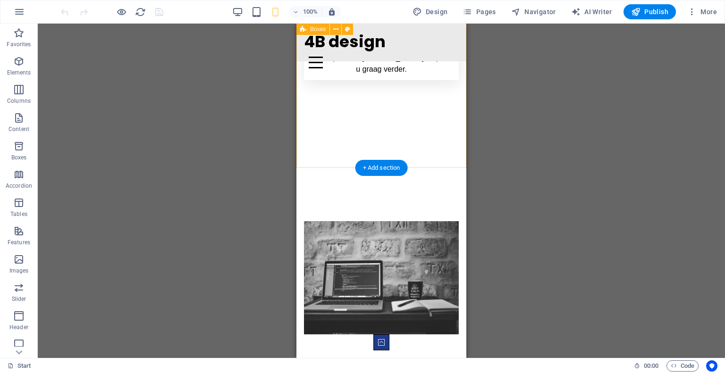
scroll to position [682, 0]
click at [310, 221] on figure at bounding box center [381, 277] width 155 height 113
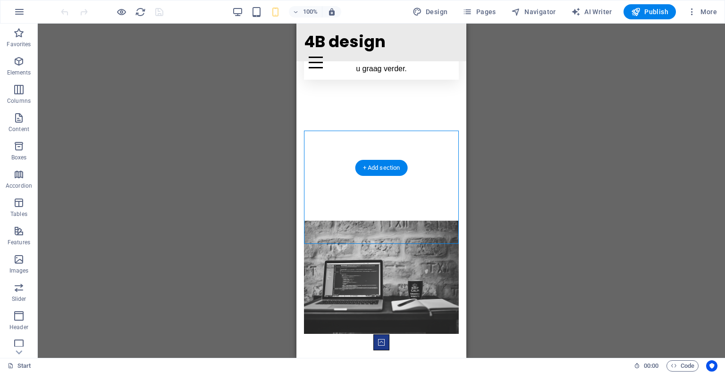
click at [310, 221] on figure at bounding box center [381, 277] width 155 height 113
select select "px"
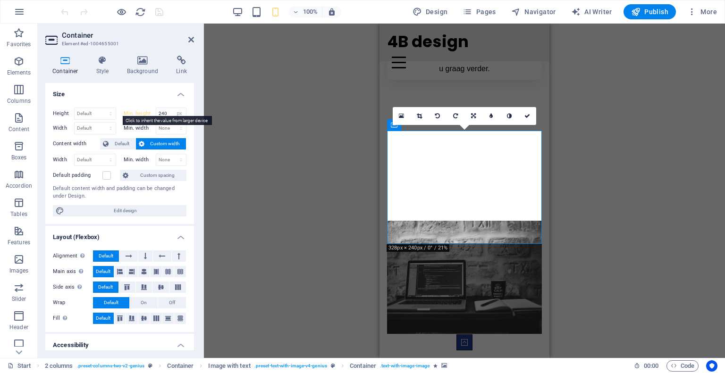
click at [131, 112] on label "Min. height" at bounding box center [140, 113] width 32 height 5
select select "DISABLED_OPTION_VALUE"
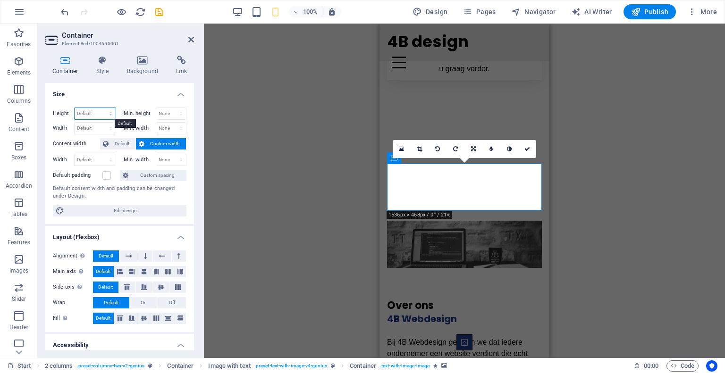
click at [86, 111] on select "Default px rem % vh vw" at bounding box center [95, 113] width 41 height 11
select select "px"
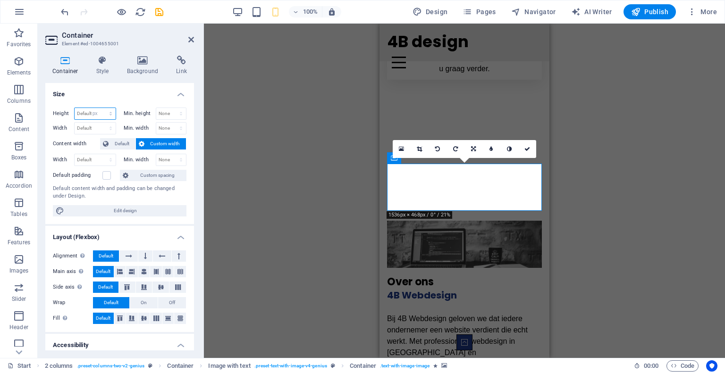
click at [101, 108] on select "Default px rem % vh vw" at bounding box center [95, 113] width 41 height 11
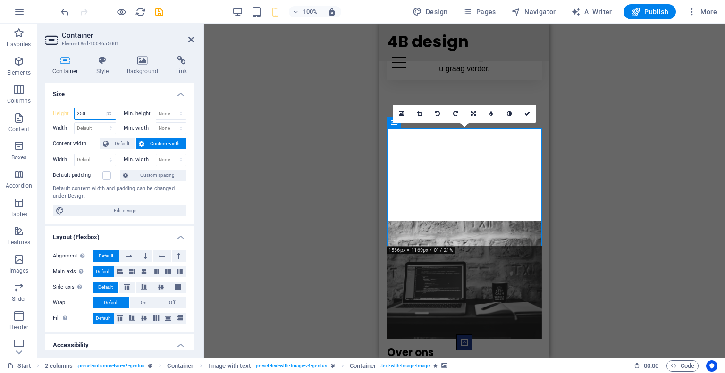
type input "250"
click at [60, 112] on label "Height" at bounding box center [63, 113] width 21 height 5
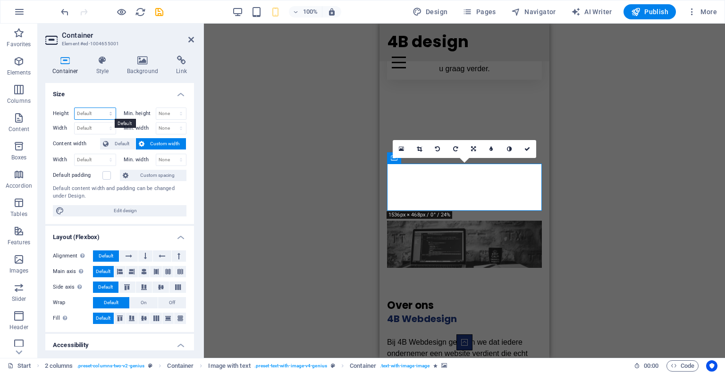
click at [97, 116] on select "Default px rem % vh vw" at bounding box center [95, 113] width 41 height 11
select select "px"
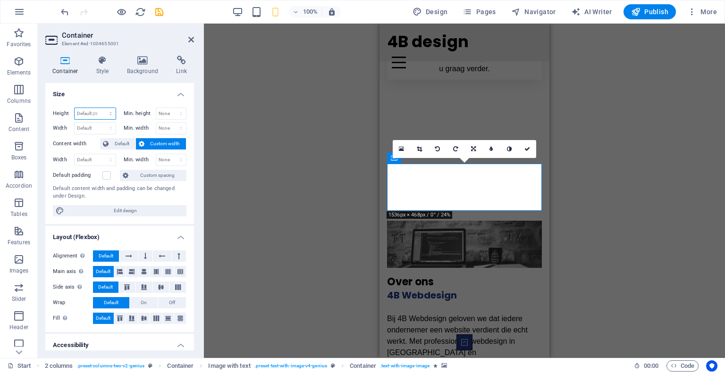
click at [101, 108] on select "Default px rem % vh vw" at bounding box center [95, 113] width 41 height 11
type input "100"
click at [107, 114] on select "Default px rem % vh vw" at bounding box center [108, 113] width 13 height 11
select select "%"
click at [102, 108] on select "Default px rem % vh vw" at bounding box center [108, 113] width 13 height 11
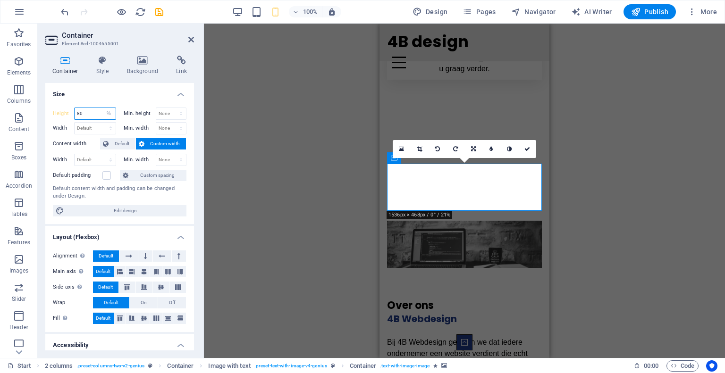
type input "8"
type input "1"
click at [108, 116] on select "Default px rem % vh vw" at bounding box center [108, 113] width 13 height 11
select select "px"
click at [102, 108] on select "Default px rem % vh vw" at bounding box center [108, 113] width 13 height 11
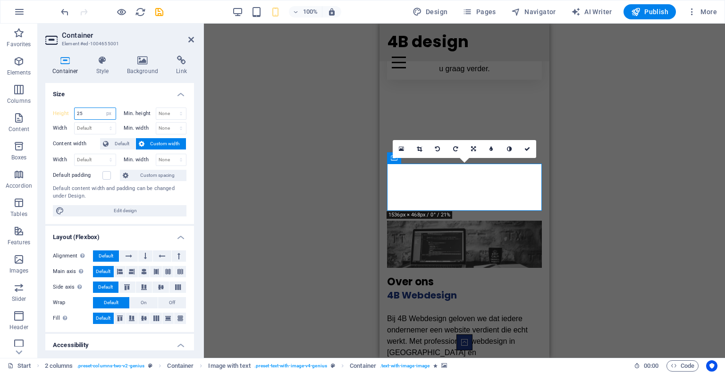
type input "250"
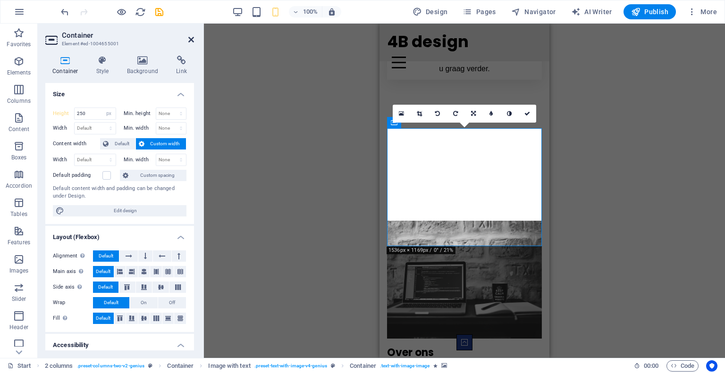
click at [190, 40] on icon at bounding box center [191, 40] width 6 height 8
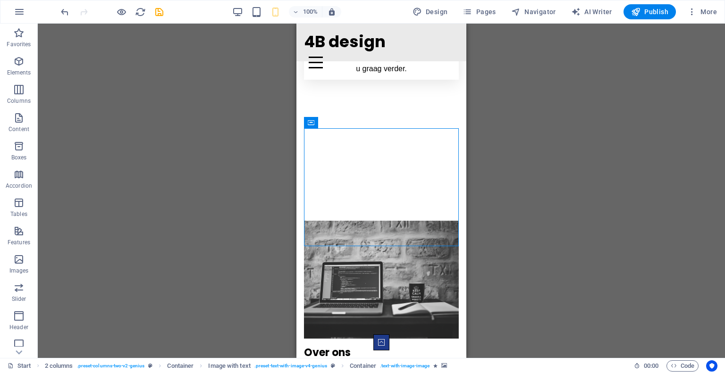
click at [568, 177] on div "Drag here to replace the existing content. Press “Ctrl” if you want to create a…" at bounding box center [381, 191] width 687 height 335
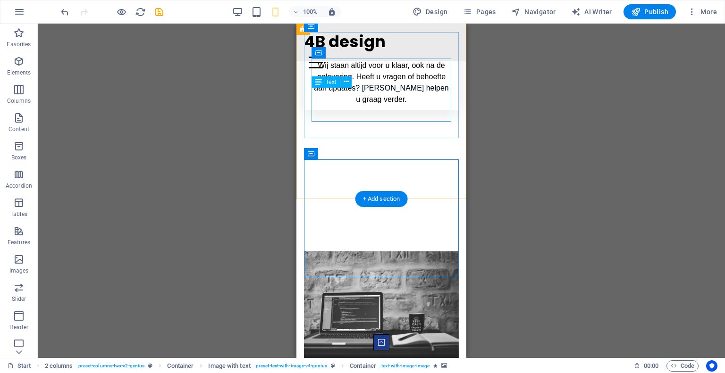
scroll to position [650, 0]
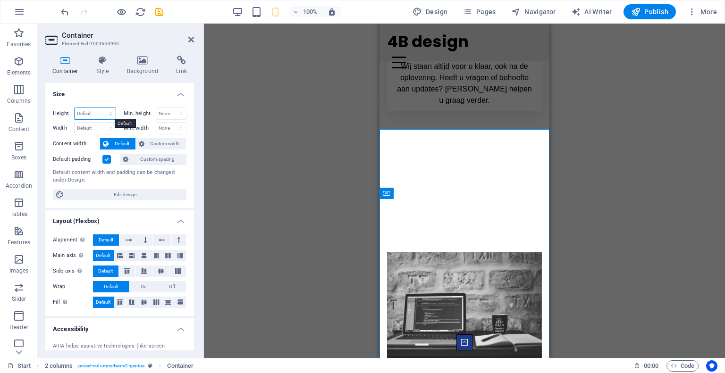
click at [101, 109] on select "Default px rem % vh vw" at bounding box center [95, 113] width 41 height 11
click at [194, 41] on aside "Container Element #ed-1004654995 Container Style Background Link Size Height De…" at bounding box center [121, 191] width 166 height 335
click at [94, 119] on div "Height Default px rem % vh vw" at bounding box center [86, 115] width 67 height 15
click at [90, 116] on select "Default px rem % vh vw" at bounding box center [95, 113] width 41 height 11
select select "px"
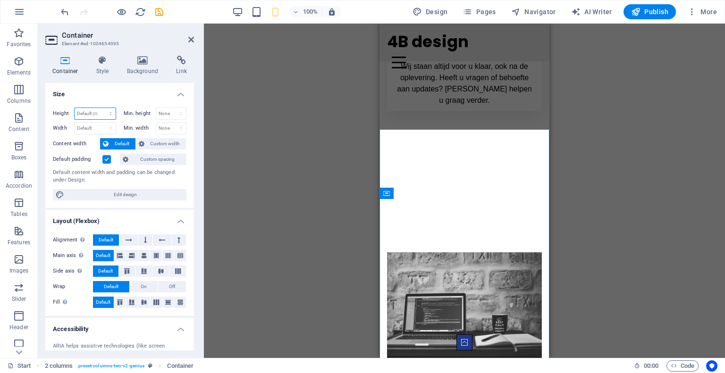
click at [101, 108] on select "Default px rem % vh vw" at bounding box center [95, 113] width 41 height 11
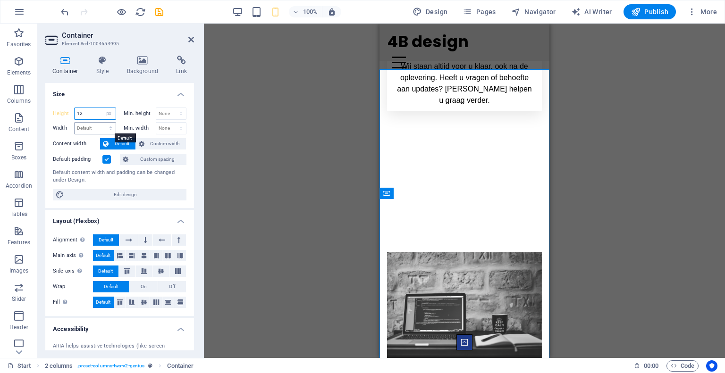
type input "1"
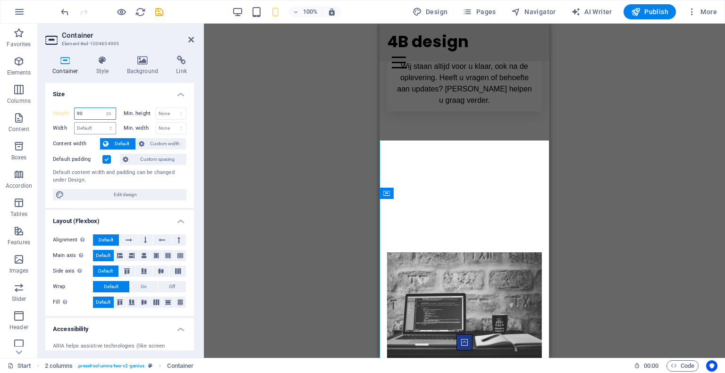
type input "9"
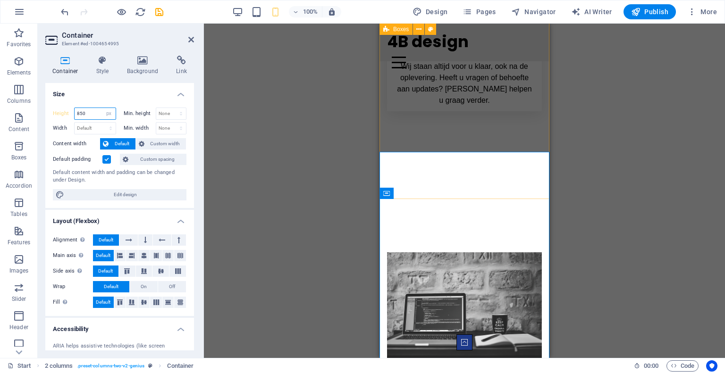
type input "850"
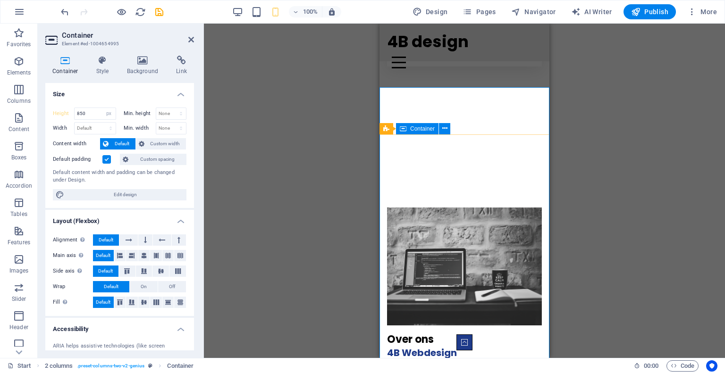
scroll to position [686, 0]
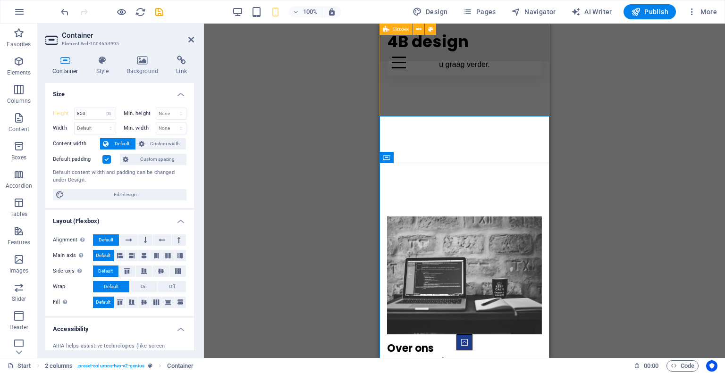
select select "px"
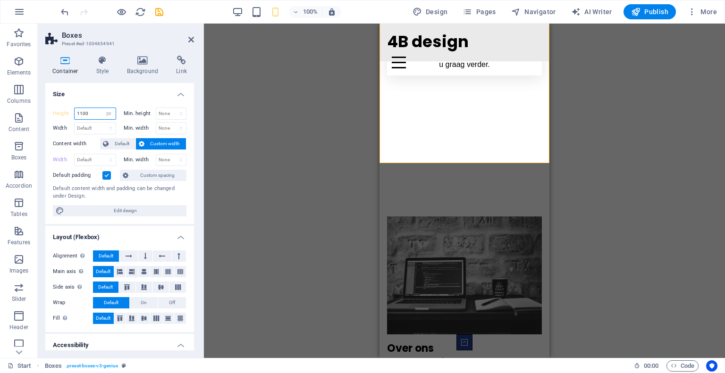
click at [99, 114] on input "1100" at bounding box center [95, 113] width 41 height 11
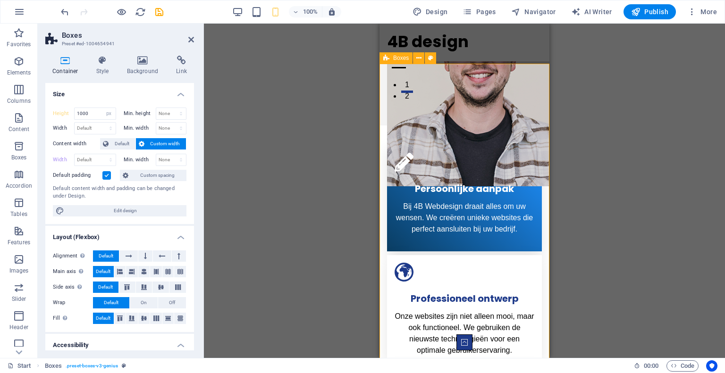
scroll to position [266, 0]
click at [96, 113] on input "1000" at bounding box center [95, 113] width 41 height 11
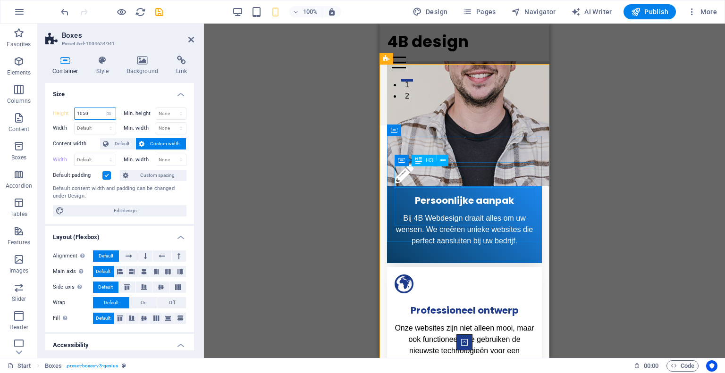
type input "1050"
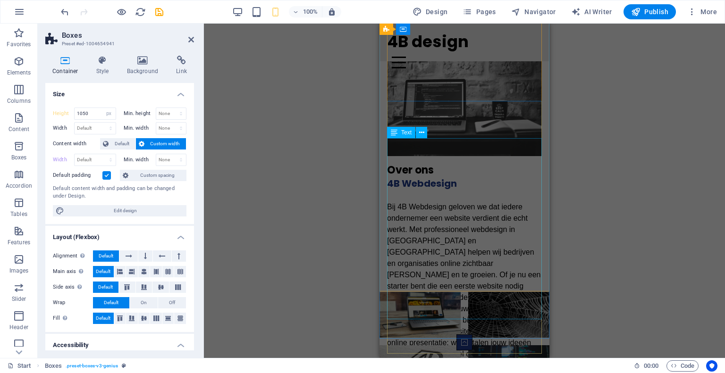
scroll to position [843, 0]
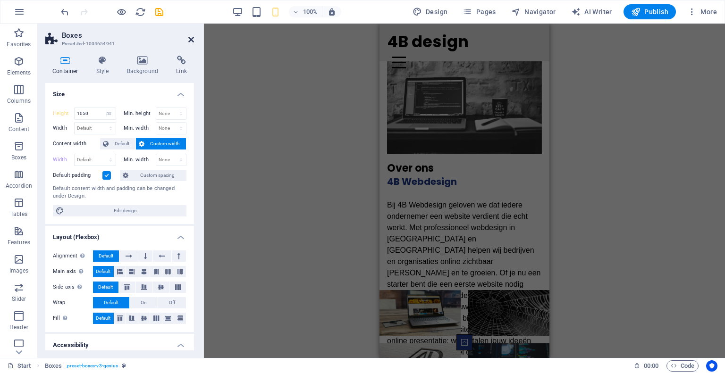
click at [192, 38] on icon at bounding box center [191, 40] width 6 height 8
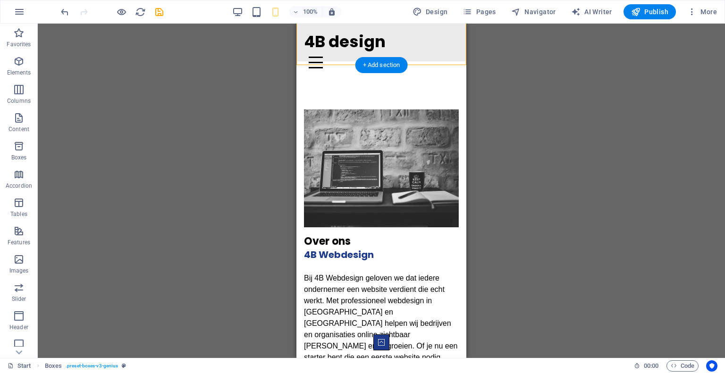
scroll to position [772, 0]
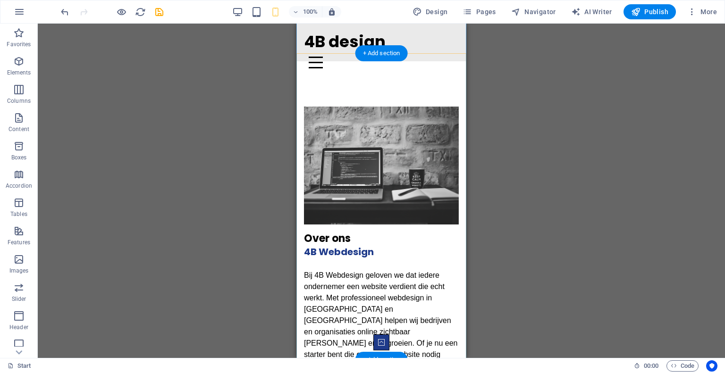
click at [300, 151] on div "Over ons 4B Webdesign Bij 4B Webdesign geloven we dat iedere ondernemer een web…" at bounding box center [381, 276] width 170 height 401
select select "px"
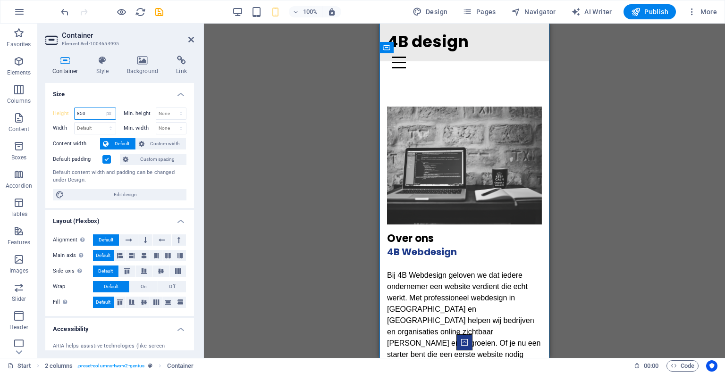
click at [91, 112] on input "850" at bounding box center [95, 113] width 41 height 11
type input "8"
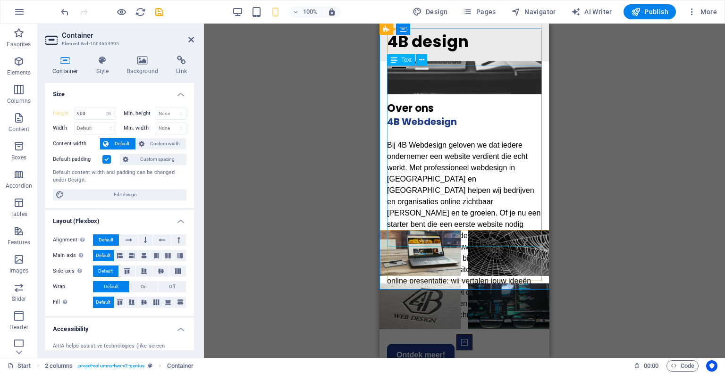
scroll to position [899, 0]
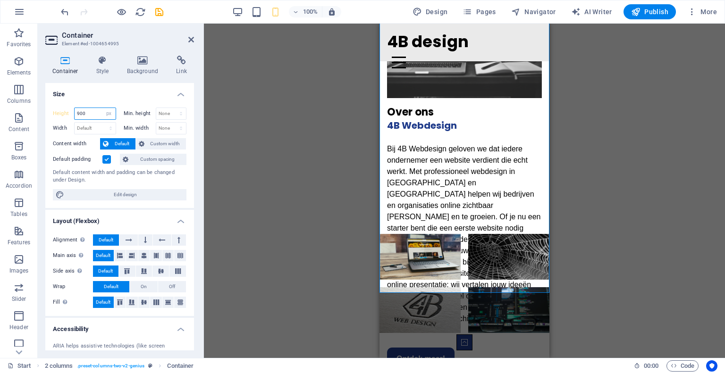
click at [96, 111] on input "900" at bounding box center [95, 113] width 41 height 11
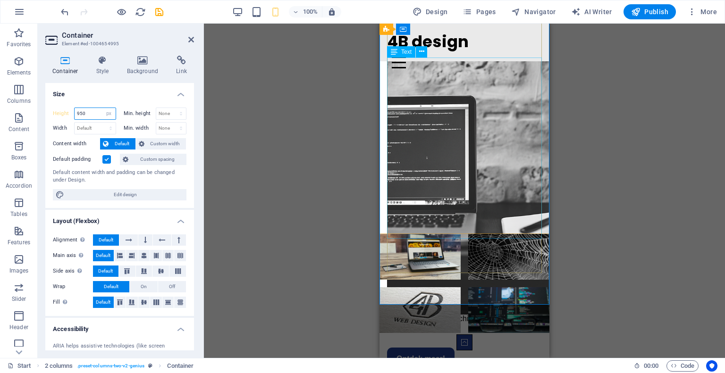
type input "950"
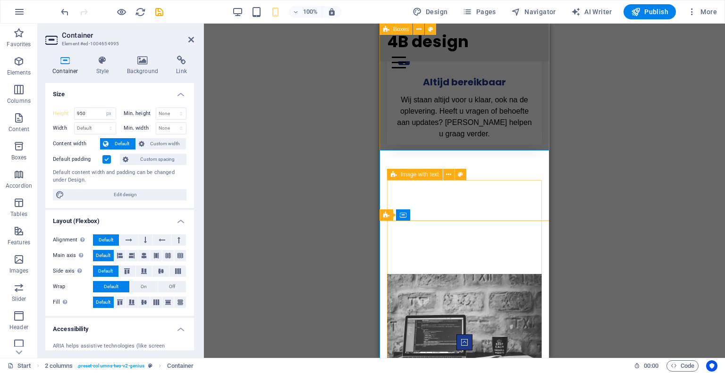
scroll to position [602, 0]
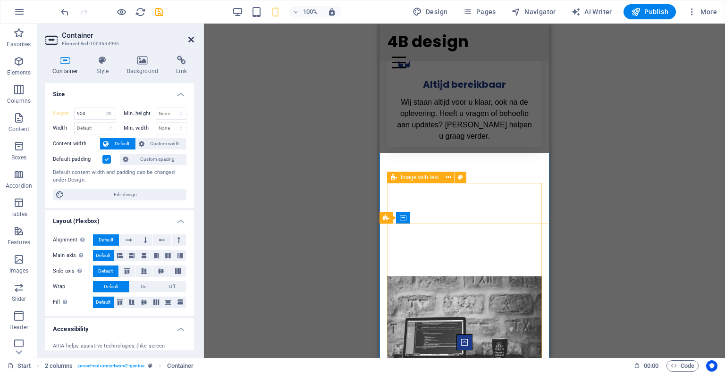
click at [189, 38] on icon at bounding box center [191, 40] width 6 height 8
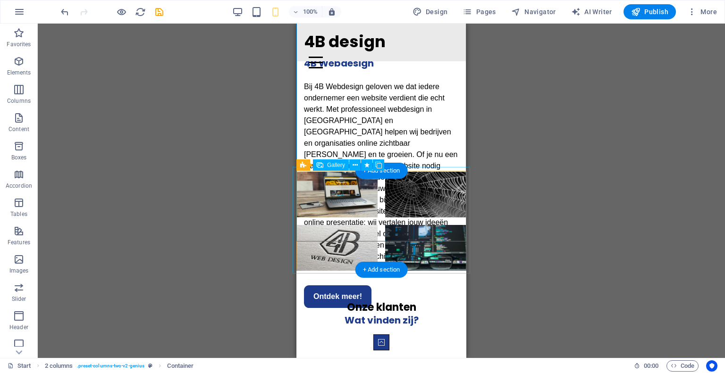
scroll to position [964, 0]
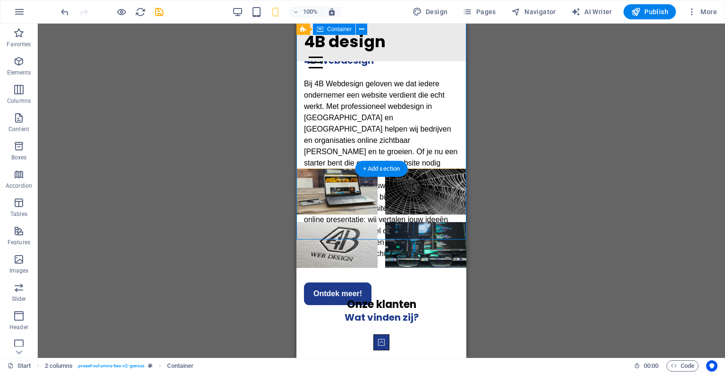
click at [298, 152] on div "Over ons 4B Webdesign Bij 4B Webdesign geloven we dat iedere ondernemer een web…" at bounding box center [381, 109] width 170 height 448
select select "px"
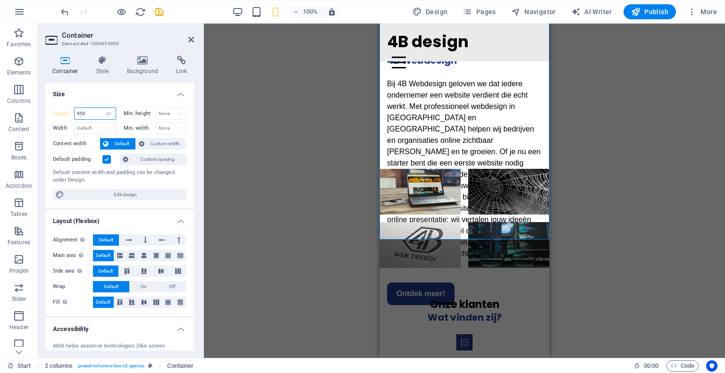
click at [95, 115] on input "950" at bounding box center [95, 113] width 41 height 11
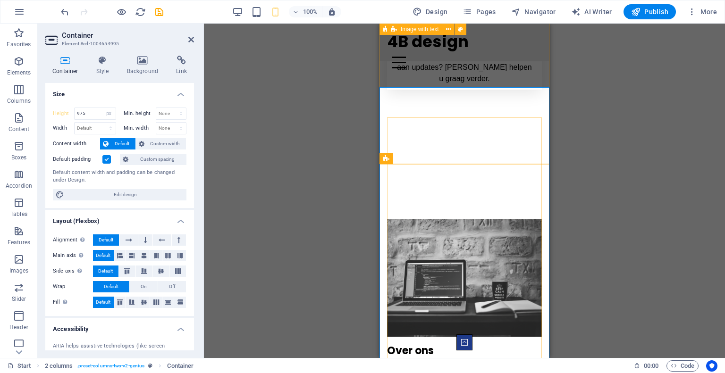
scroll to position [659, 0]
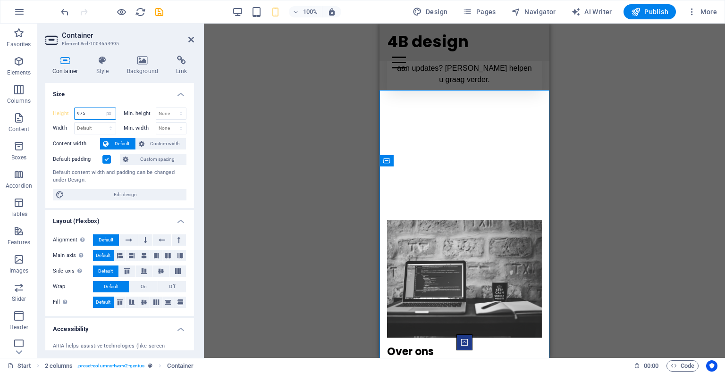
click at [87, 114] on input "975" at bounding box center [95, 113] width 41 height 11
type input "950"
click at [193, 36] on icon at bounding box center [191, 40] width 6 height 8
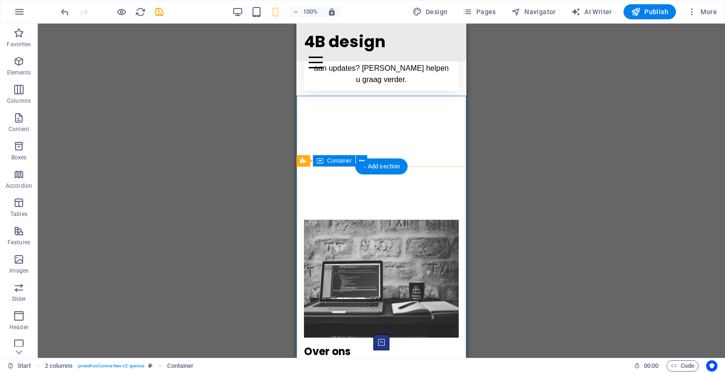
click at [322, 220] on figure at bounding box center [381, 279] width 155 height 118
select select "px"
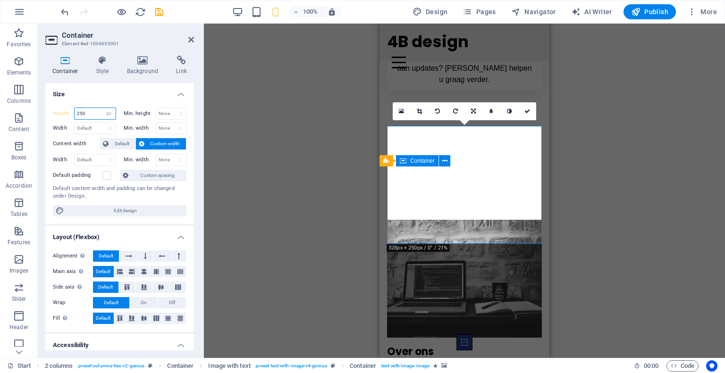
click at [98, 115] on input "250" at bounding box center [95, 113] width 41 height 11
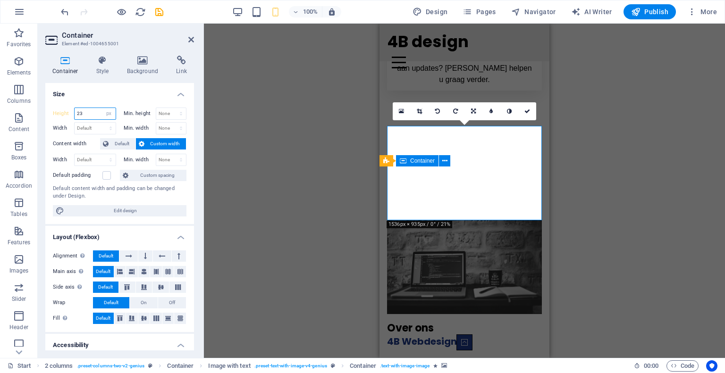
type input "2"
type input "300"
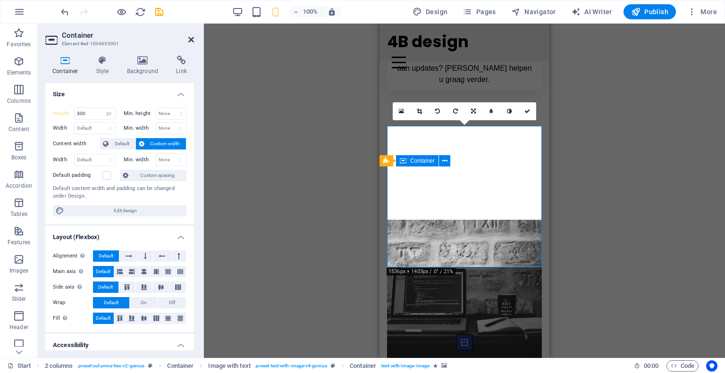
click at [193, 41] on icon at bounding box center [191, 40] width 6 height 8
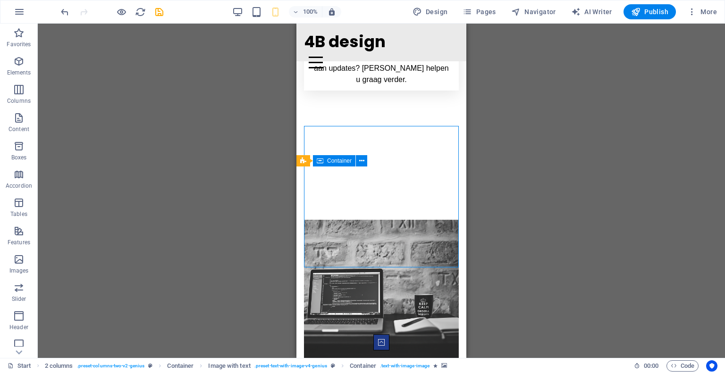
click at [557, 188] on div "Drag here to replace the existing content. Press “Ctrl” if you want to create a…" at bounding box center [381, 191] width 687 height 335
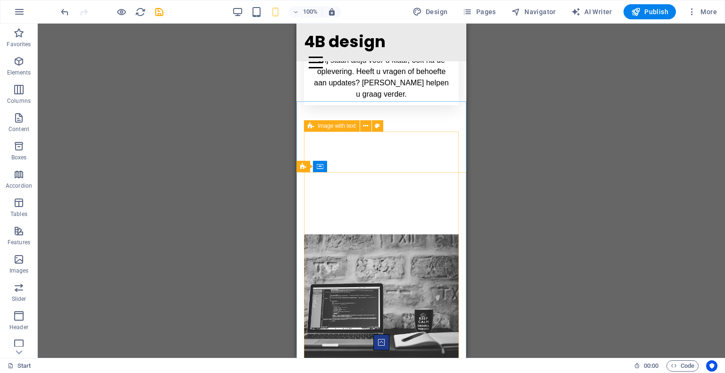
scroll to position [644, 0]
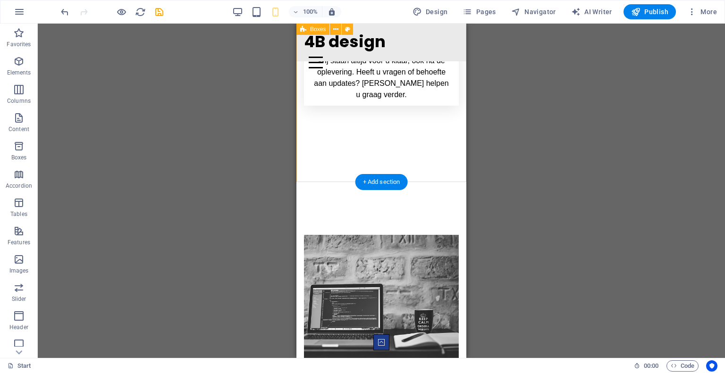
select select "px"
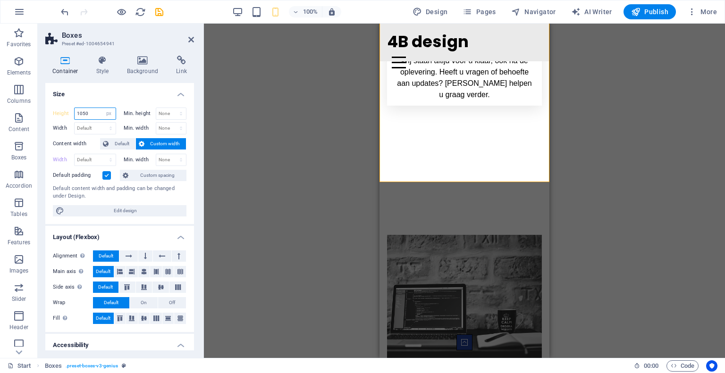
click at [89, 116] on input "1050" at bounding box center [95, 113] width 41 height 11
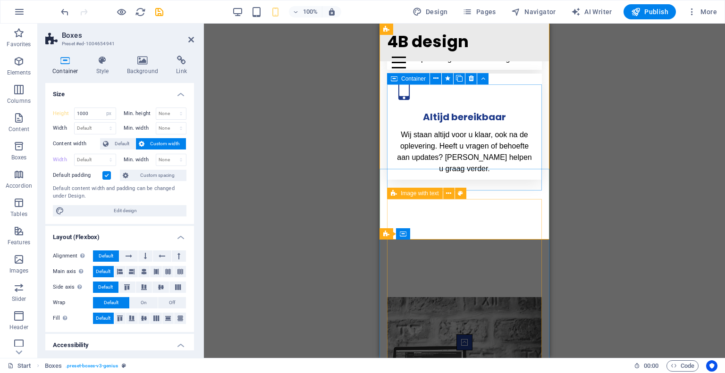
scroll to position [557, 0]
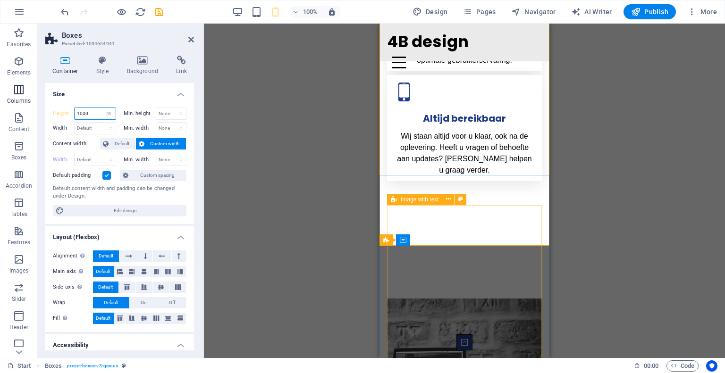
drag, startPoint x: 92, startPoint y: 111, endPoint x: 0, endPoint y: 86, distance: 95.4
click at [0, 86] on section "Favorites Elements Columns Content Boxes Accordion Tables Features Images Slide…" at bounding box center [362, 191] width 725 height 335
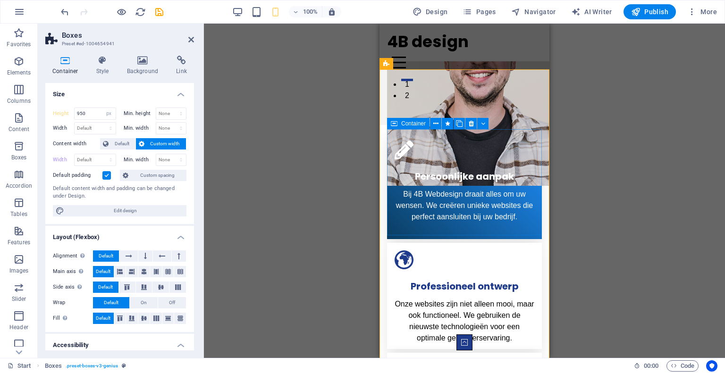
scroll to position [261, 0]
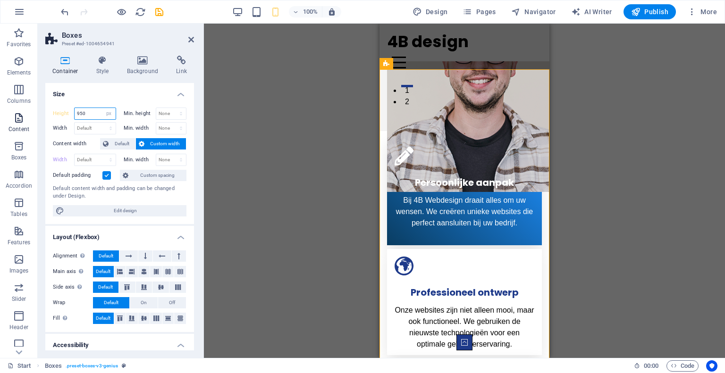
drag, startPoint x: 95, startPoint y: 115, endPoint x: 8, endPoint y: 110, distance: 86.5
click at [8, 110] on section "Favorites Elements Columns Content Boxes Accordion Tables Features Images Slide…" at bounding box center [362, 191] width 725 height 335
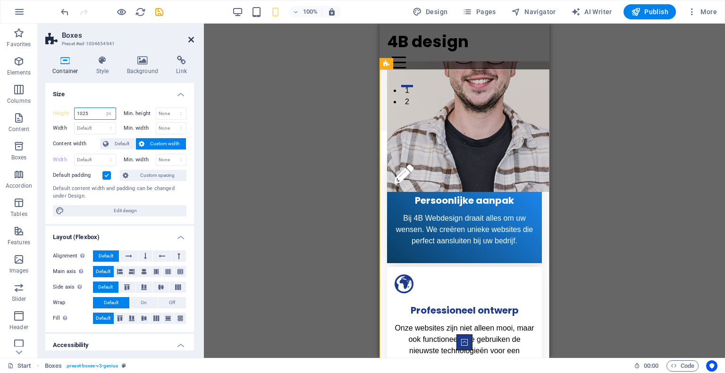
type input "1025"
click at [192, 40] on icon at bounding box center [191, 40] width 6 height 8
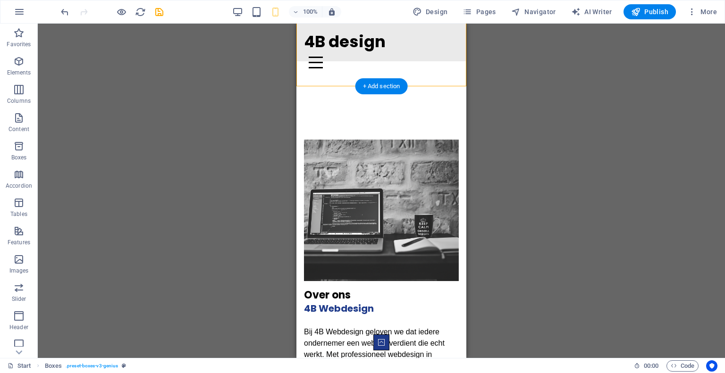
scroll to position [728, 0]
click at [297, 144] on div "Over ons 4B Webdesign Bij 4B Webdesign geloven we dat iedere ondernemer een web…" at bounding box center [381, 333] width 170 height 448
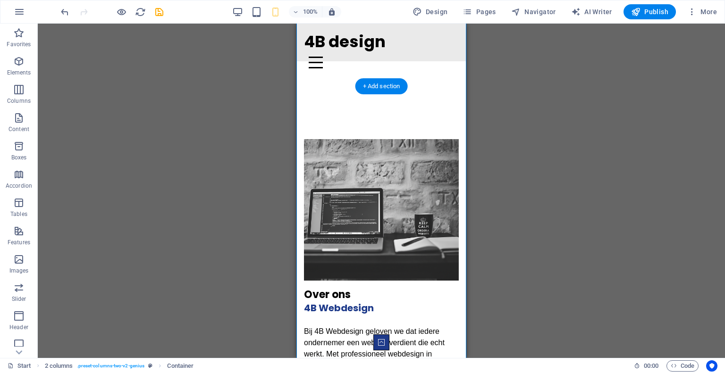
click at [297, 144] on div "Over ons 4B Webdesign Bij 4B Webdesign geloven we dat iedere ondernemer een web…" at bounding box center [381, 333] width 170 height 448
select select "px"
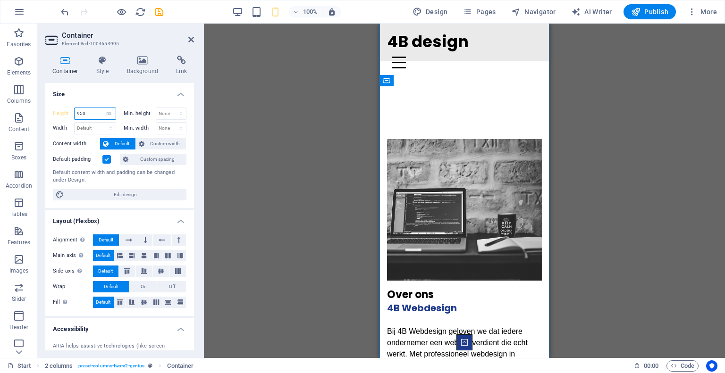
drag, startPoint x: 91, startPoint y: 114, endPoint x: 42, endPoint y: 104, distance: 49.6
click at [42, 104] on div "Container Style Background Link Size Height 950 Default px rem % vh vw Min. hei…" at bounding box center [120, 203] width 164 height 310
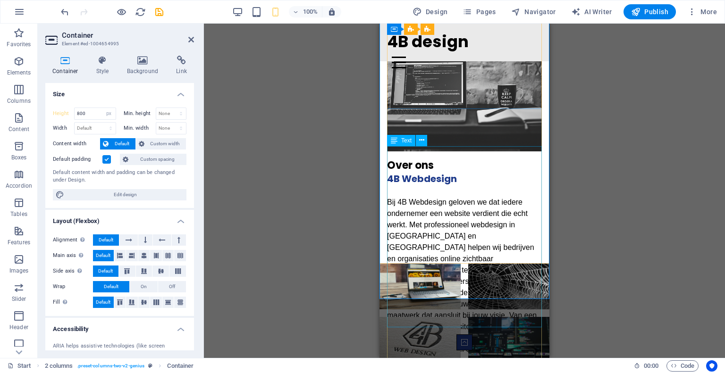
scroll to position [773, 0]
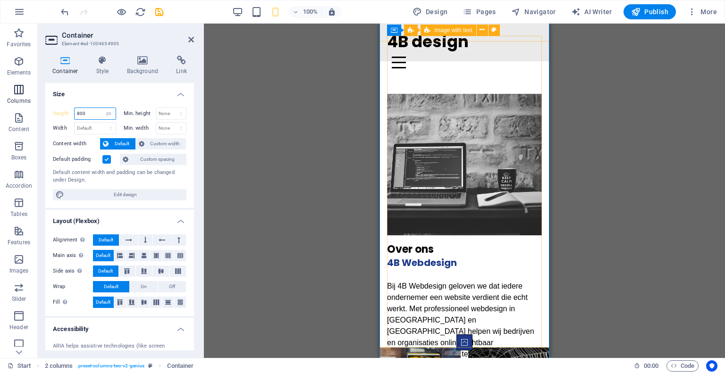
drag, startPoint x: 0, startPoint y: 101, endPoint x: 0, endPoint y: 88, distance: 13.7
click at [0, 88] on section "Favorites Elements Columns Content Boxes Accordion Tables Features Images Slide…" at bounding box center [362, 191] width 725 height 335
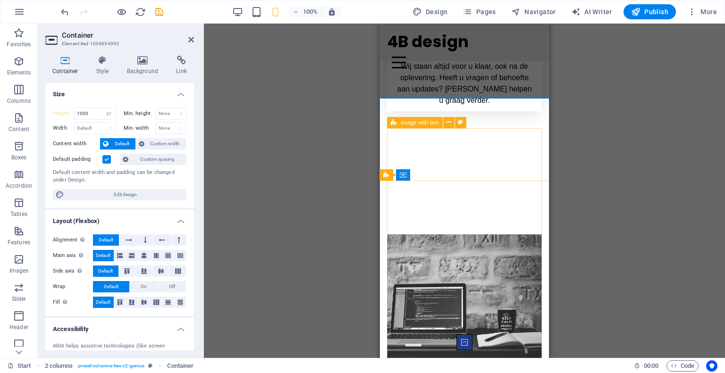
scroll to position [634, 0]
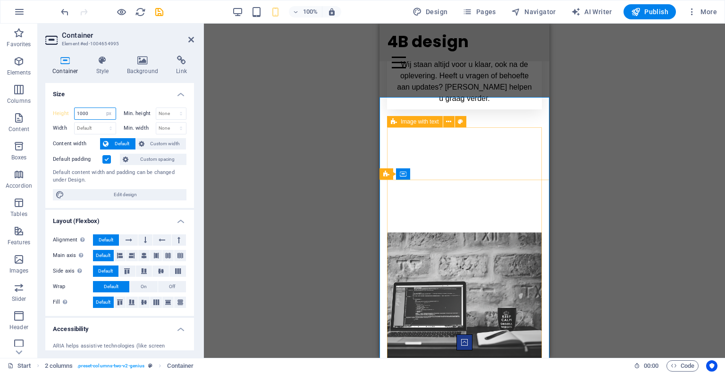
click at [89, 116] on input "1000" at bounding box center [95, 113] width 41 height 11
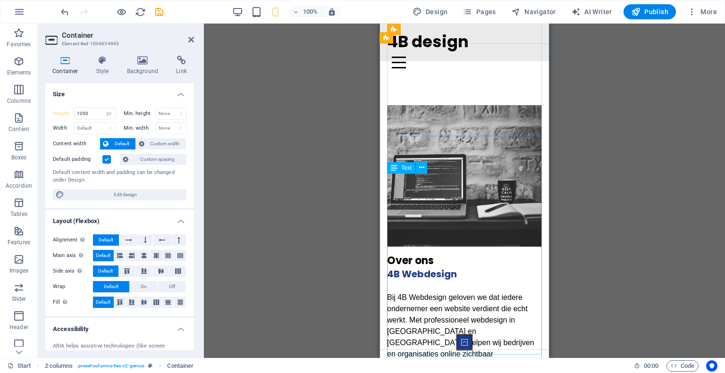
scroll to position [757, 0]
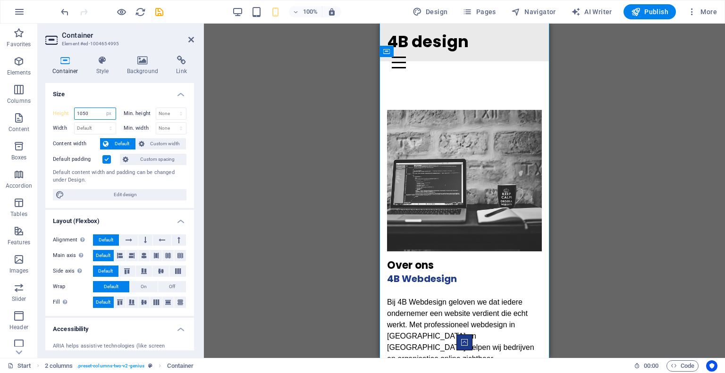
click at [93, 115] on input "1050" at bounding box center [95, 113] width 41 height 11
type input "1075"
click at [408, 110] on figure at bounding box center [464, 181] width 155 height 142
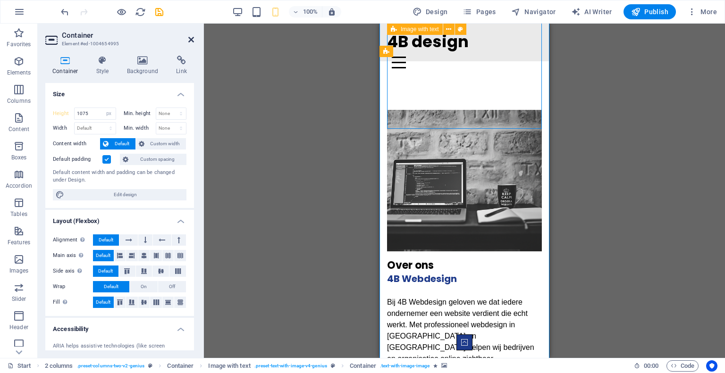
click at [192, 42] on icon at bounding box center [191, 40] width 6 height 8
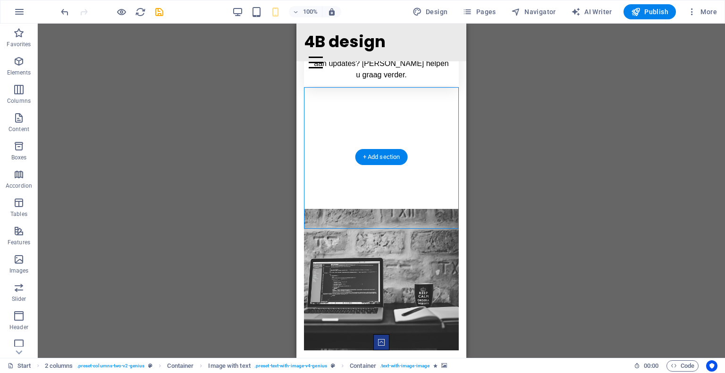
scroll to position [656, 0]
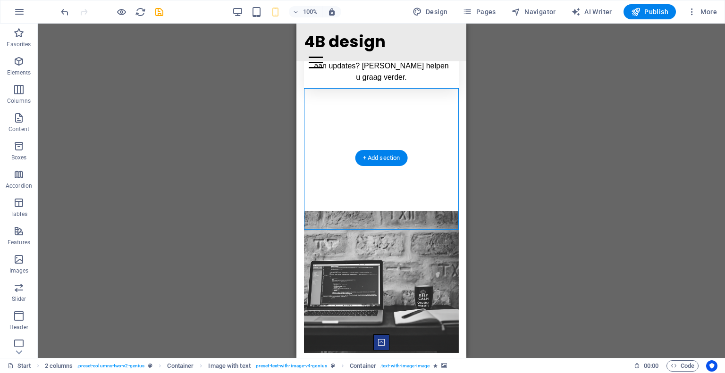
click at [379, 211] on figure at bounding box center [381, 282] width 155 height 142
select select "px"
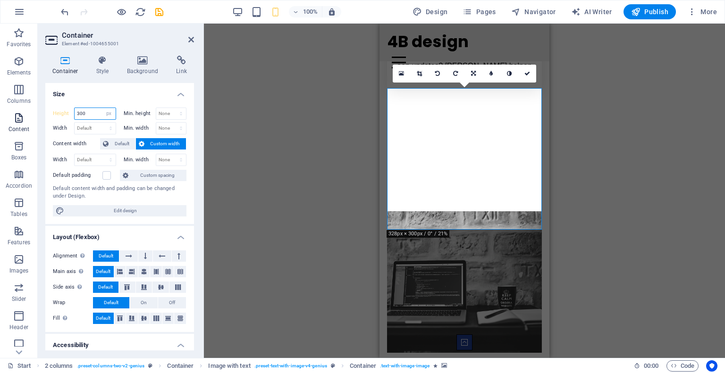
drag, startPoint x: 94, startPoint y: 117, endPoint x: 0, endPoint y: 109, distance: 94.7
click at [0, 109] on section "Favorites Elements Columns Content Boxes Accordion Tables Features Images Slide…" at bounding box center [362, 191] width 725 height 335
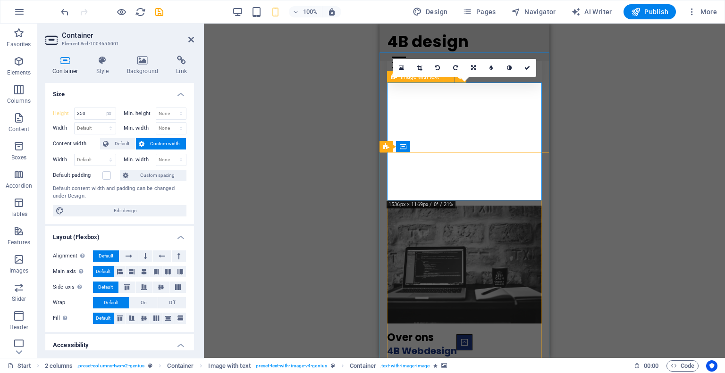
scroll to position [660, 0]
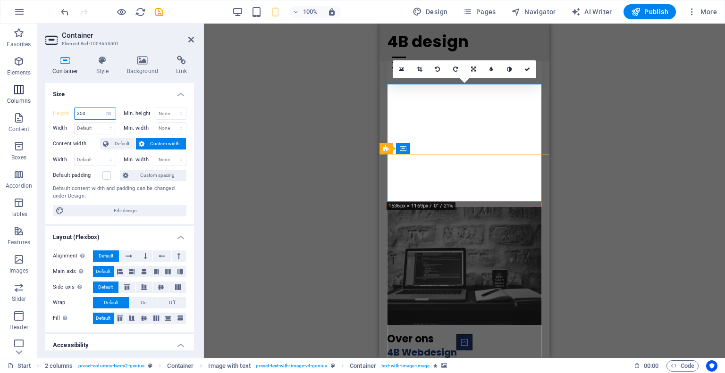
drag, startPoint x: 93, startPoint y: 113, endPoint x: 9, endPoint y: 104, distance: 84.0
click at [9, 104] on section "Favorites Elements Columns Content Boxes Accordion Tables Features Images Slide…" at bounding box center [362, 191] width 725 height 335
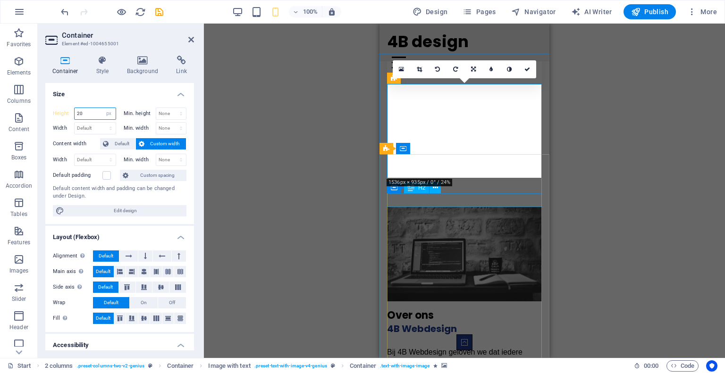
type input "2"
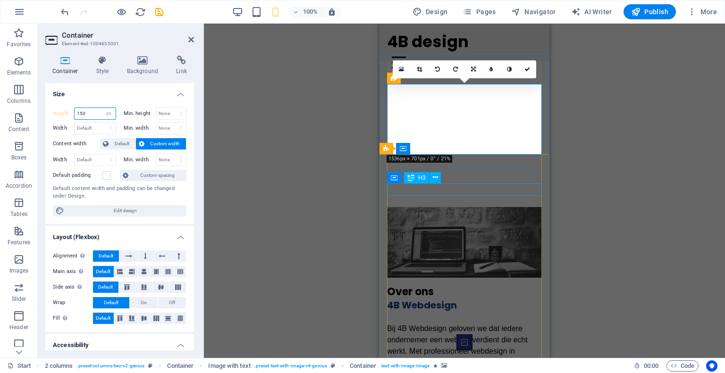
type input "150"
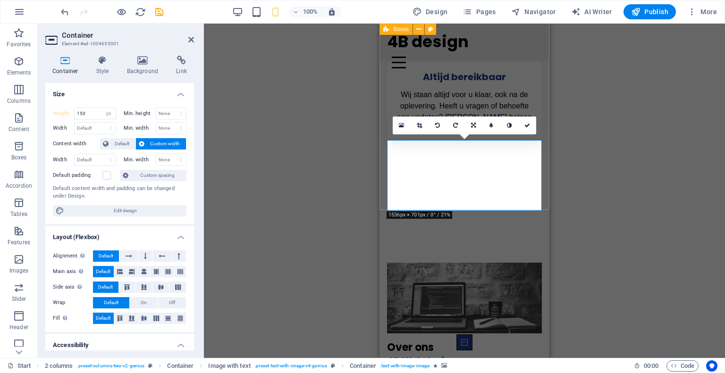
scroll to position [600, 0]
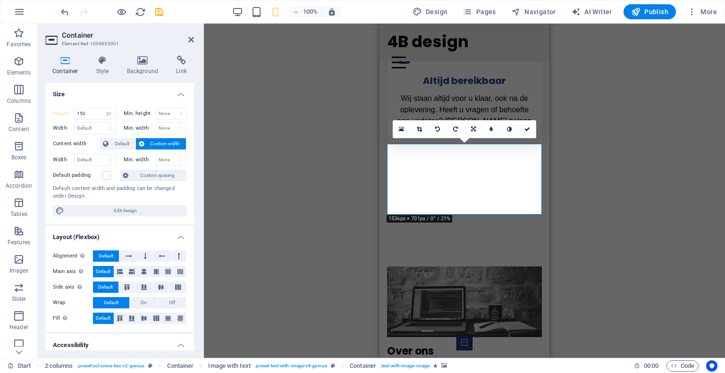
click at [642, 163] on div "Drag here to replace the existing content. Press “Ctrl” if you want to create a…" at bounding box center [464, 191] width 521 height 335
click at [190, 39] on icon at bounding box center [191, 40] width 6 height 8
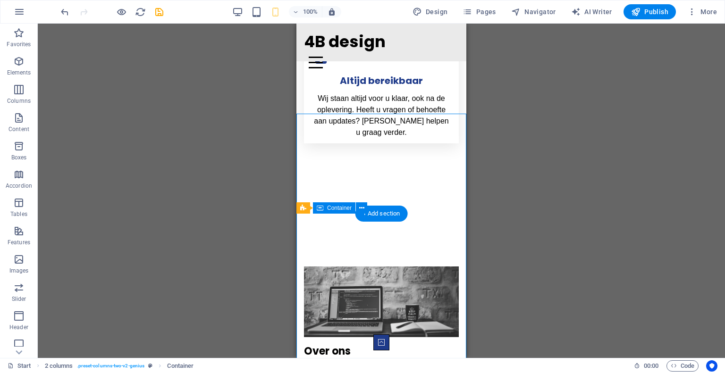
select select "px"
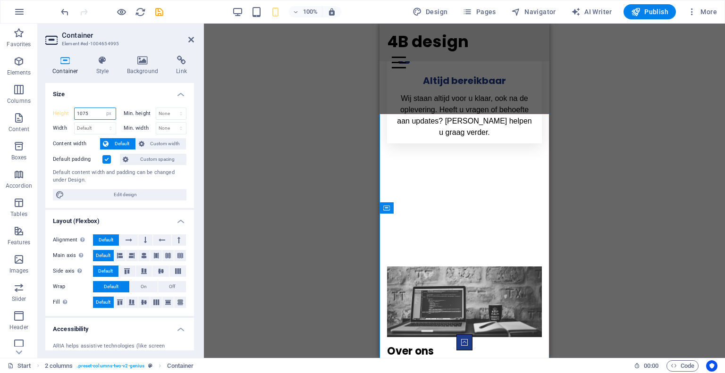
click at [94, 115] on input "1075" at bounding box center [95, 113] width 41 height 11
type input "1"
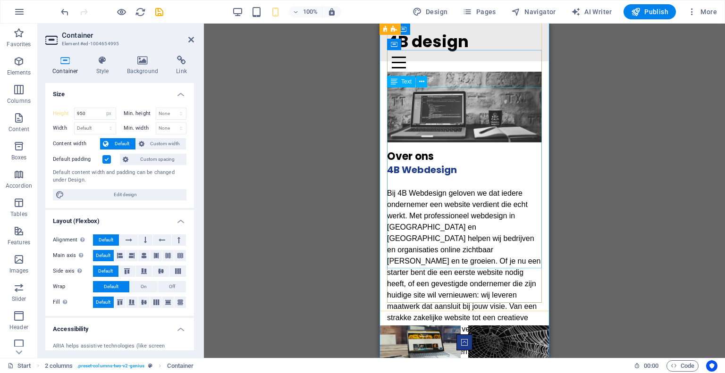
scroll to position [795, 0]
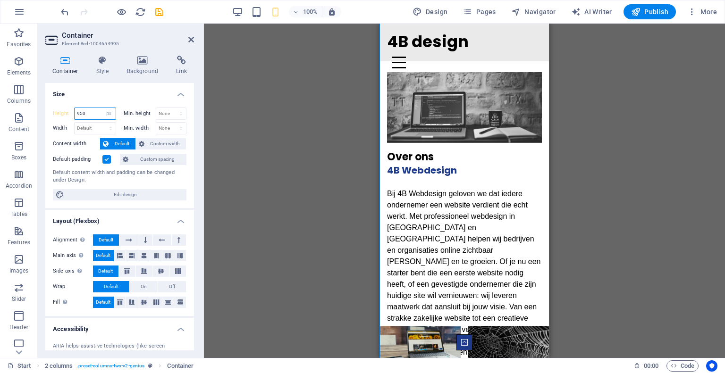
click at [95, 116] on input "950" at bounding box center [95, 113] width 41 height 11
type input "9"
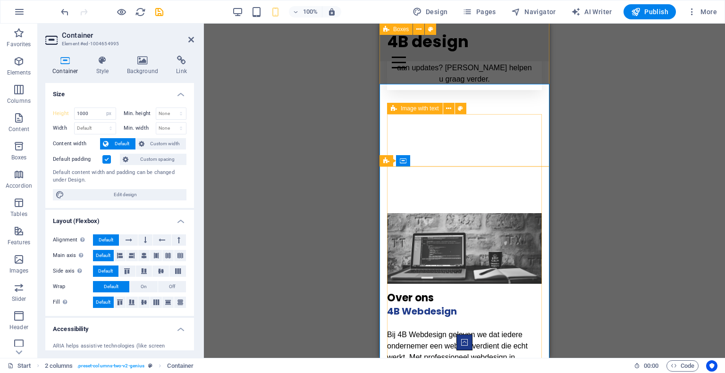
scroll to position [642, 0]
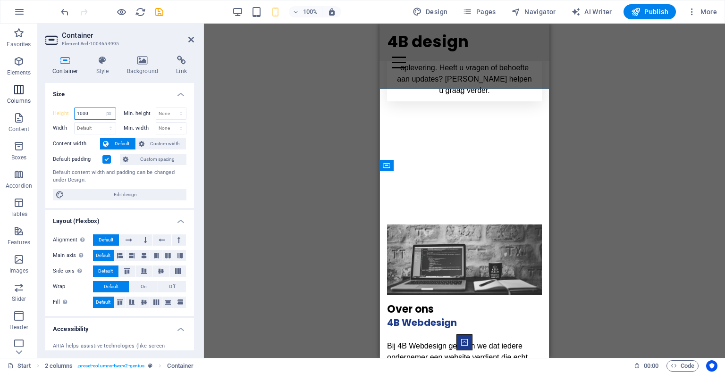
drag, startPoint x: 96, startPoint y: 109, endPoint x: 0, endPoint y: 100, distance: 96.3
click at [0, 100] on section "Favorites Elements Columns Content Boxes Accordion Tables Features Images Slide…" at bounding box center [362, 191] width 725 height 335
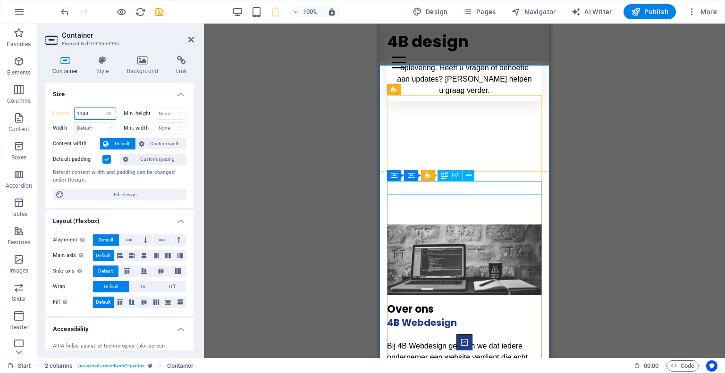
type input "1100"
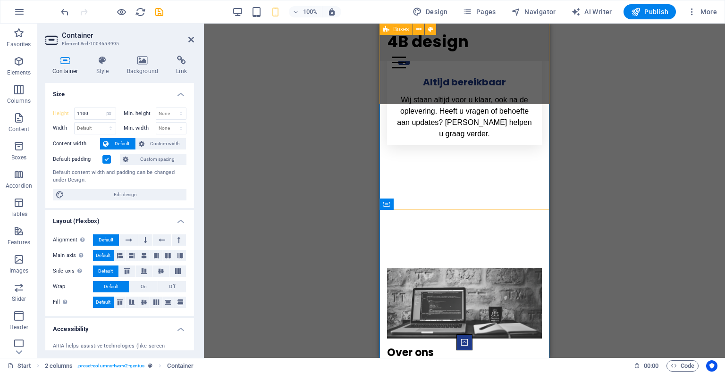
scroll to position [593, 0]
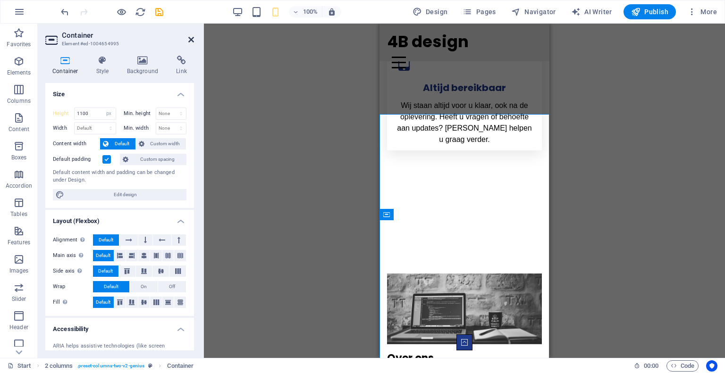
click at [188, 40] on icon at bounding box center [191, 40] width 6 height 8
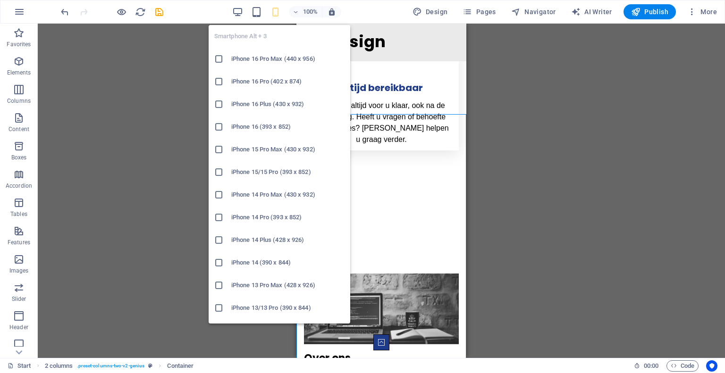
click at [265, 59] on h6 "iPhone 16 Pro Max (440 x 956)" at bounding box center [287, 58] width 113 height 11
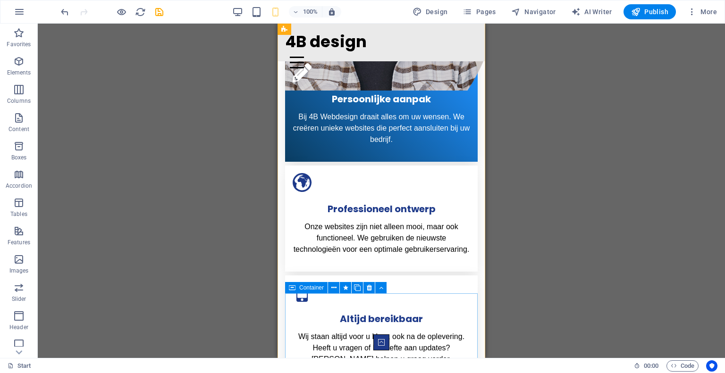
scroll to position [0, 0]
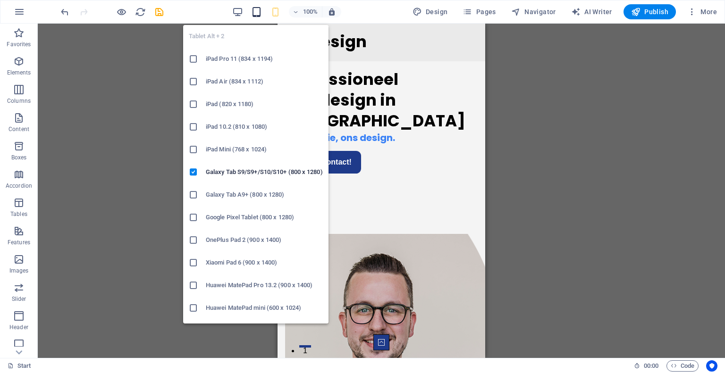
click at [254, 10] on icon "button" at bounding box center [256, 12] width 11 height 11
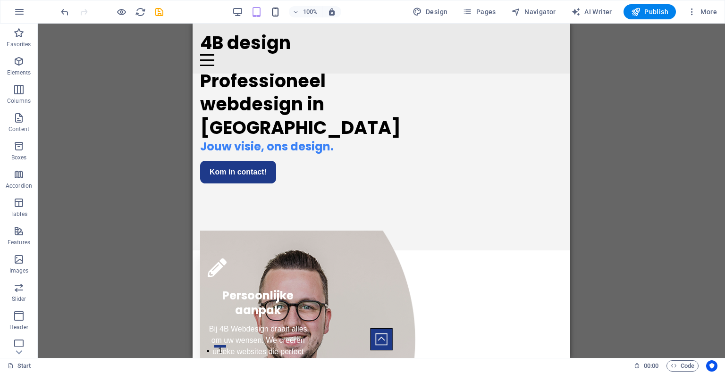
click at [276, 17] on icon "button" at bounding box center [275, 12] width 11 height 11
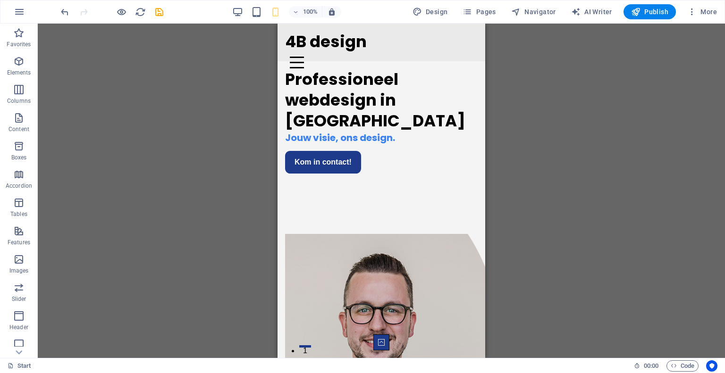
click at [165, 14] on div "100% Design Pages Navigator AI Writer Publish More" at bounding box center [390, 11] width 662 height 15
click at [161, 14] on icon "save" at bounding box center [159, 12] width 11 height 11
click at [648, 16] on span "Publish" at bounding box center [649, 11] width 37 height 9
